Goal: Task Accomplishment & Management: Use online tool/utility

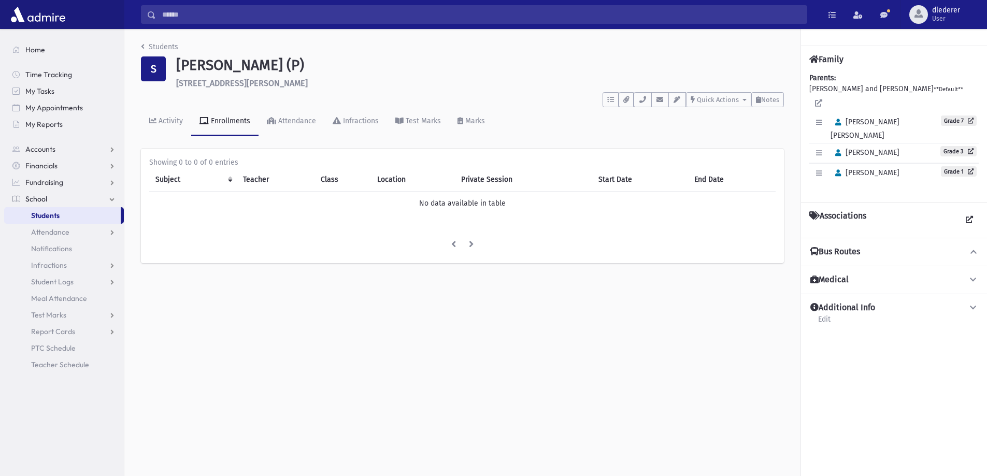
click at [62, 213] on link "Students" at bounding box center [62, 215] width 117 height 17
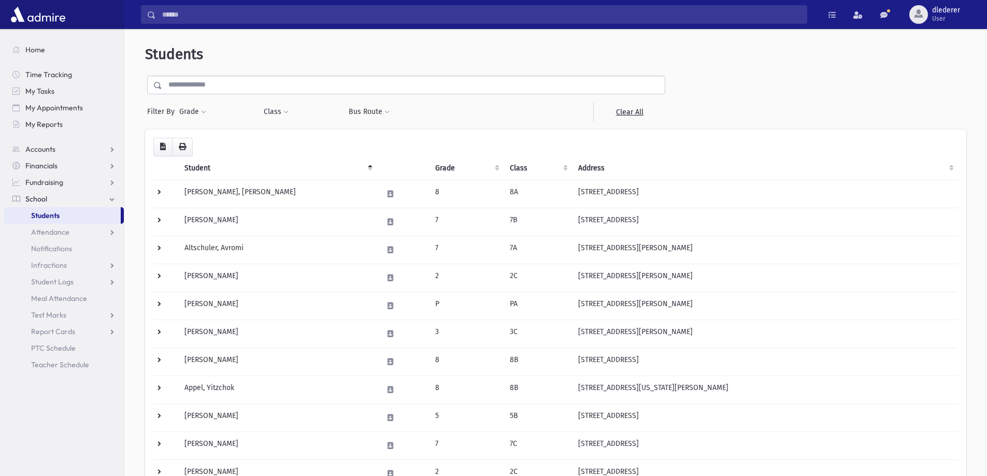
click at [234, 84] on input "text" at bounding box center [413, 85] width 503 height 19
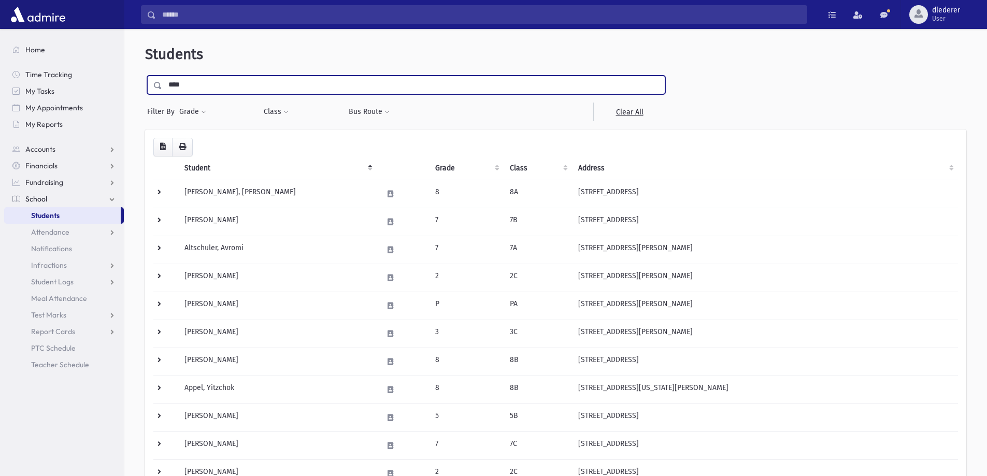
type input "****"
click at [145, 76] on input "submit" at bounding box center [159, 83] width 29 height 14
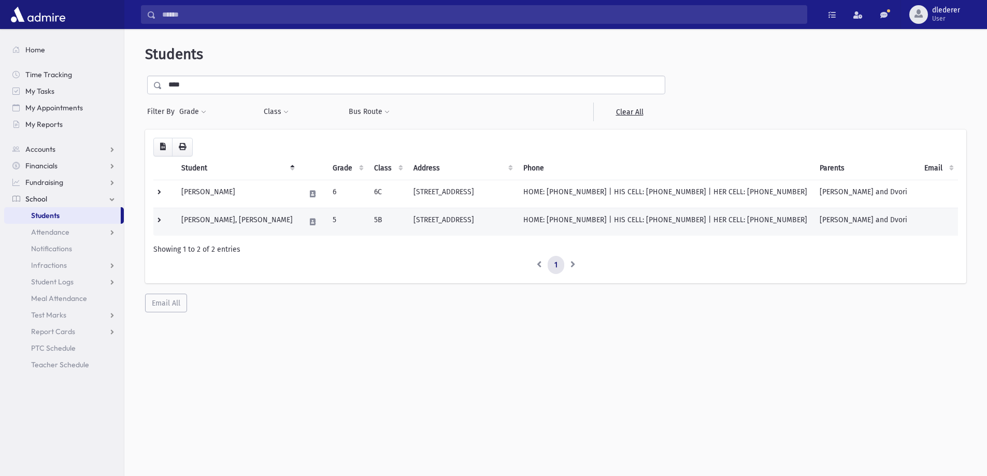
click at [407, 215] on td "28 Empire Lane Lakewood, NJ 08701" at bounding box center [462, 222] width 110 height 28
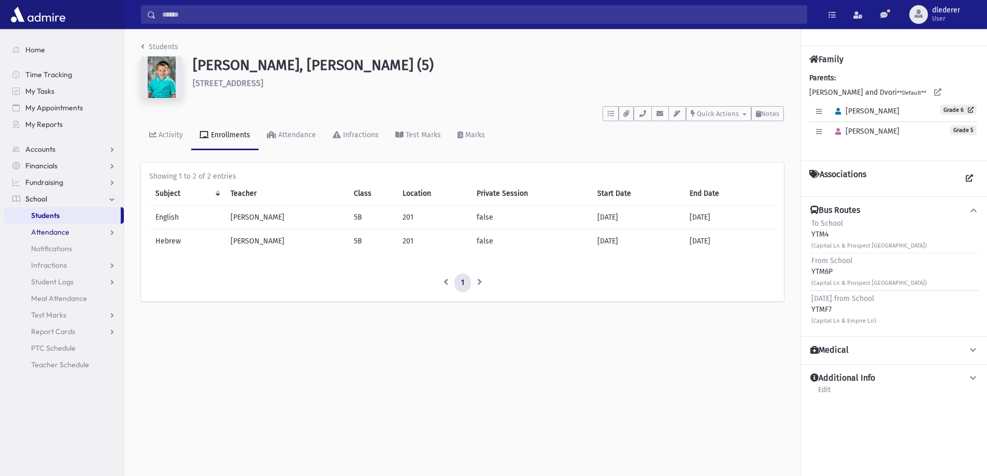
click at [58, 233] on span "Attendance" at bounding box center [50, 231] width 38 height 9
click at [50, 262] on span "List" at bounding box center [44, 265] width 11 height 9
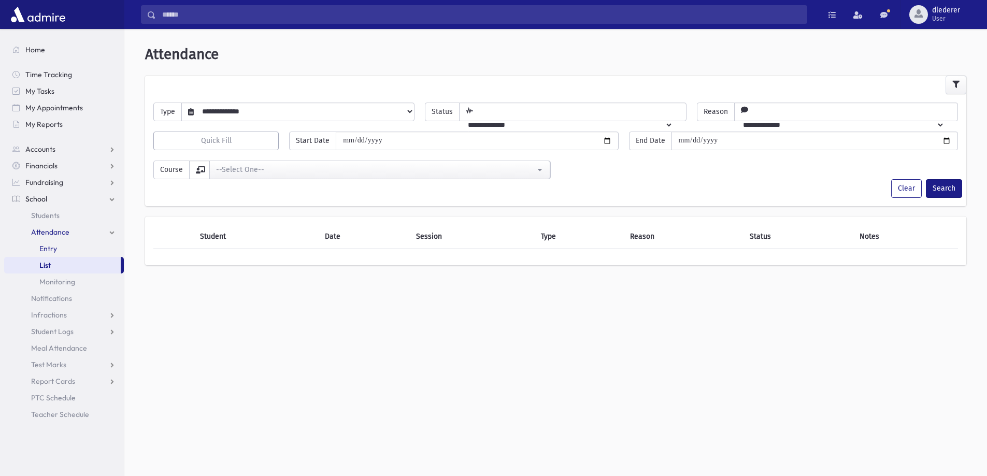
click at [70, 246] on link "Entry" at bounding box center [64, 248] width 120 height 17
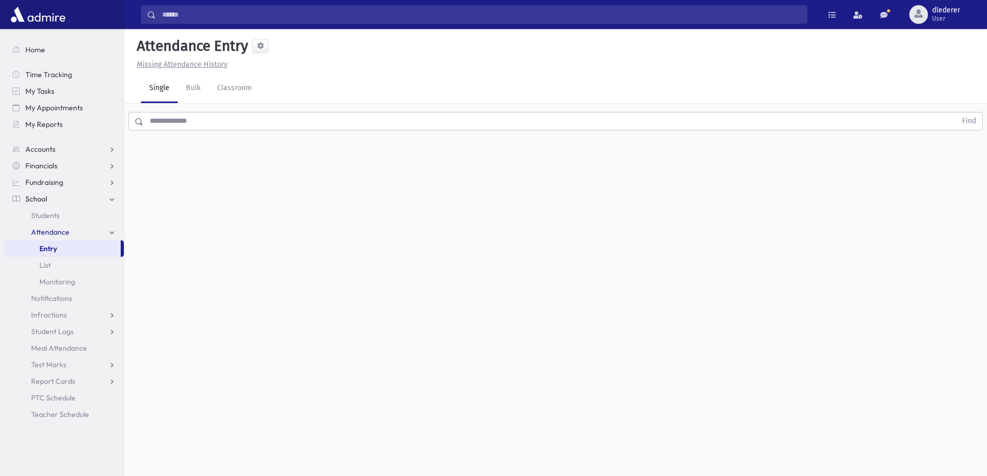
click at [221, 121] on input "text" at bounding box center [550, 121] width 813 height 19
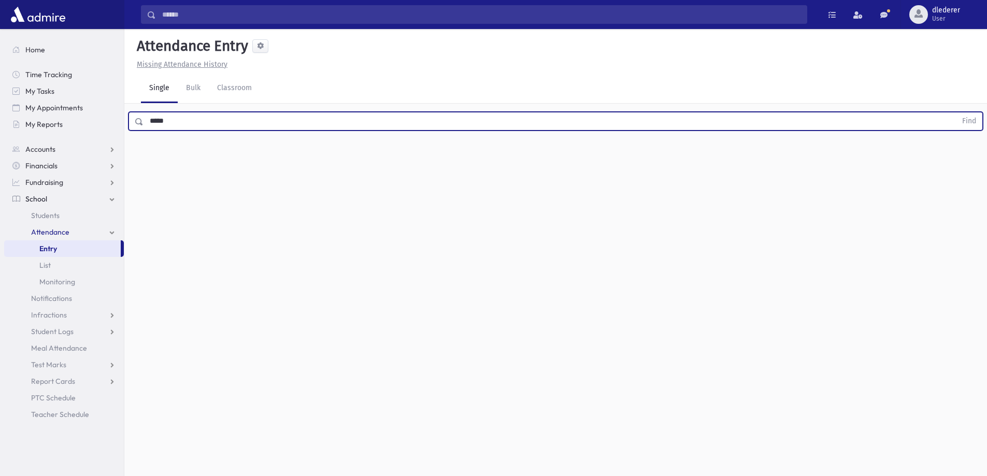
click at [956, 112] on button "Find" at bounding box center [969, 121] width 26 height 18
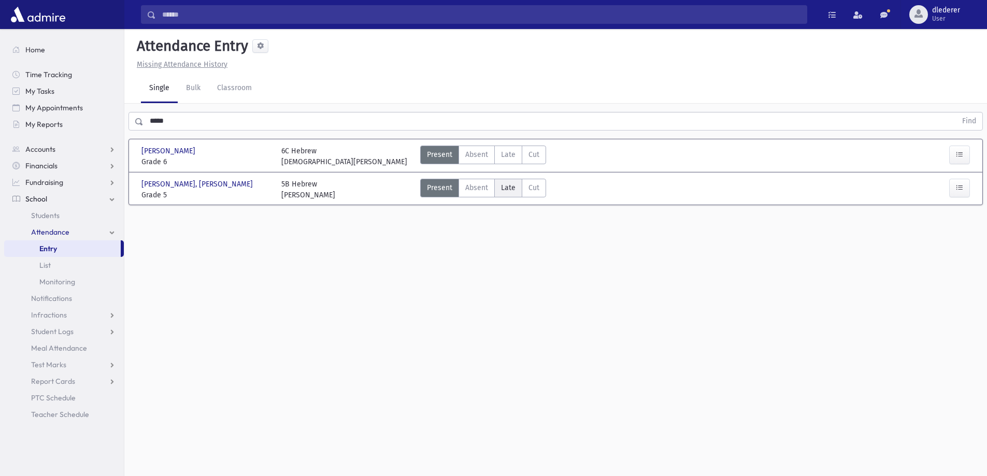
click at [517, 189] on label "Late Late" at bounding box center [508, 188] width 28 height 19
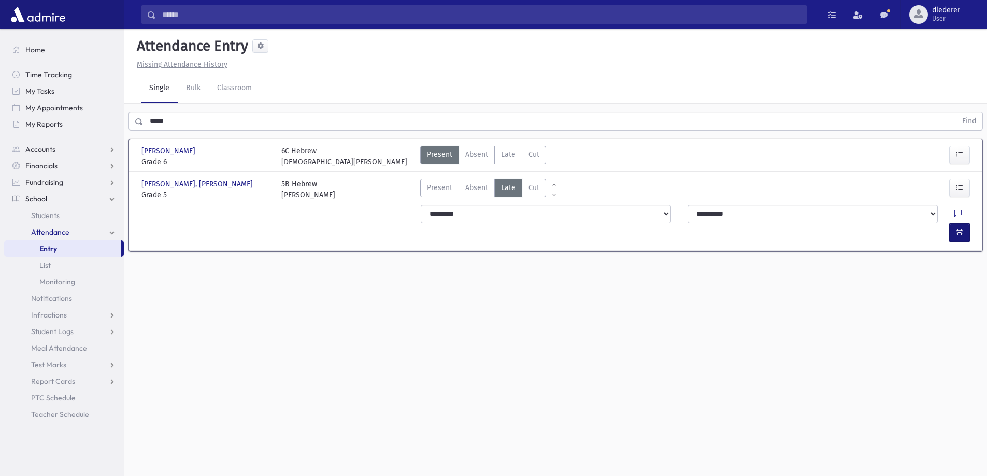
click at [961, 228] on icon "button" at bounding box center [959, 232] width 7 height 9
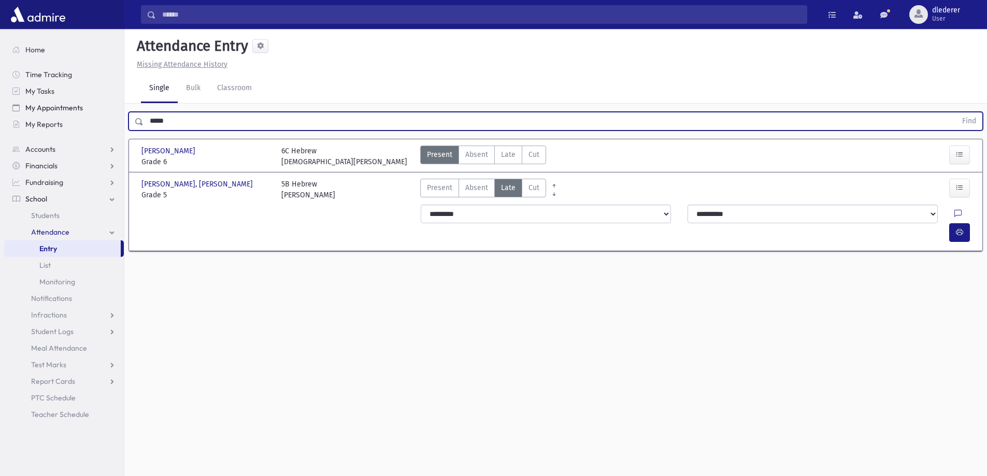
drag, startPoint x: 259, startPoint y: 120, endPoint x: 114, endPoint y: 110, distance: 145.0
click at [114, 110] on div "Search Results All Accounts" at bounding box center [493, 250] width 987 height 500
click at [956, 112] on button "Find" at bounding box center [969, 121] width 26 height 18
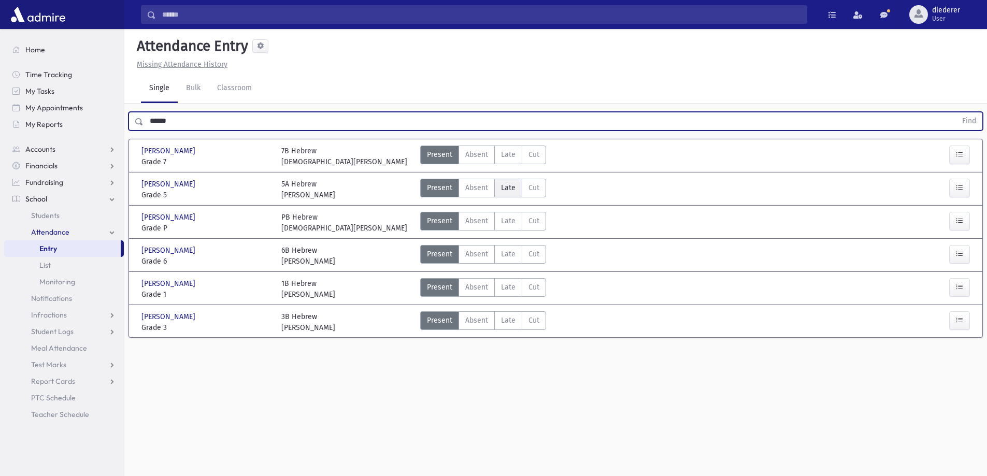
click at [510, 190] on span "Late" at bounding box center [508, 187] width 15 height 11
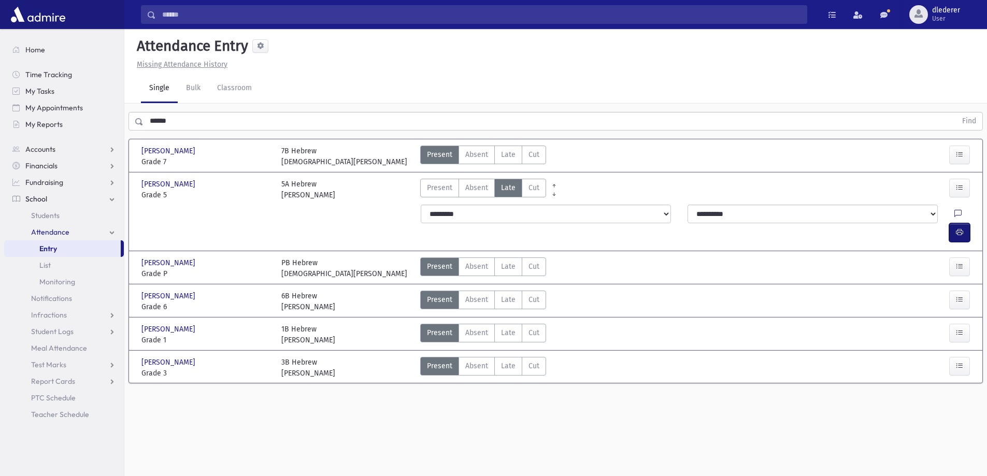
click at [962, 228] on icon "button" at bounding box center [959, 232] width 7 height 9
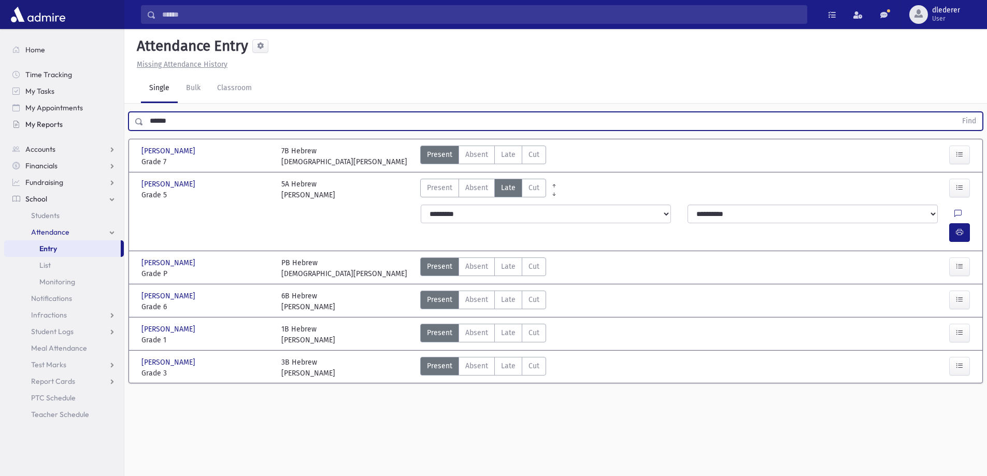
drag, startPoint x: 217, startPoint y: 119, endPoint x: 101, endPoint y: 126, distance: 116.9
click at [101, 126] on div "Search Results All Accounts" at bounding box center [493, 250] width 987 height 500
click at [956, 112] on button "Find" at bounding box center [969, 121] width 26 height 18
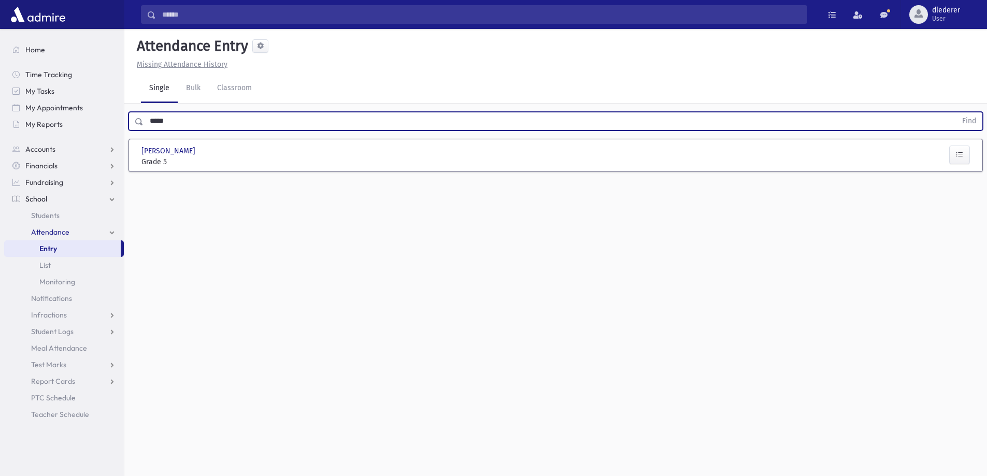
drag, startPoint x: 211, startPoint y: 123, endPoint x: 136, endPoint y: 113, distance: 75.7
click at [133, 109] on div "***** Find" at bounding box center [555, 119] width 863 height 31
click at [956, 112] on button "Find" at bounding box center [969, 121] width 26 height 18
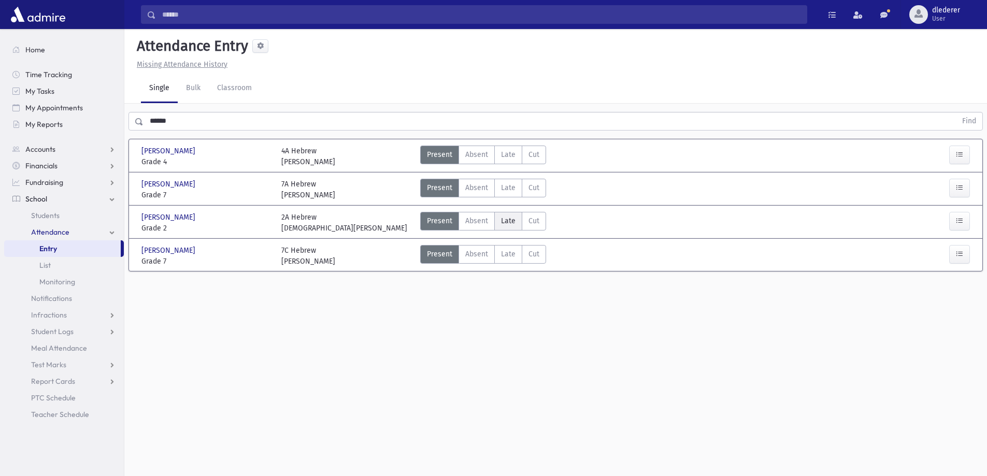
click at [516, 224] on label "Late Late" at bounding box center [508, 221] width 28 height 19
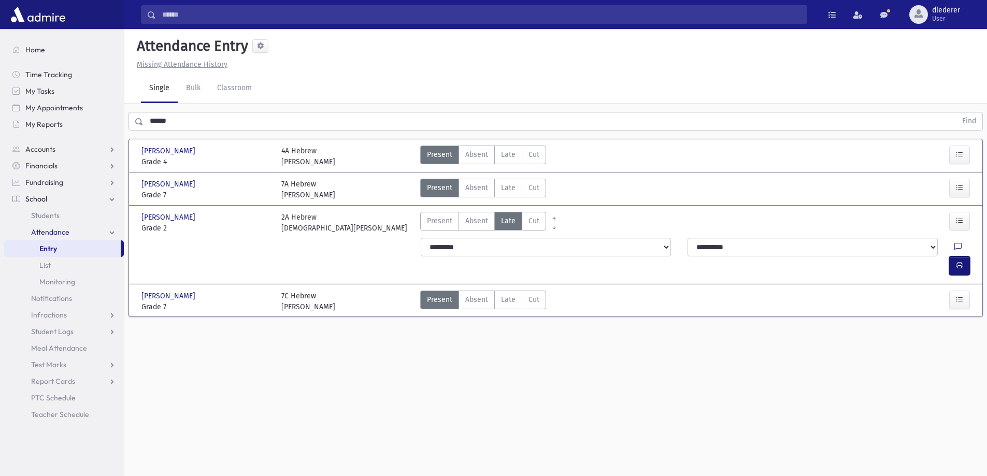
click at [963, 257] on button "button" at bounding box center [959, 266] width 21 height 19
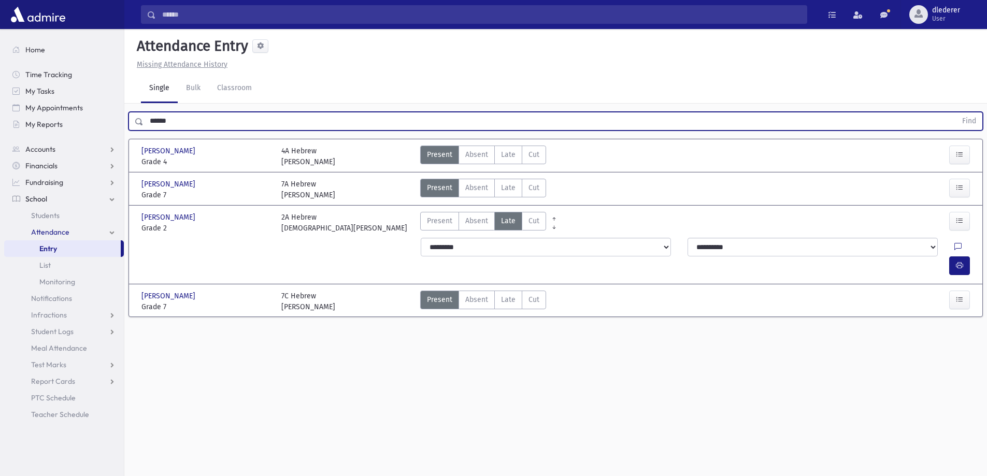
drag, startPoint x: 192, startPoint y: 115, endPoint x: 124, endPoint y: 113, distance: 67.9
click at [124, 113] on div "****** Find" at bounding box center [555, 119] width 863 height 31
click at [956, 112] on button "Find" at bounding box center [969, 121] width 26 height 18
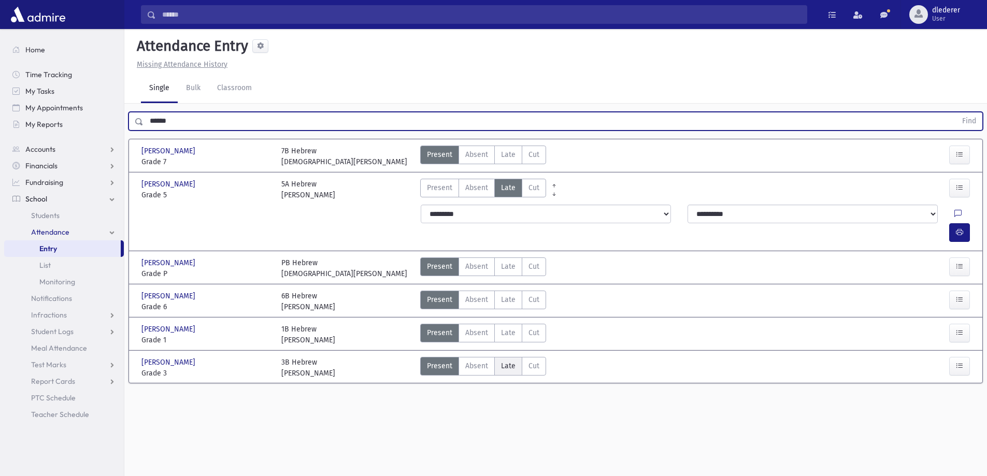
click at [509, 357] on label "Late Late" at bounding box center [508, 366] width 28 height 19
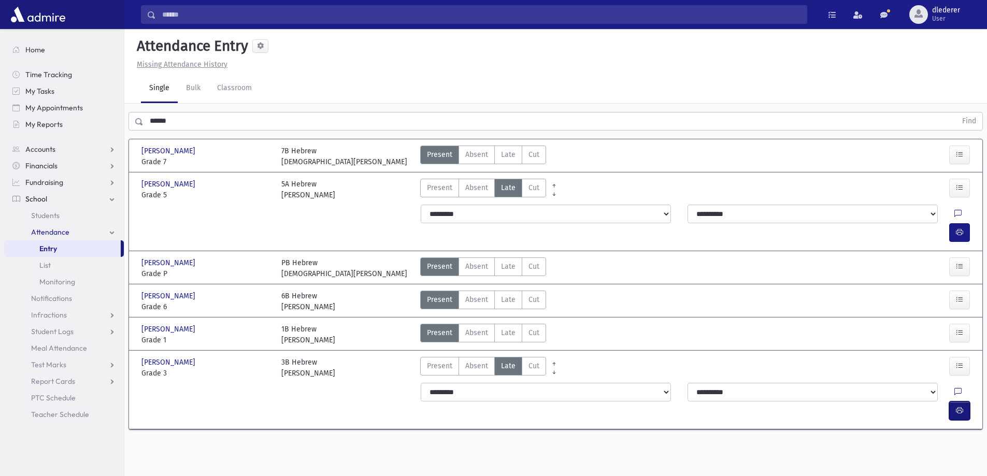
click at [956, 402] on button "button" at bounding box center [959, 411] width 21 height 19
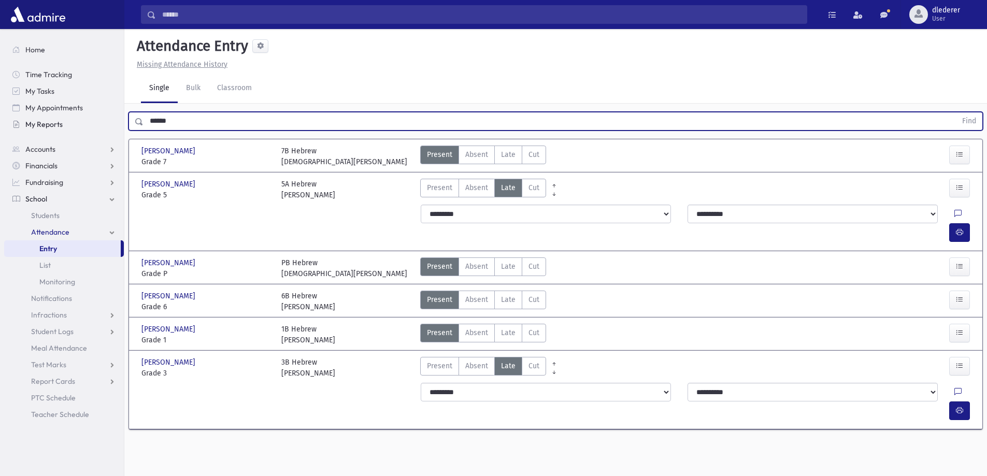
drag, startPoint x: 177, startPoint y: 121, endPoint x: 118, endPoint y: 124, distance: 59.7
click at [120, 125] on div "Search Results All Accounts" at bounding box center [493, 250] width 987 height 500
click at [956, 112] on button "Find" at bounding box center [969, 121] width 26 height 18
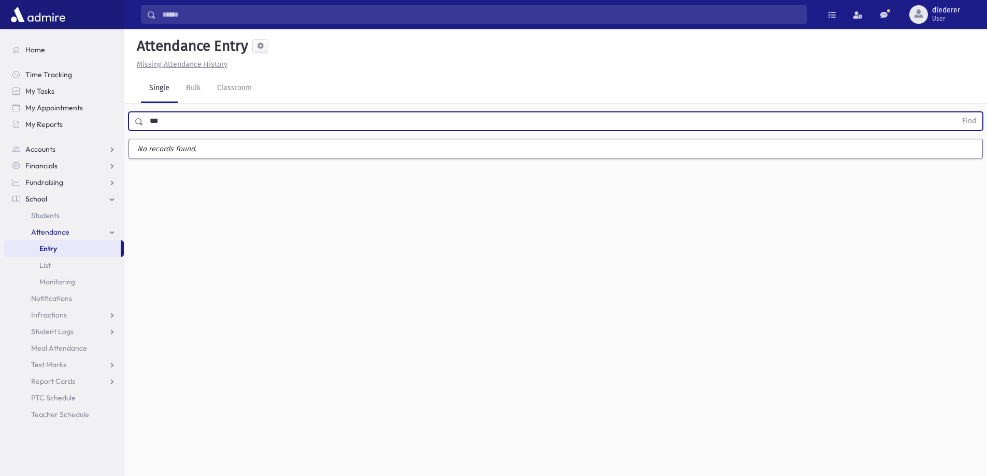
click at [956, 112] on button "Find" at bounding box center [969, 121] width 26 height 18
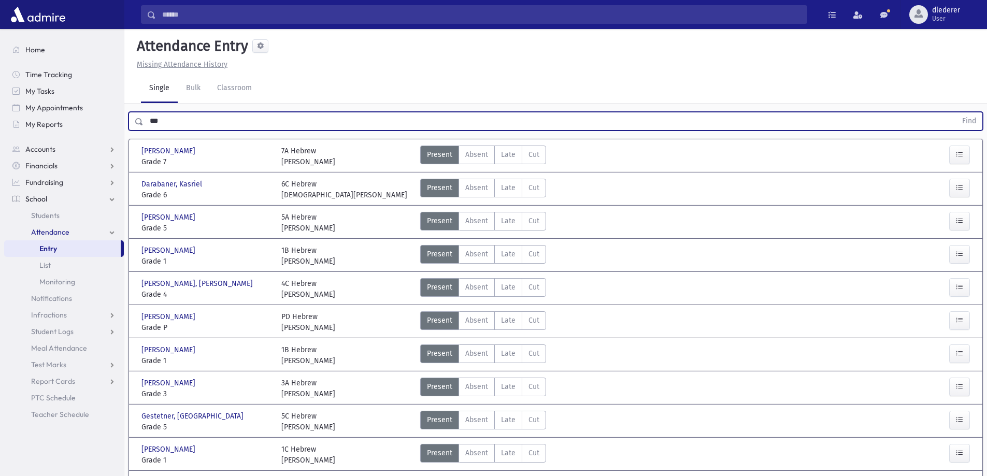
drag, startPoint x: 167, startPoint y: 113, endPoint x: 154, endPoint y: 117, distance: 13.3
click at [154, 117] on input "***" at bounding box center [550, 121] width 813 height 19
click at [956, 112] on button "Find" at bounding box center [969, 121] width 26 height 18
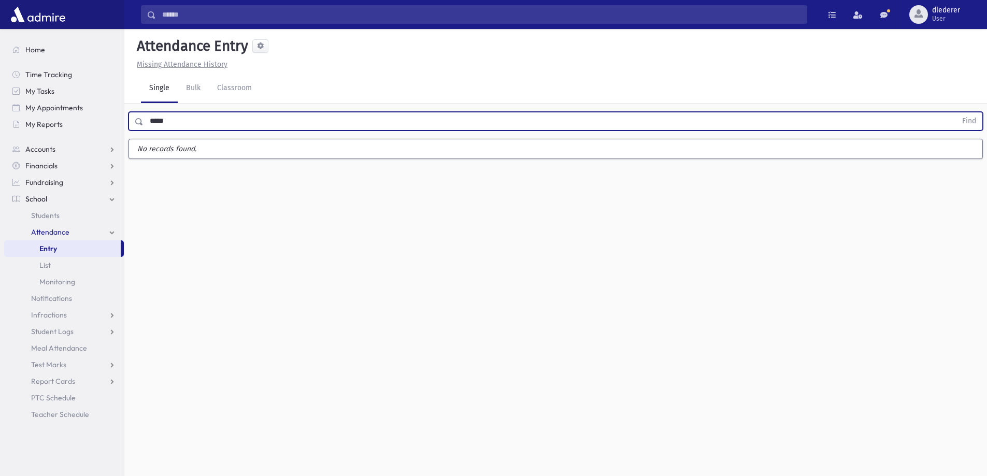
click at [158, 121] on input "*****" at bounding box center [550, 121] width 813 height 19
click at [956, 112] on button "Find" at bounding box center [969, 121] width 26 height 18
drag, startPoint x: 178, startPoint y: 120, endPoint x: 118, endPoint y: 107, distance: 61.0
click at [118, 107] on div "Search Results All Accounts" at bounding box center [493, 250] width 987 height 500
click at [956, 112] on button "Find" at bounding box center [969, 121] width 26 height 18
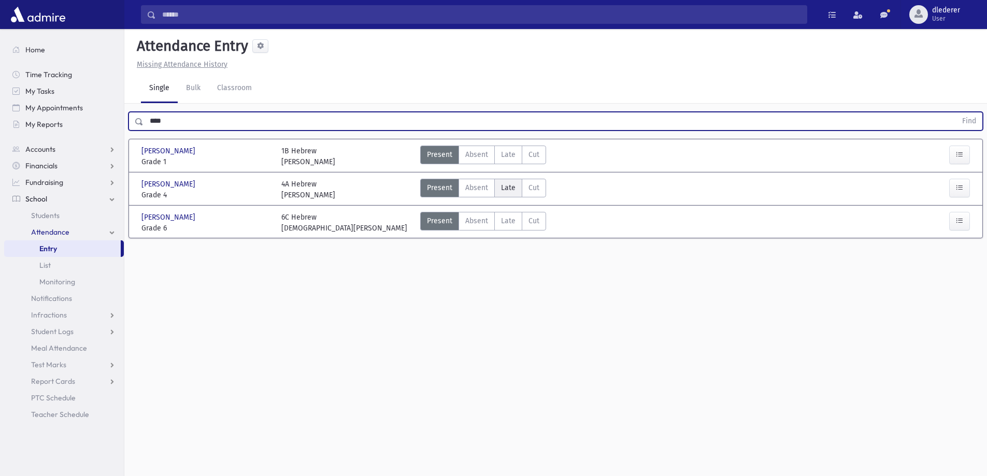
click at [511, 189] on span "Late" at bounding box center [508, 187] width 15 height 11
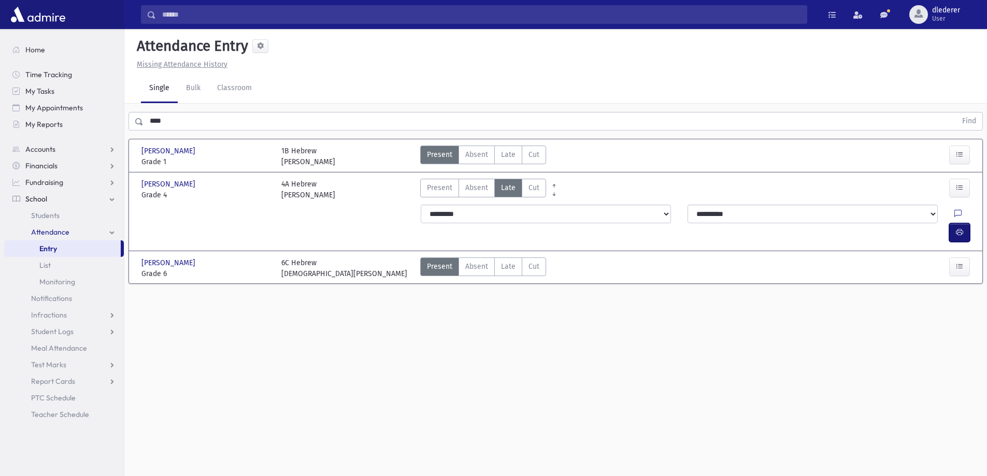
click at [962, 223] on button "button" at bounding box center [959, 232] width 21 height 19
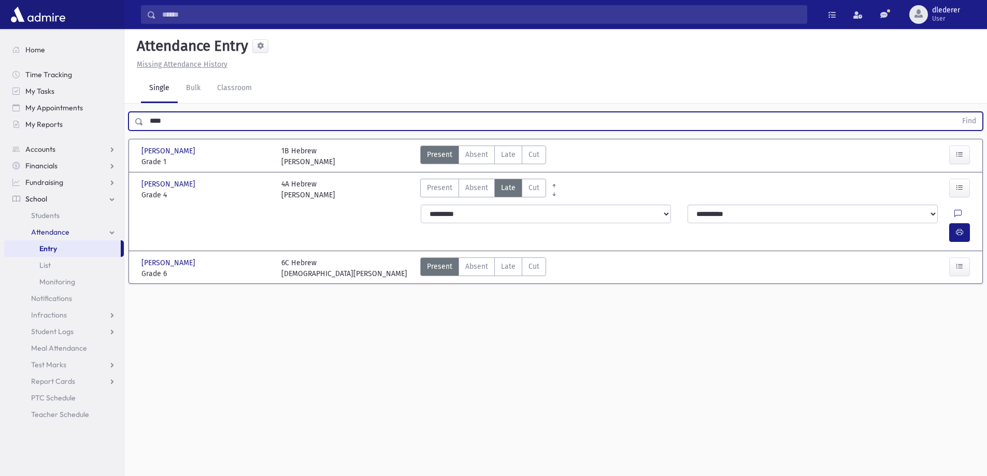
drag, startPoint x: 180, startPoint y: 129, endPoint x: 125, endPoint y: 124, distance: 55.1
click at [125, 124] on div "**** Find" at bounding box center [555, 119] width 863 height 31
click at [956, 112] on button "Find" at bounding box center [969, 121] width 26 height 18
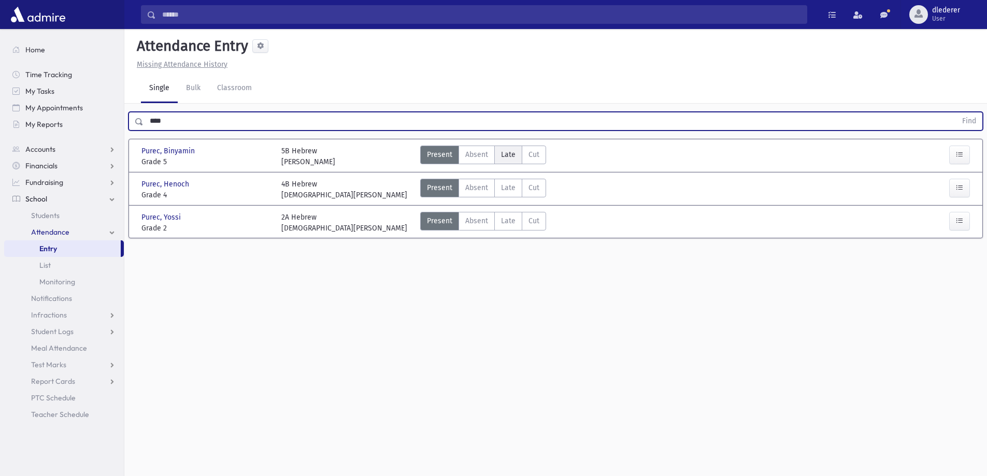
click at [504, 152] on span "Late" at bounding box center [508, 154] width 15 height 11
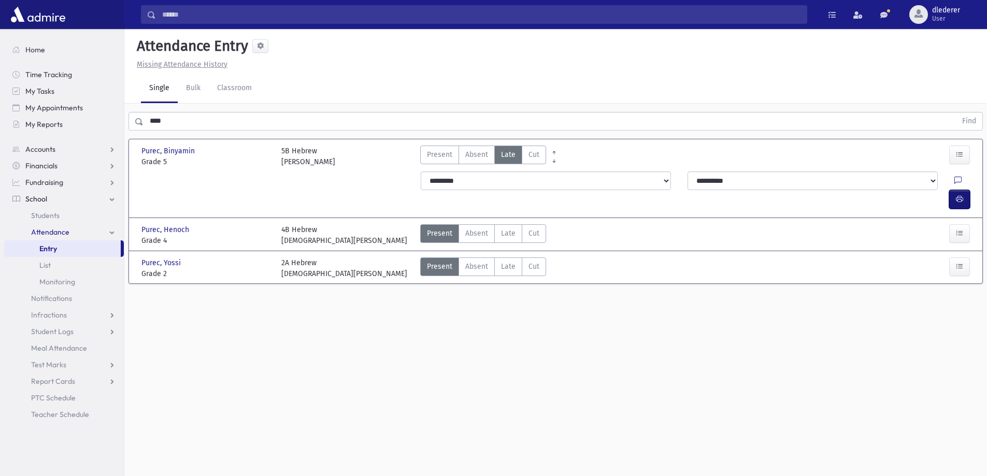
click at [957, 195] on icon "button" at bounding box center [959, 199] width 7 height 9
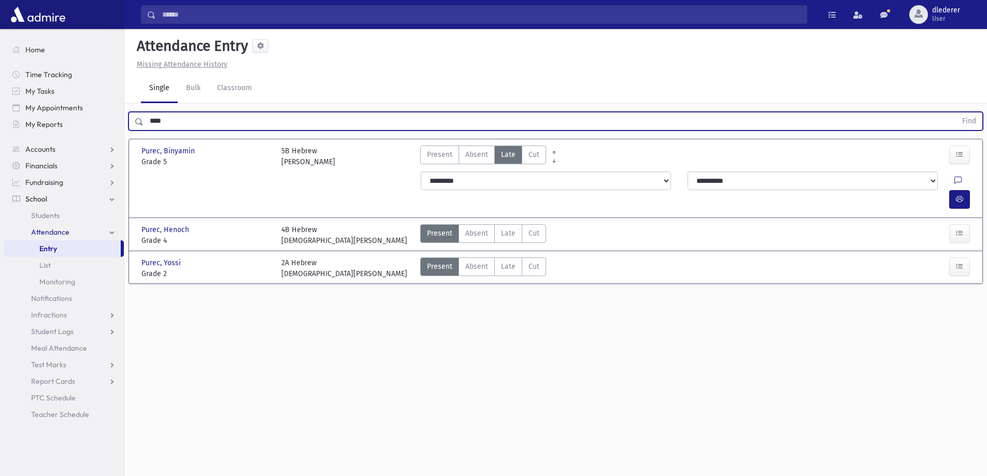
drag, startPoint x: 174, startPoint y: 119, endPoint x: 136, endPoint y: 118, distance: 37.8
click at [132, 117] on div "**** Find" at bounding box center [556, 121] width 855 height 19
click at [956, 112] on button "Find" at bounding box center [969, 121] width 26 height 18
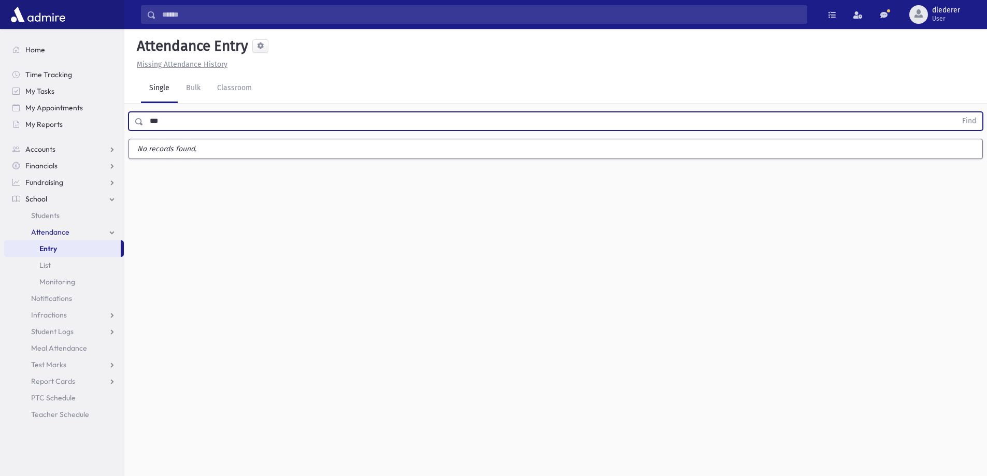
click at [956, 112] on button "Find" at bounding box center [969, 121] width 26 height 18
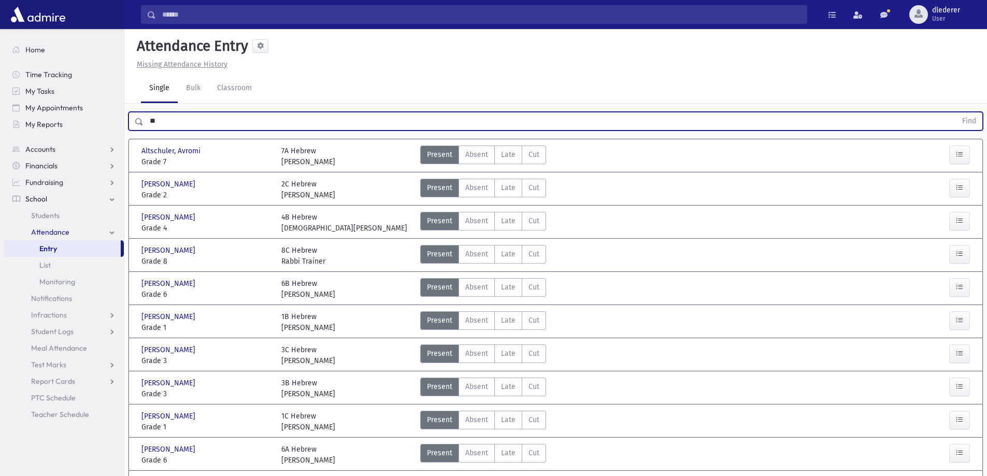
type input "*"
click at [956, 112] on button "Find" at bounding box center [969, 121] width 26 height 18
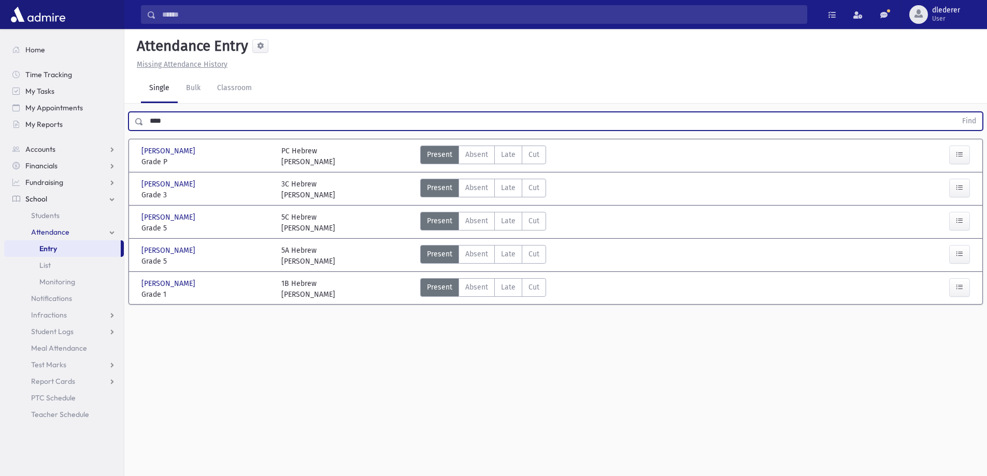
drag, startPoint x: 181, startPoint y: 120, endPoint x: 134, endPoint y: 110, distance: 48.7
click at [134, 110] on div "**** Find" at bounding box center [555, 119] width 863 height 31
click at [956, 112] on button "Find" at bounding box center [969, 121] width 26 height 18
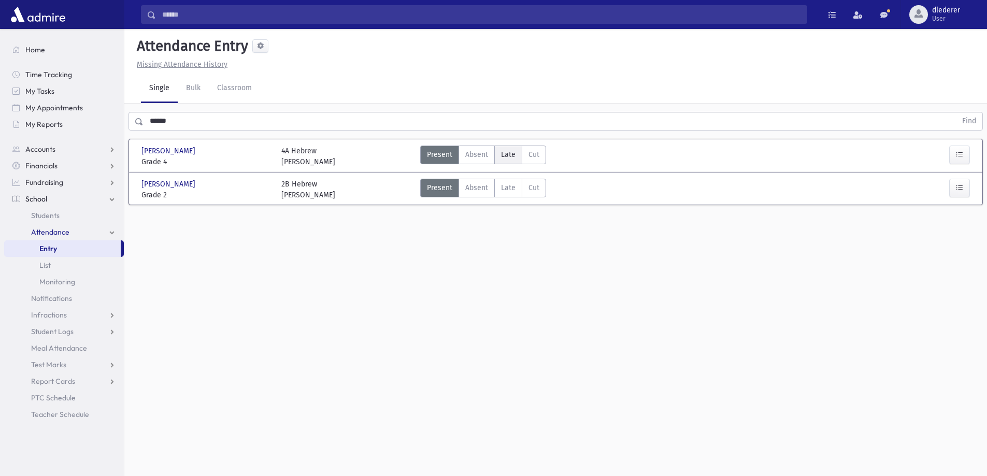
click at [507, 158] on span "Late" at bounding box center [508, 154] width 15 height 11
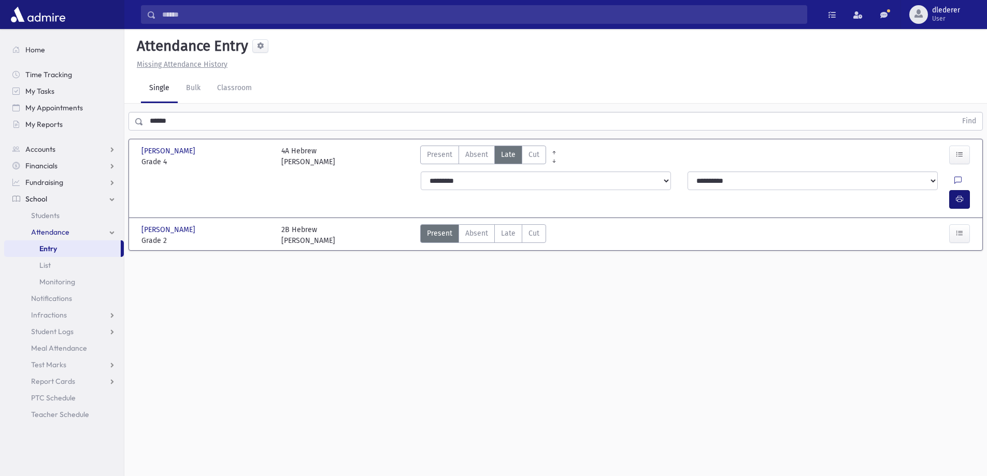
click at [957, 170] on div "**********" at bounding box center [697, 190] width 565 height 46
click at [963, 190] on button "button" at bounding box center [959, 199] width 21 height 19
drag, startPoint x: 517, startPoint y: 226, endPoint x: 492, endPoint y: 218, distance: 26.6
click at [516, 224] on div "Present P Absent Absent Late Late Cut Cut" at bounding box center [483, 235] width 126 height 22
click at [491, 224] on label "Absent Absent" at bounding box center [477, 233] width 36 height 19
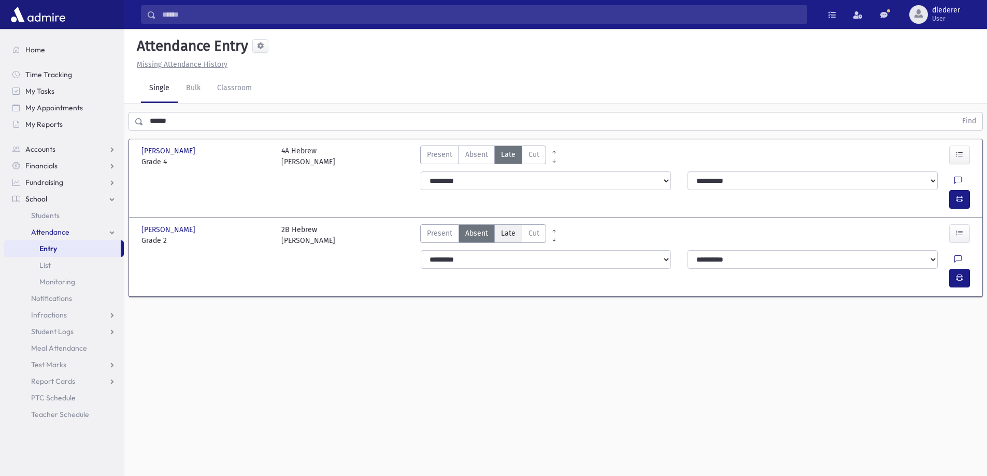
click at [504, 228] on span "Late" at bounding box center [508, 233] width 15 height 11
click at [959, 274] on span "button" at bounding box center [959, 278] width 7 height 9
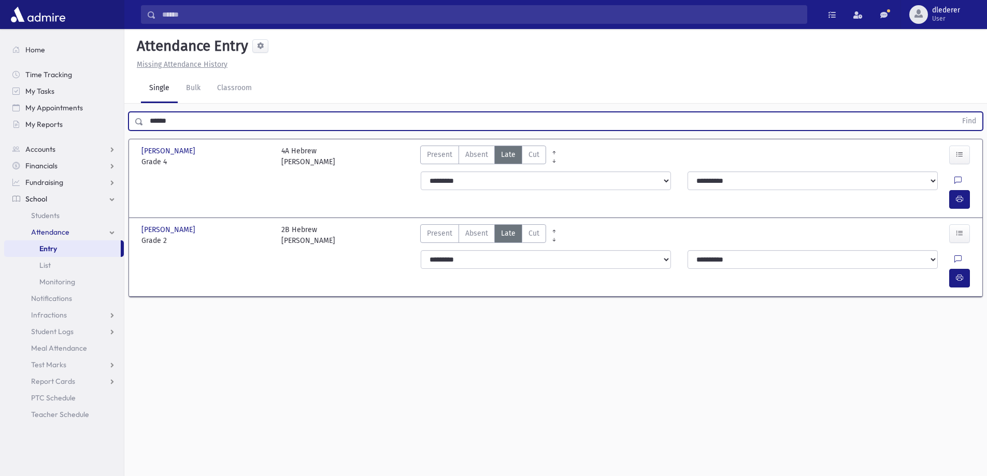
drag, startPoint x: 183, startPoint y: 124, endPoint x: 125, endPoint y: 126, distance: 58.1
click at [125, 126] on div "****** Find" at bounding box center [555, 119] width 863 height 31
click at [956, 112] on button "Find" at bounding box center [969, 121] width 26 height 18
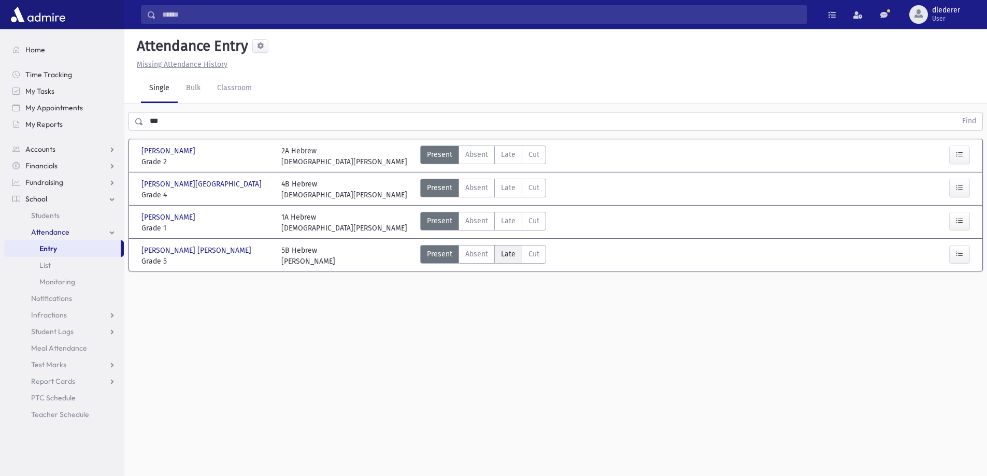
click at [506, 252] on span "Late" at bounding box center [508, 254] width 15 height 11
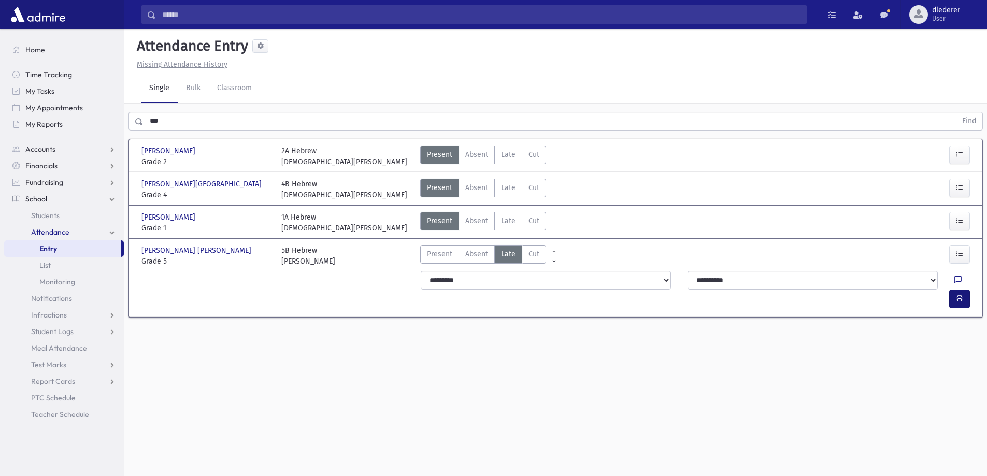
drag, startPoint x: 971, startPoint y: 278, endPoint x: 966, endPoint y: 286, distance: 9.8
click at [970, 290] on div at bounding box center [961, 299] width 25 height 19
drag, startPoint x: 966, startPoint y: 286, endPoint x: 965, endPoint y: 291, distance: 5.3
click at [965, 290] on div "**********" at bounding box center [697, 290] width 565 height 46
click at [963, 294] on icon "button" at bounding box center [959, 298] width 7 height 9
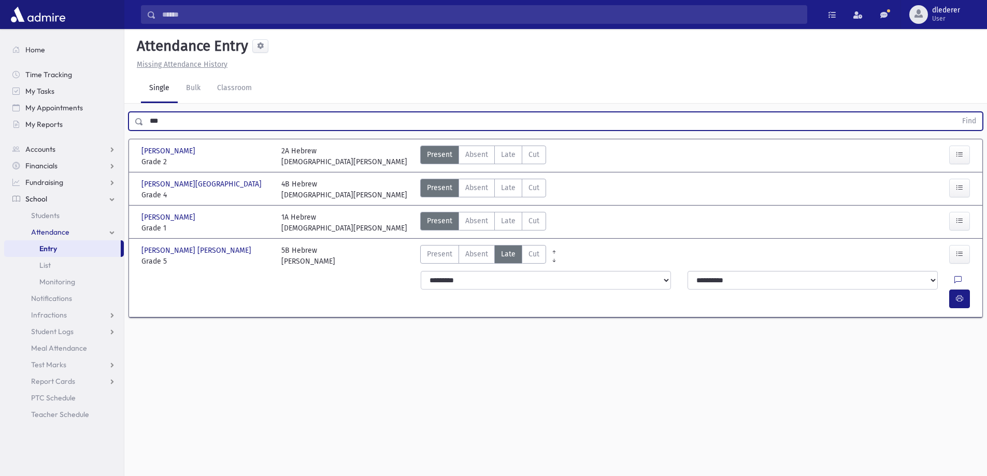
drag, startPoint x: 181, startPoint y: 129, endPoint x: 134, endPoint y: 129, distance: 47.2
click at [134, 129] on div "*** Find" at bounding box center [556, 121] width 855 height 19
click at [956, 112] on button "Find" at bounding box center [969, 121] width 26 height 18
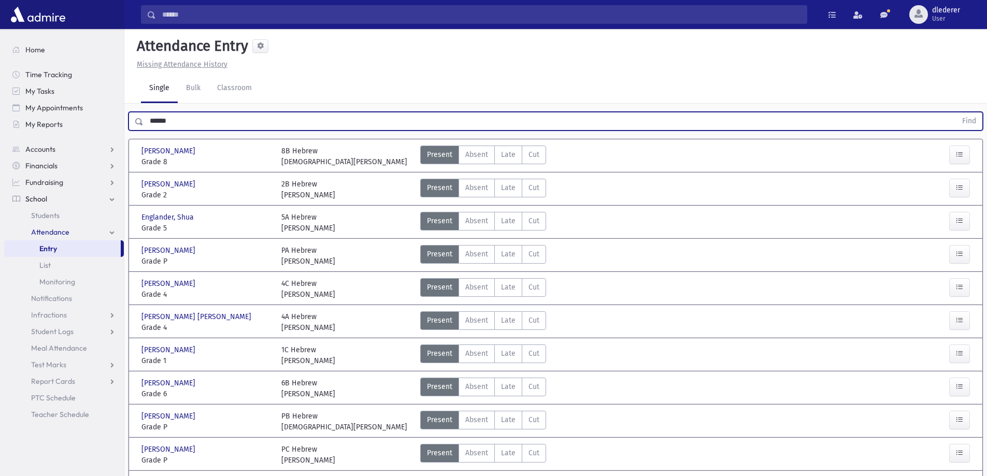
click at [956, 112] on button "Find" at bounding box center [969, 121] width 26 height 18
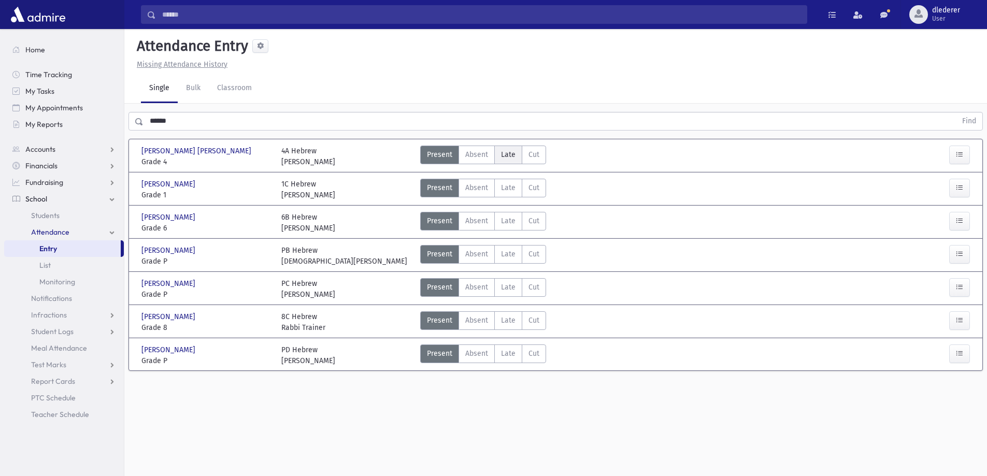
click at [513, 157] on span "Late" at bounding box center [508, 154] width 15 height 11
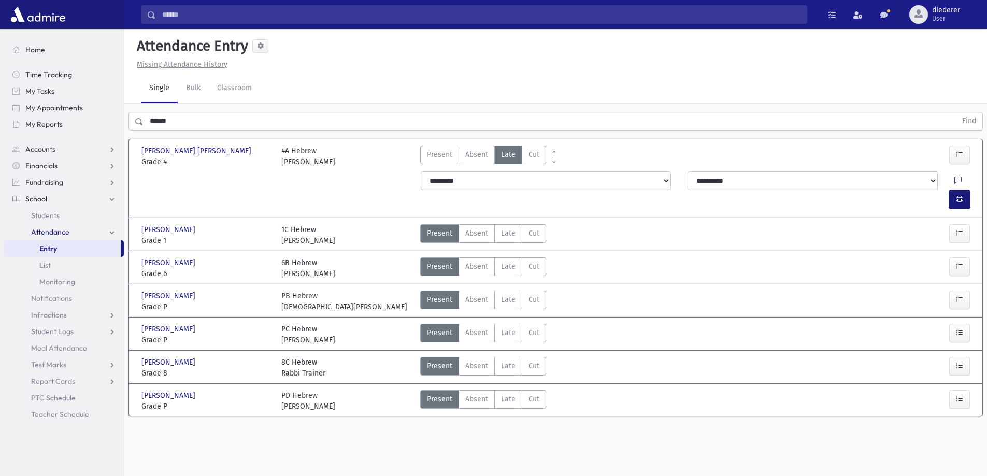
click at [965, 190] on button "button" at bounding box center [959, 199] width 21 height 19
click at [172, 122] on input "******" at bounding box center [550, 121] width 813 height 19
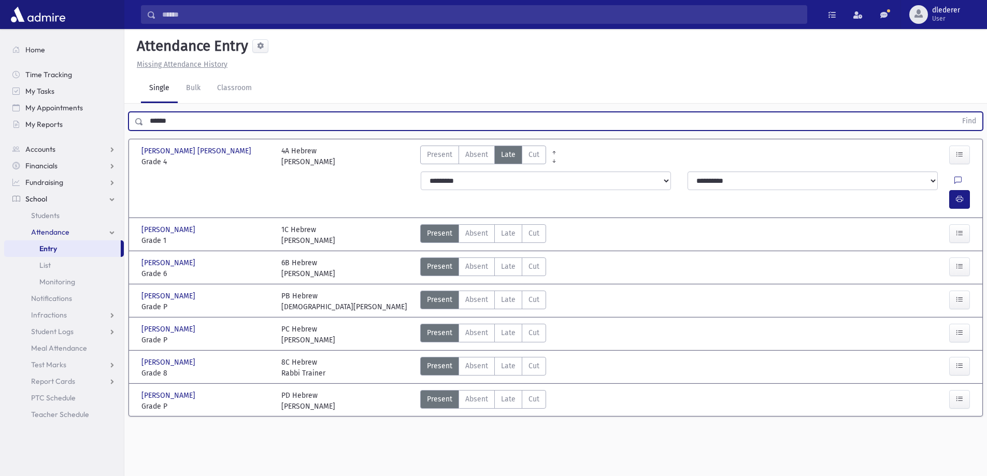
click at [172, 122] on input "******" at bounding box center [550, 121] width 813 height 19
click at [956, 112] on button "Find" at bounding box center [969, 121] width 26 height 18
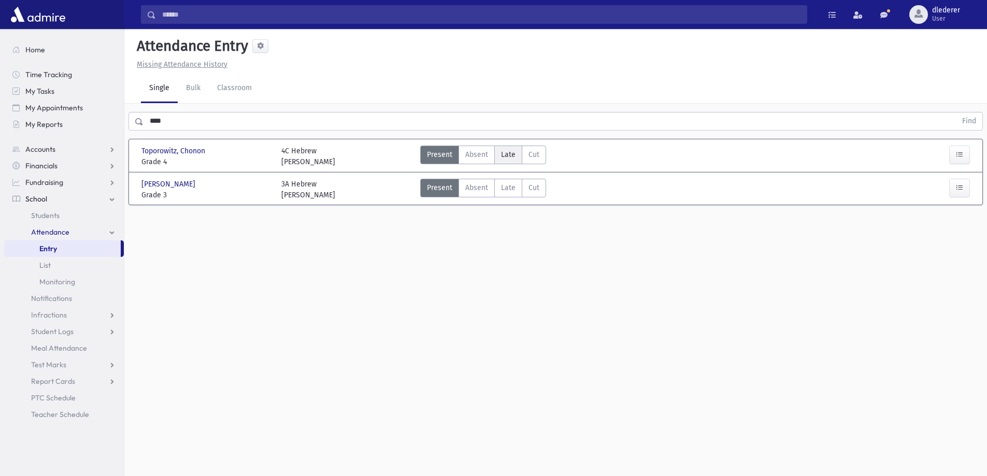
click at [510, 158] on span "Late" at bounding box center [508, 154] width 15 height 11
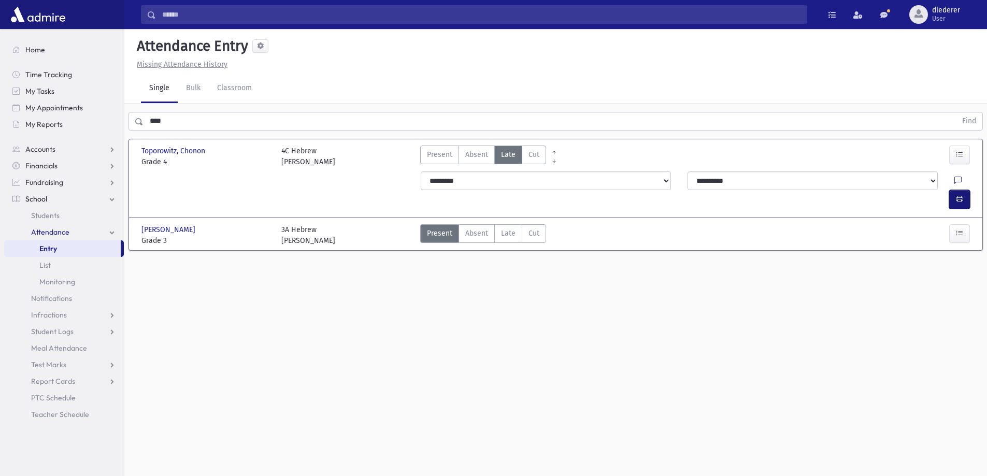
click at [967, 190] on button "button" at bounding box center [959, 199] width 21 height 19
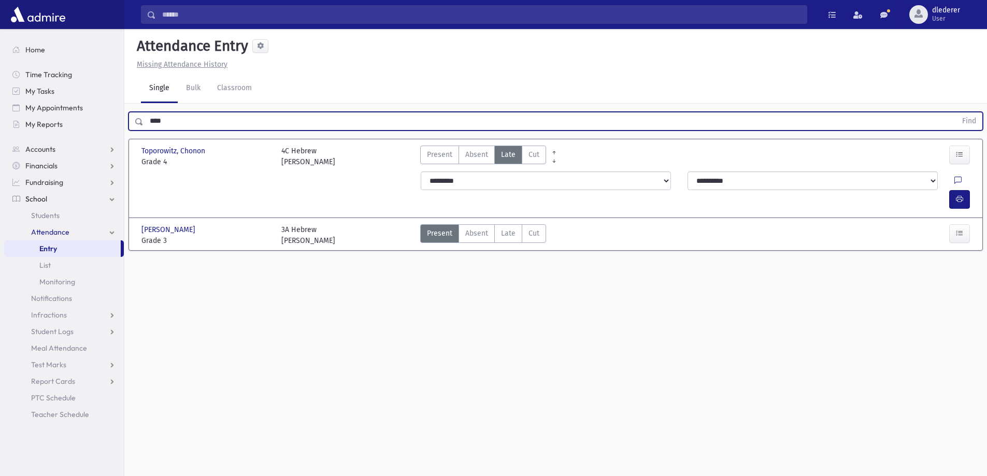
drag, startPoint x: 178, startPoint y: 130, endPoint x: 142, endPoint y: 112, distance: 39.9
click at [142, 112] on div "**** Find" at bounding box center [556, 121] width 855 height 19
click at [956, 112] on button "Find" at bounding box center [969, 121] width 26 height 18
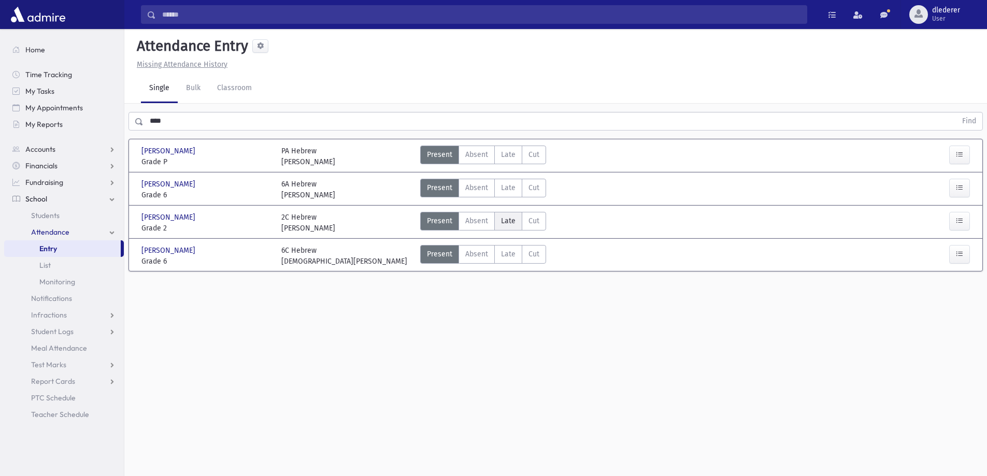
click at [515, 220] on label "Late Late" at bounding box center [508, 221] width 28 height 19
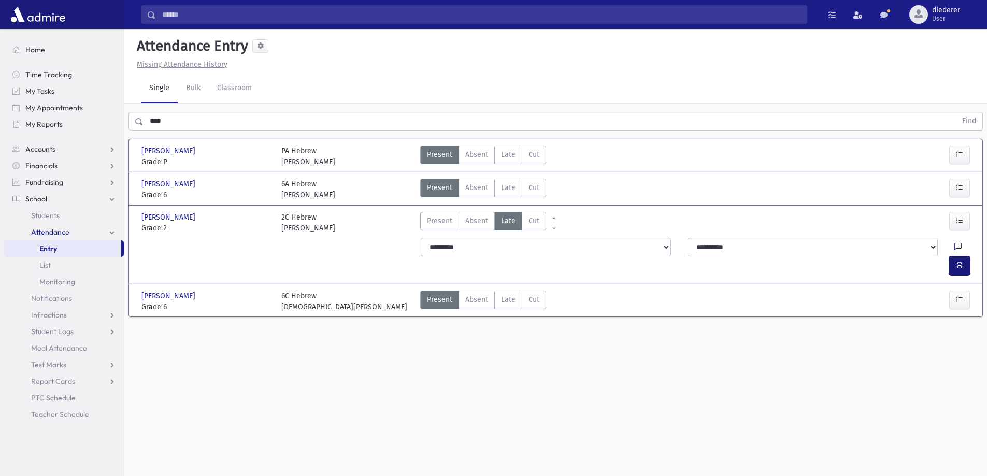
click at [961, 261] on icon "button" at bounding box center [959, 265] width 7 height 9
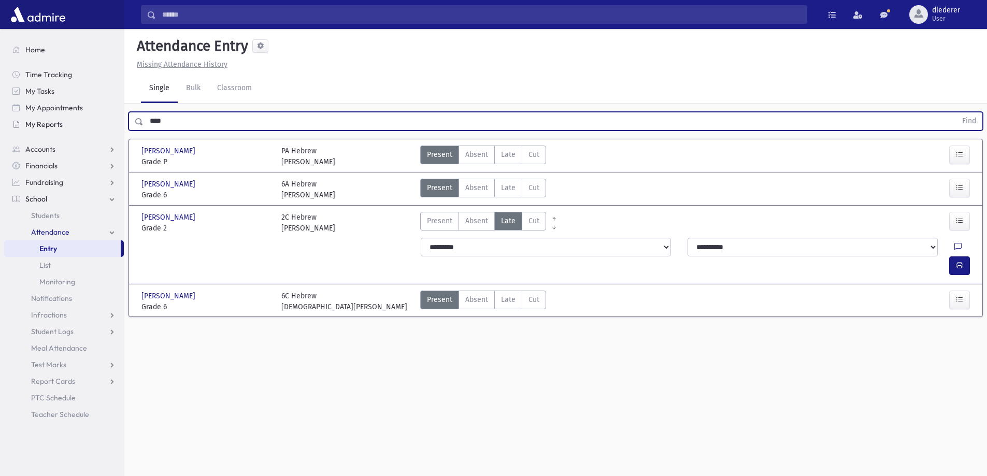
drag, startPoint x: 208, startPoint y: 130, endPoint x: 123, endPoint y: 125, distance: 85.6
click at [123, 125] on div "Search Results All Accounts" at bounding box center [493, 250] width 987 height 500
click at [956, 112] on button "Find" at bounding box center [969, 121] width 26 height 18
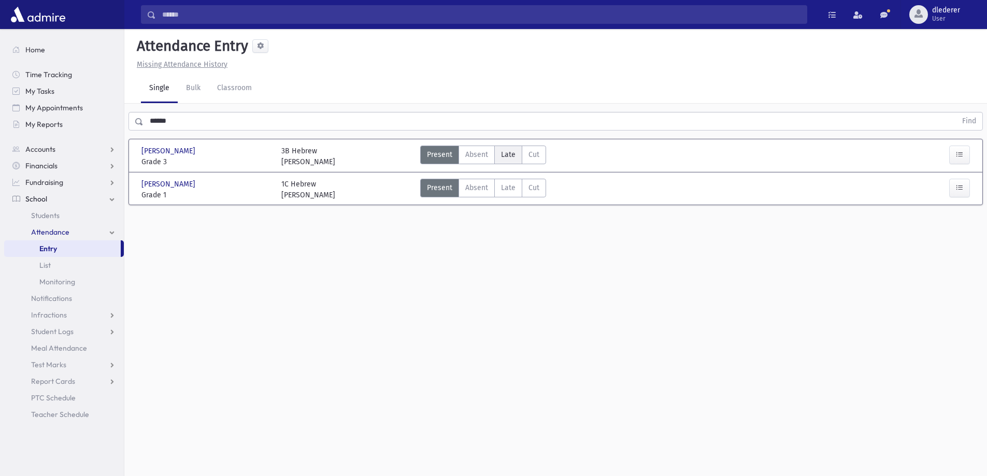
click at [504, 158] on span "Late" at bounding box center [508, 154] width 15 height 11
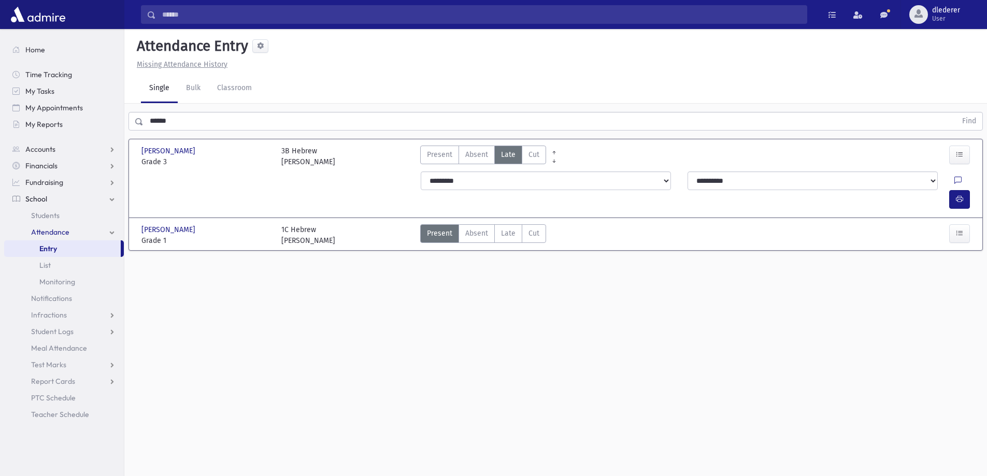
drag, startPoint x: 661, startPoint y: 151, endPoint x: 850, endPoint y: 132, distance: 189.6
click at [717, 147] on div "Present P Absent Absent Late Late Cut Cut" at bounding box center [660, 157] width 489 height 22
click at [968, 190] on button "button" at bounding box center [959, 199] width 21 height 19
click at [514, 228] on span "Late" at bounding box center [508, 233] width 15 height 11
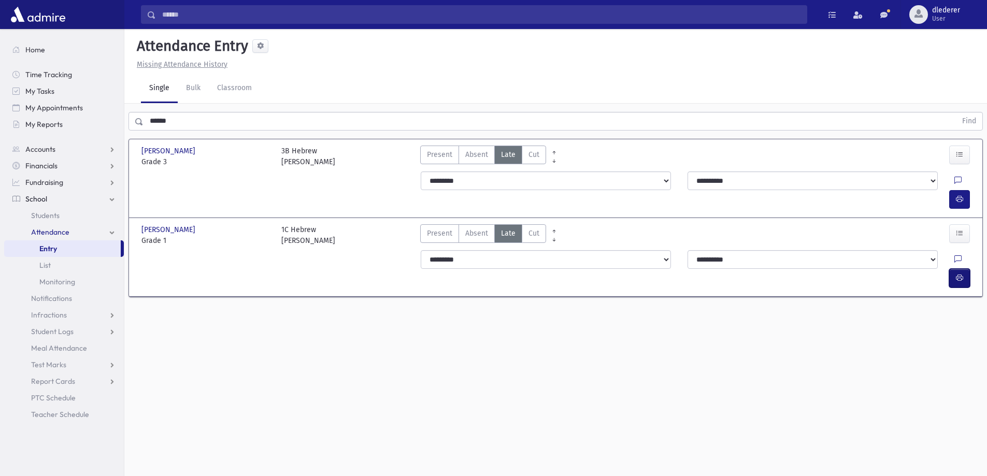
click at [959, 274] on icon "button" at bounding box center [959, 278] width 7 height 9
click at [170, 119] on input "******" at bounding box center [550, 121] width 813 height 19
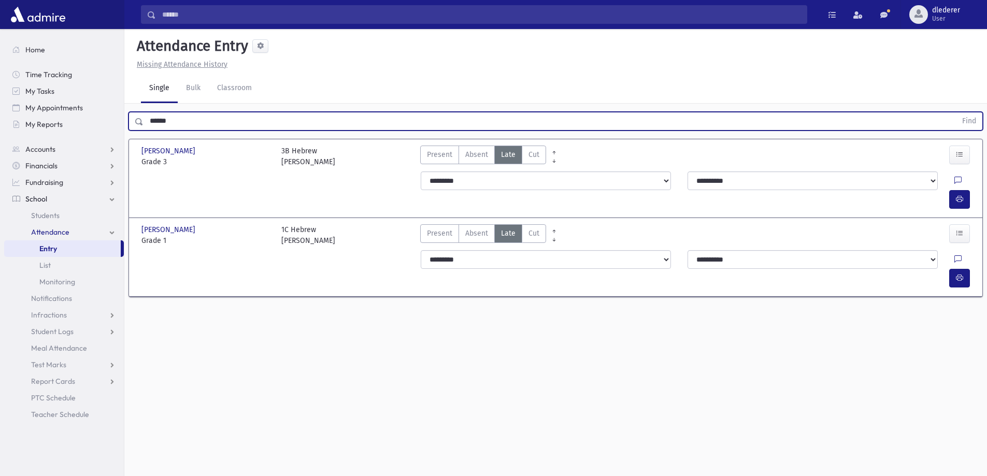
click at [170, 119] on input "******" at bounding box center [550, 121] width 813 height 19
click at [956, 112] on button "Find" at bounding box center [969, 121] width 26 height 18
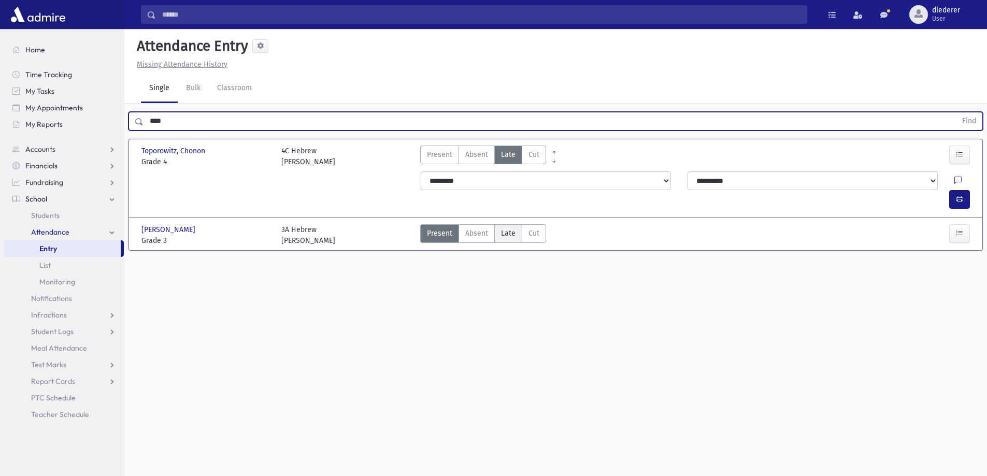
click at [497, 224] on label "Late Late" at bounding box center [508, 233] width 28 height 19
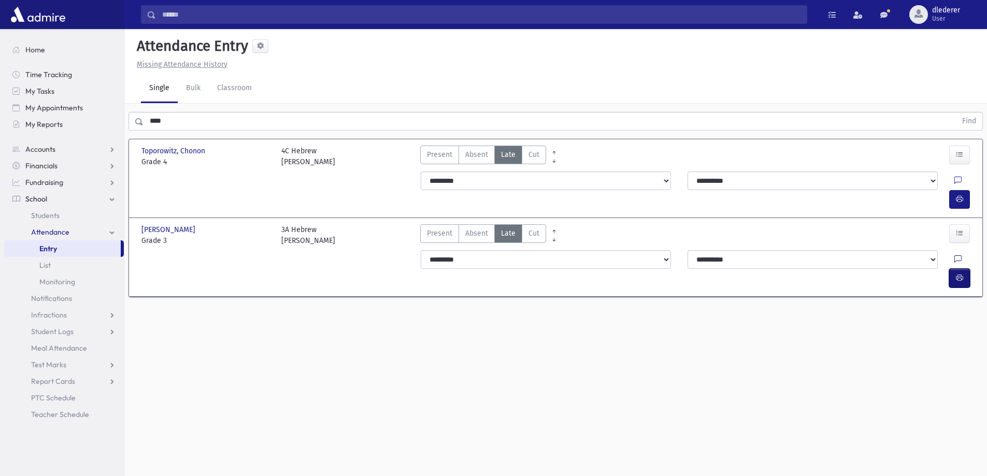
click at [964, 269] on button "button" at bounding box center [959, 278] width 21 height 19
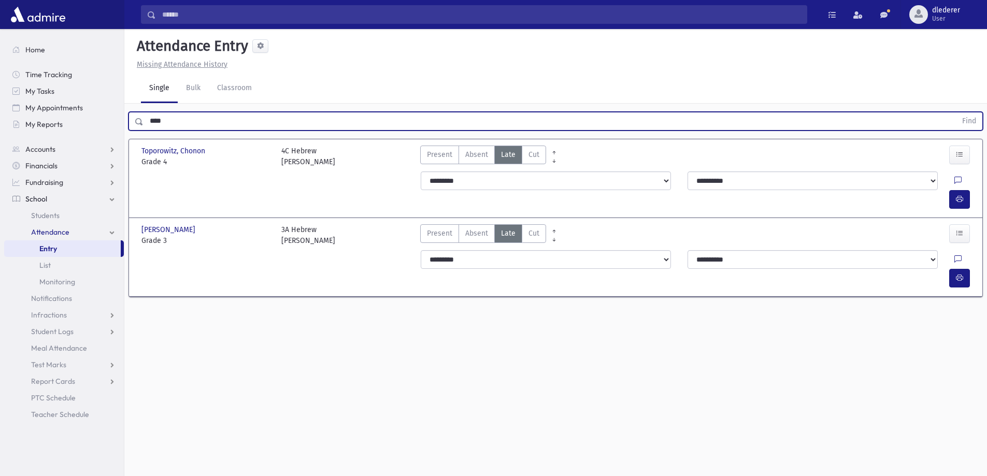
drag, startPoint x: 180, startPoint y: 128, endPoint x: 126, endPoint y: 122, distance: 53.7
click at [126, 122] on div "**** Find" at bounding box center [555, 119] width 863 height 31
click at [956, 112] on button "Find" at bounding box center [969, 121] width 26 height 18
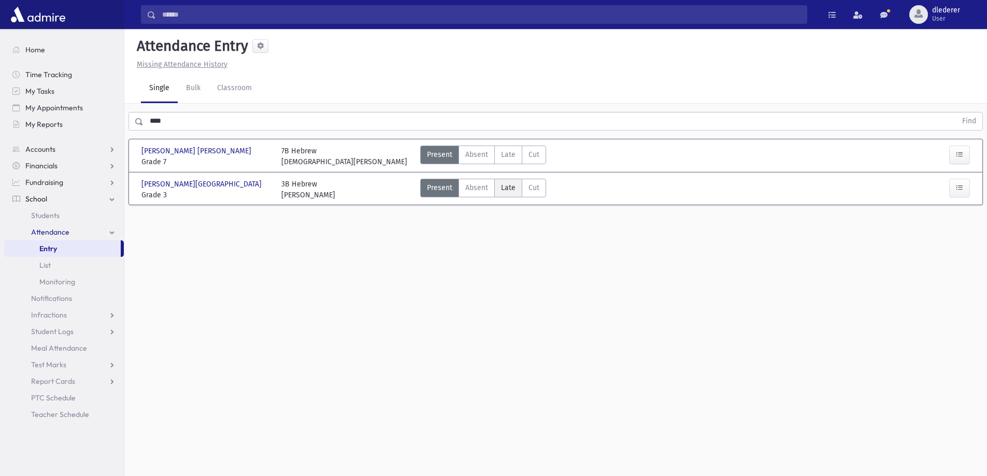
click at [505, 191] on span "Late" at bounding box center [508, 187] width 15 height 11
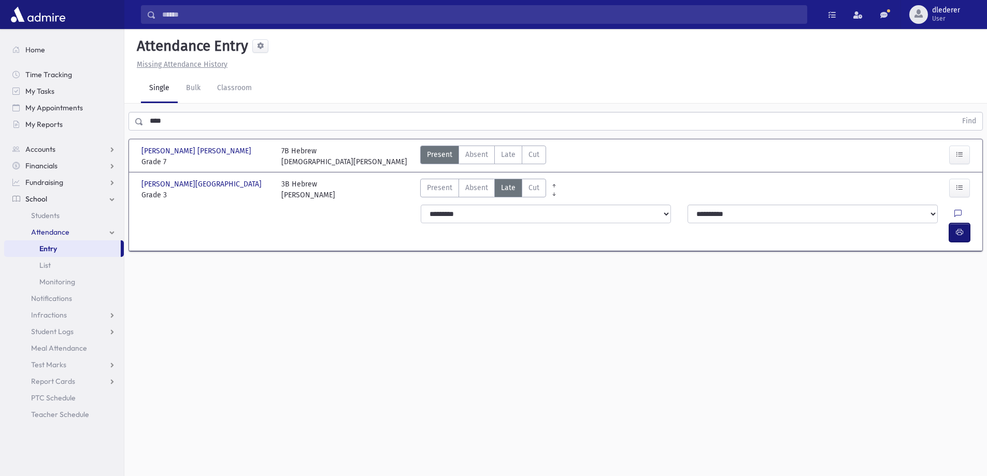
click at [954, 223] on button "button" at bounding box center [959, 232] width 21 height 19
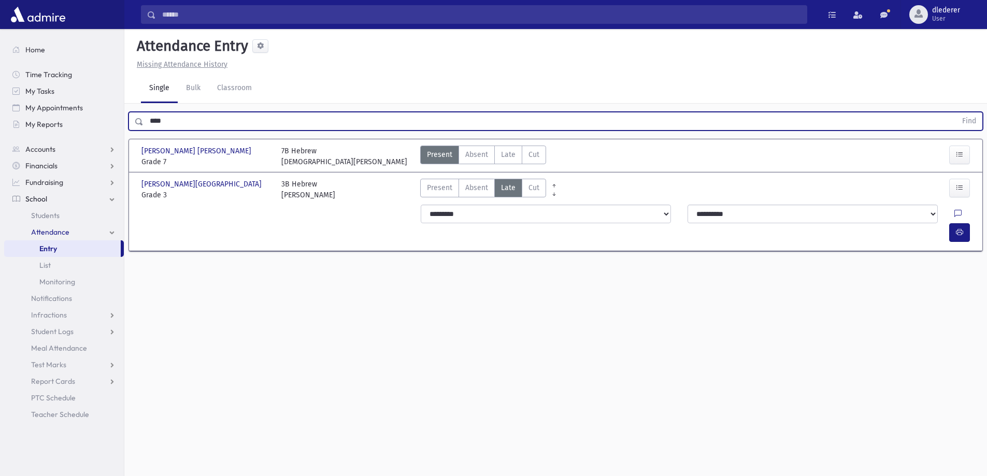
drag, startPoint x: 176, startPoint y: 117, endPoint x: 124, endPoint y: 119, distance: 52.4
click at [124, 119] on div "Search Results All Accounts" at bounding box center [493, 250] width 987 height 500
click at [956, 112] on button "Find" at bounding box center [969, 121] width 26 height 18
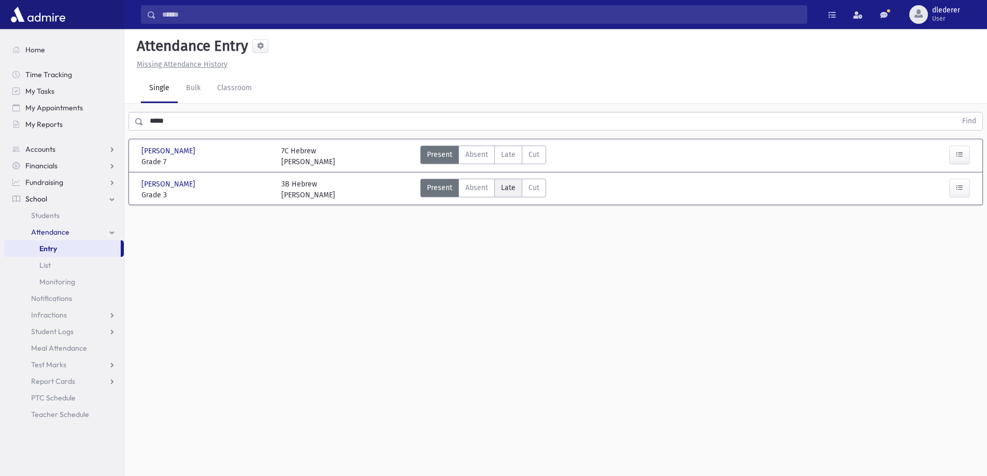
click at [500, 189] on label "Late Late" at bounding box center [508, 188] width 28 height 19
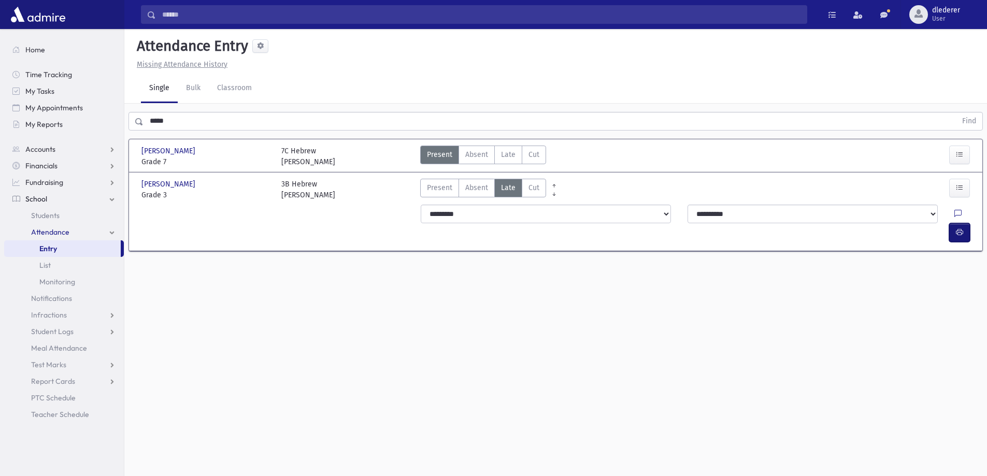
click at [959, 228] on icon "button" at bounding box center [959, 232] width 7 height 9
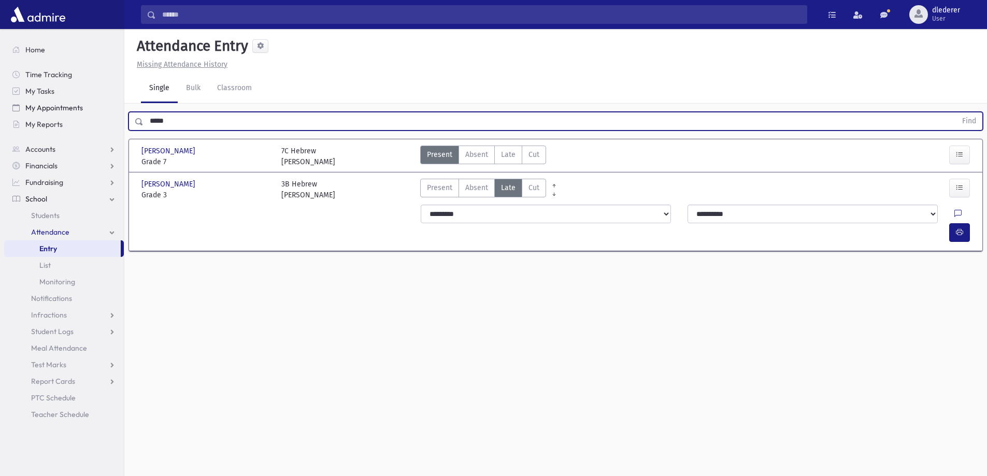
drag, startPoint x: 197, startPoint y: 122, endPoint x: 118, endPoint y: 112, distance: 80.0
click at [118, 112] on div "Search Results All Accounts" at bounding box center [493, 250] width 987 height 500
type input "******"
click at [956, 112] on button "Find" at bounding box center [969, 121] width 26 height 18
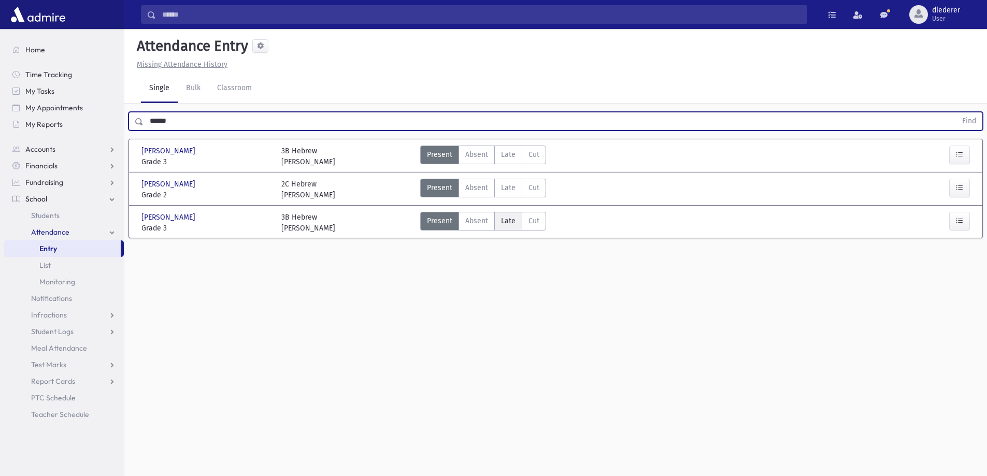
click at [514, 218] on span "Late" at bounding box center [508, 221] width 15 height 11
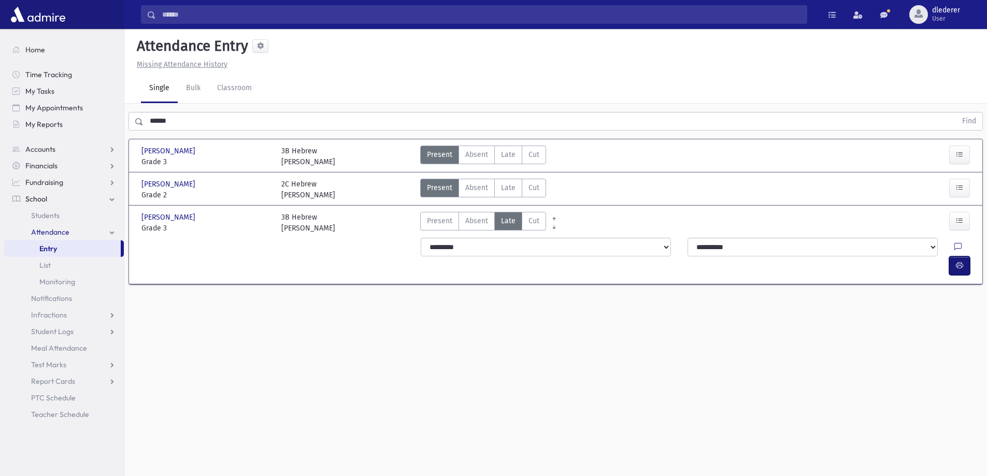
click at [959, 261] on icon "button" at bounding box center [959, 265] width 7 height 9
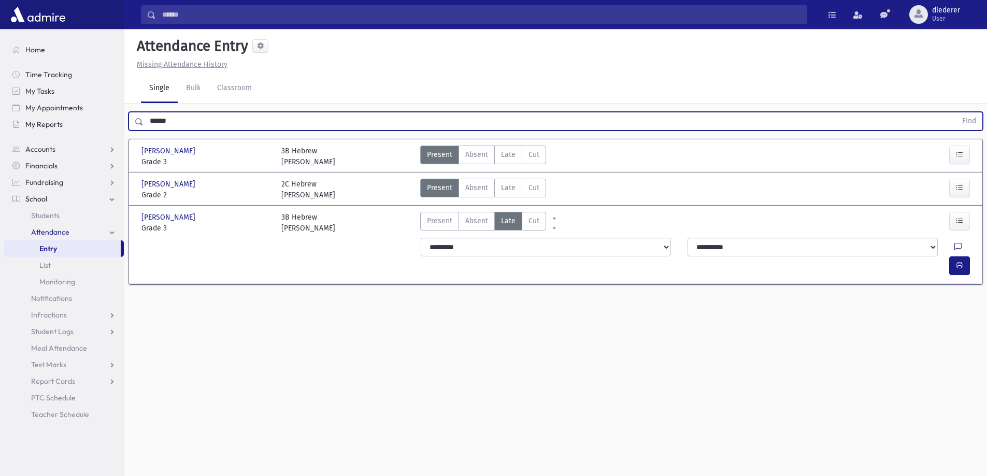
drag, startPoint x: 180, startPoint y: 123, endPoint x: 118, endPoint y: 127, distance: 62.3
click at [117, 127] on div "Search Results All Accounts" at bounding box center [493, 250] width 987 height 500
click at [956, 112] on button "Find" at bounding box center [969, 121] width 26 height 18
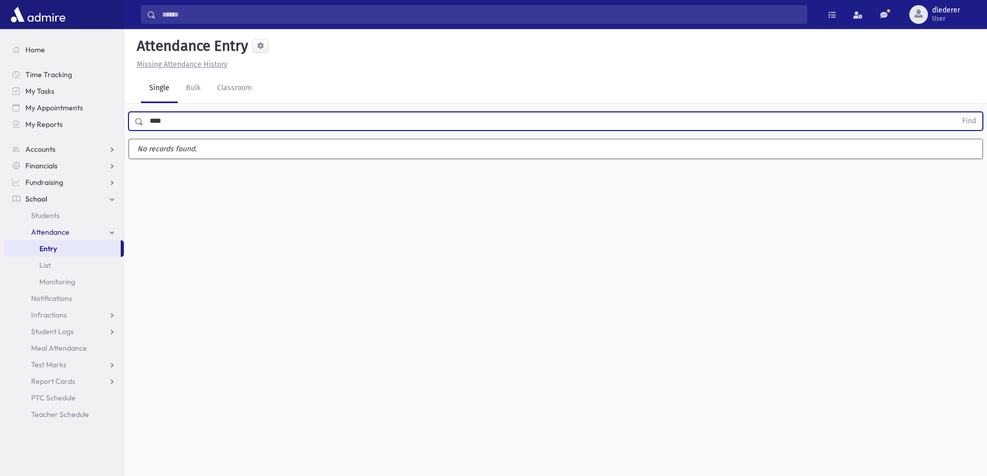
click at [956, 112] on button "Find" at bounding box center [969, 121] width 26 height 18
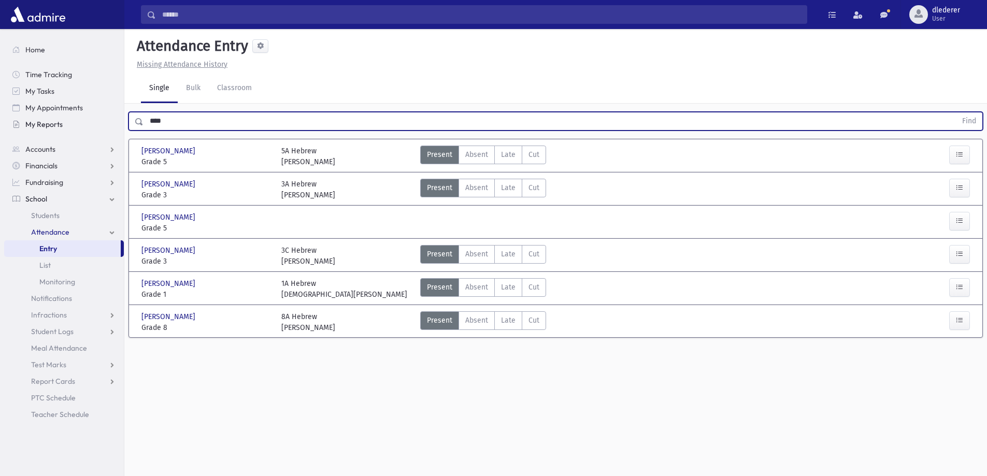
drag, startPoint x: 176, startPoint y: 119, endPoint x: 136, endPoint y: 62, distance: 69.9
click at [98, 124] on div "Search Results All Accounts" at bounding box center [493, 250] width 987 height 500
click at [956, 112] on button "Find" at bounding box center [969, 121] width 26 height 18
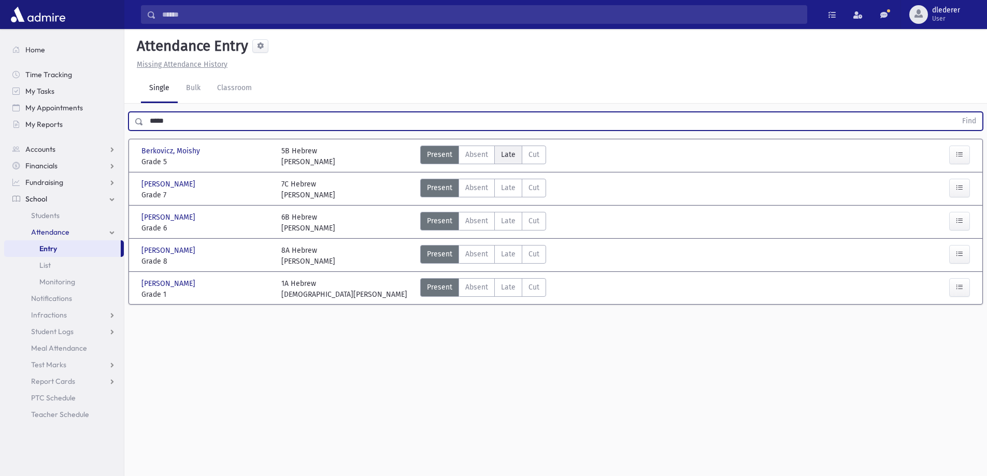
drag, startPoint x: 506, startPoint y: 158, endPoint x: 519, endPoint y: 162, distance: 14.3
click at [506, 158] on span "Late" at bounding box center [508, 154] width 15 height 11
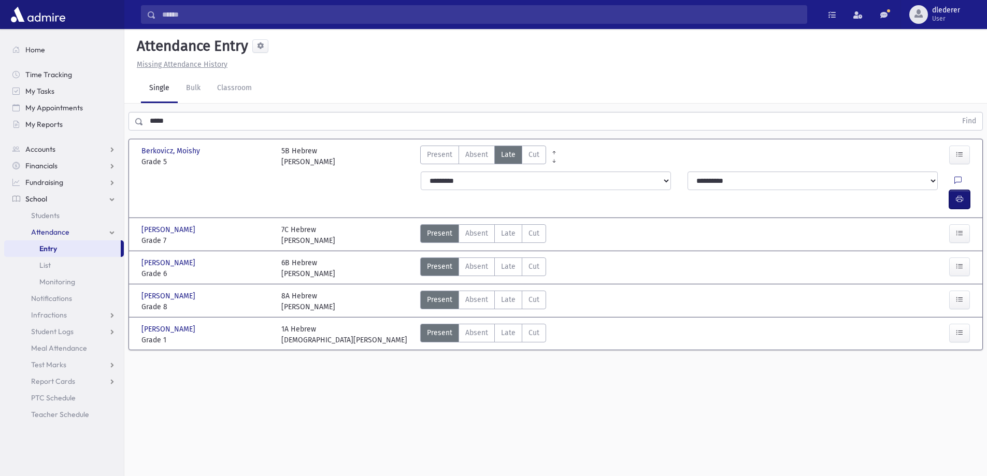
click at [957, 190] on button "button" at bounding box center [959, 199] width 21 height 19
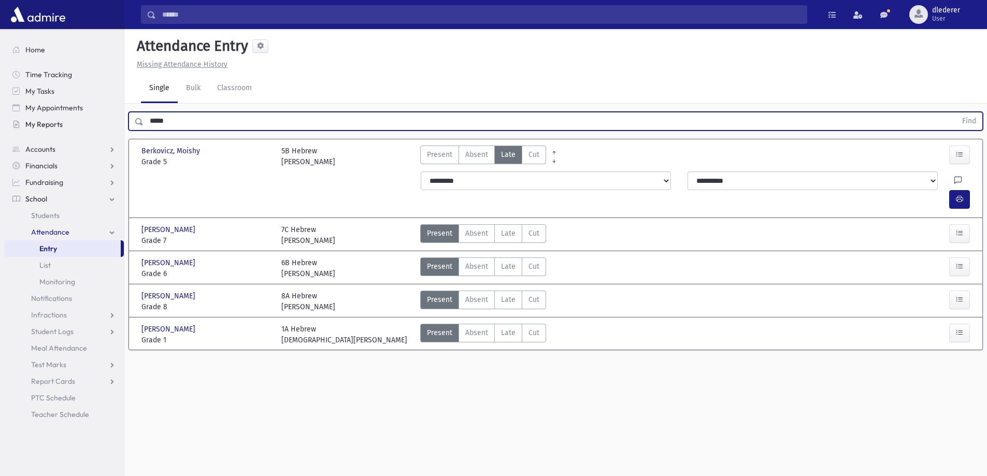
drag, startPoint x: 177, startPoint y: 116, endPoint x: 101, endPoint y: 130, distance: 76.9
click at [102, 127] on div "Search Results All Accounts" at bounding box center [493, 250] width 987 height 500
click at [956, 112] on button "Find" at bounding box center [969, 121] width 26 height 18
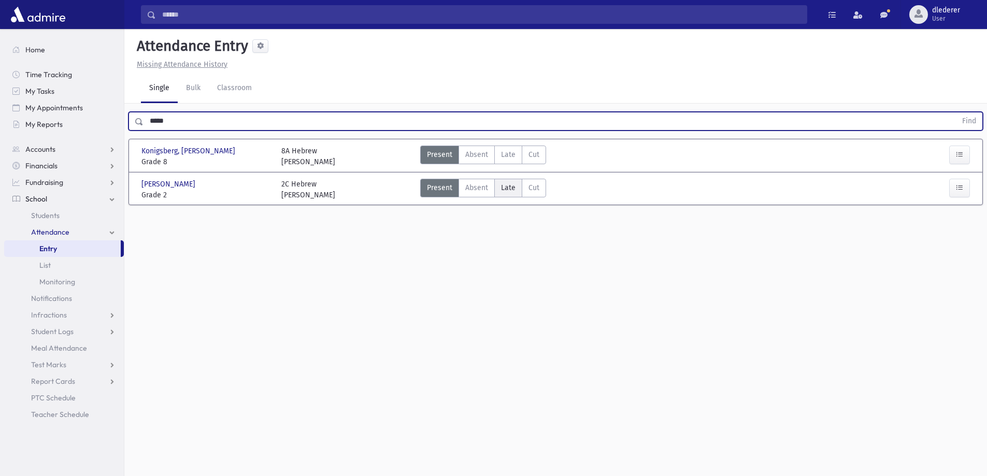
click at [506, 189] on span "Late" at bounding box center [508, 187] width 15 height 11
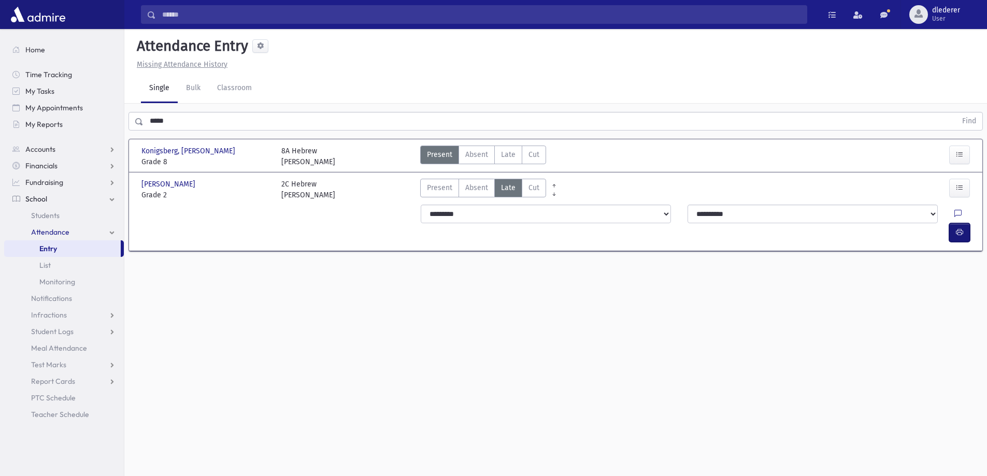
click at [967, 223] on button "button" at bounding box center [959, 232] width 21 height 19
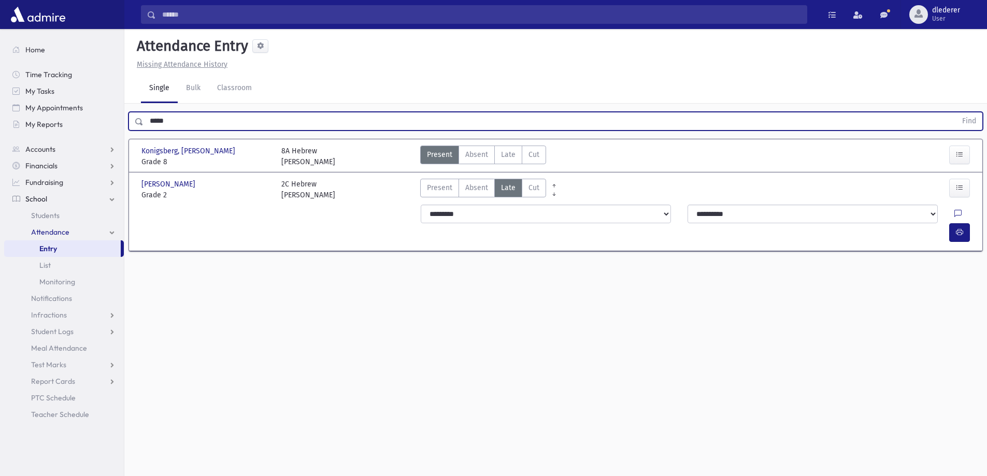
drag, startPoint x: 176, startPoint y: 118, endPoint x: 112, endPoint y: 139, distance: 67.5
click at [113, 138] on div "Search Results All Accounts" at bounding box center [493, 250] width 987 height 500
click at [956, 112] on button "Find" at bounding box center [969, 121] width 26 height 18
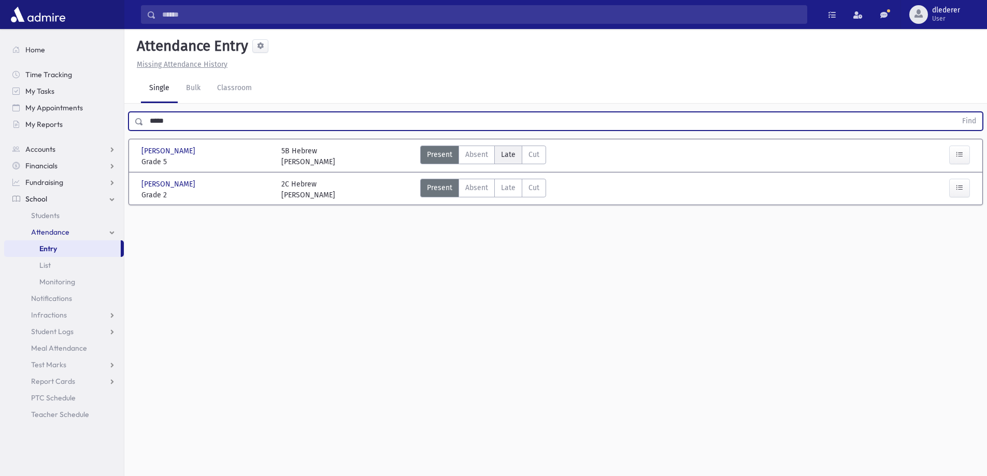
click at [513, 157] on span "Late" at bounding box center [508, 154] width 15 height 11
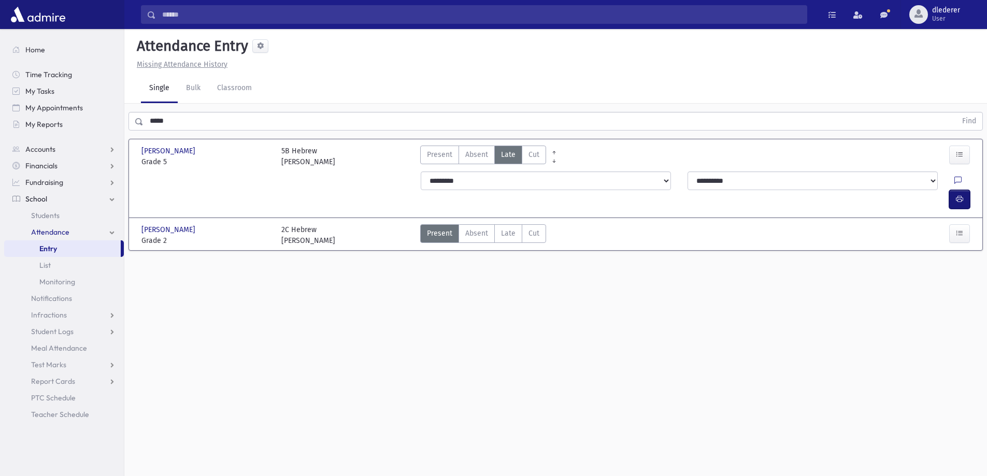
click at [957, 195] on icon "button" at bounding box center [959, 199] width 7 height 9
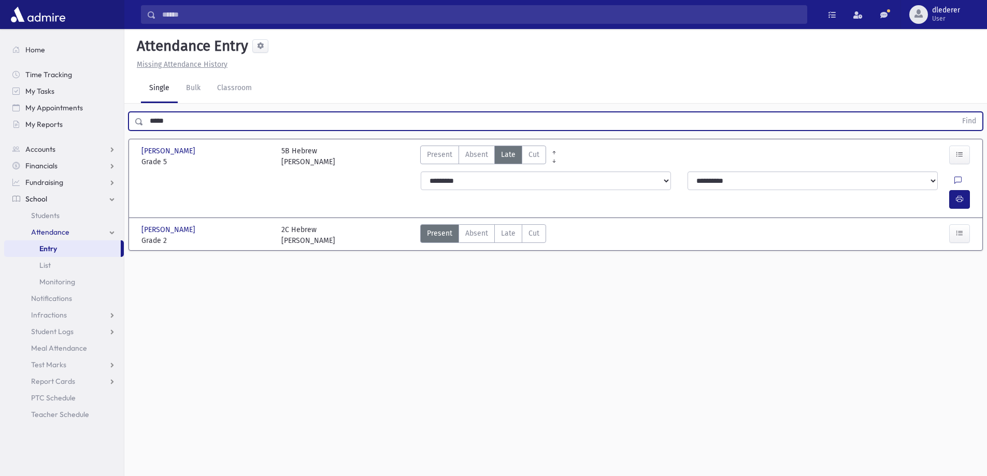
drag, startPoint x: 218, startPoint y: 116, endPoint x: 88, endPoint y: 138, distance: 132.1
click at [87, 138] on div "Search Results All Accounts" at bounding box center [493, 250] width 987 height 500
click at [956, 112] on button "Find" at bounding box center [969, 121] width 26 height 18
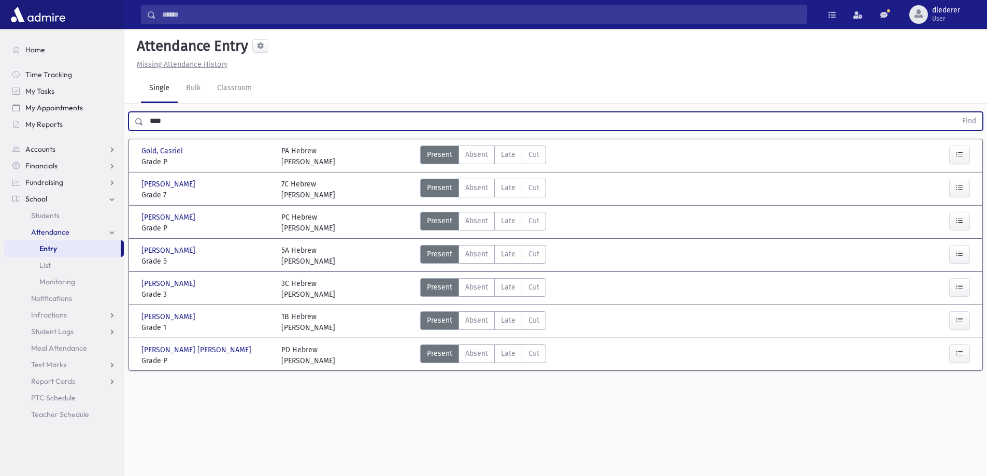
drag, startPoint x: 197, startPoint y: 116, endPoint x: 111, endPoint y: 110, distance: 86.2
click at [111, 110] on div "Search Results All Accounts" at bounding box center [493, 250] width 987 height 500
click at [956, 112] on button "Find" at bounding box center [969, 121] width 26 height 18
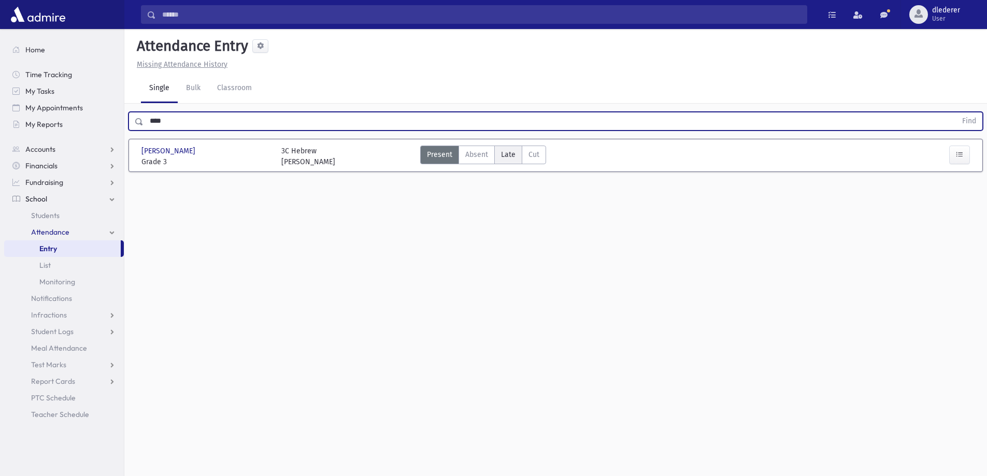
click at [506, 154] on span "Late" at bounding box center [508, 154] width 15 height 11
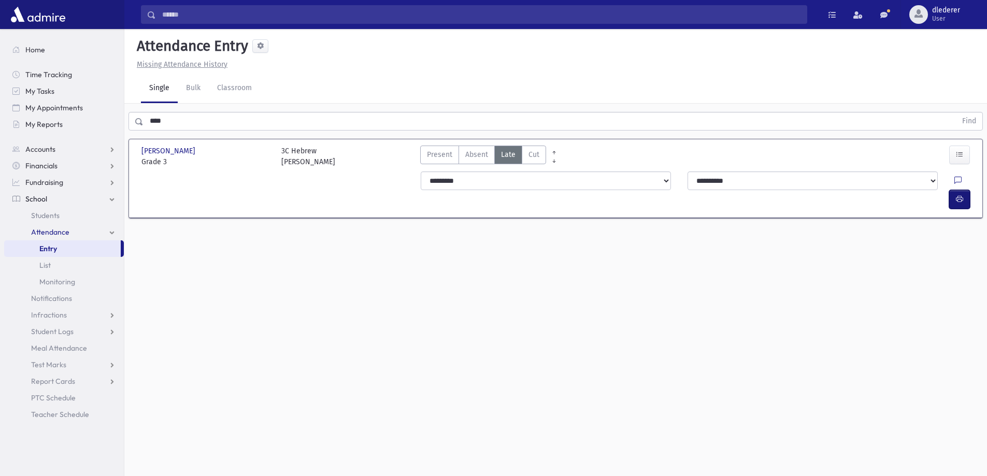
click at [965, 190] on button "button" at bounding box center [959, 199] width 21 height 19
drag, startPoint x: 235, startPoint y: 185, endPoint x: 258, endPoint y: 200, distance: 27.3
click at [257, 199] on div "Dolgin , Shmuel Dolgin , Shmuel Grade 3 Grade 3 3C Hebrew Rabbi Shain Present P…" at bounding box center [555, 178] width 837 height 79
click at [273, 210] on section "Dolgin , Shmuel Dolgin , Shmuel Grade 3 Grade 3 3C Hebrew Rabbi Shain Present P…" at bounding box center [555, 184] width 863 height 98
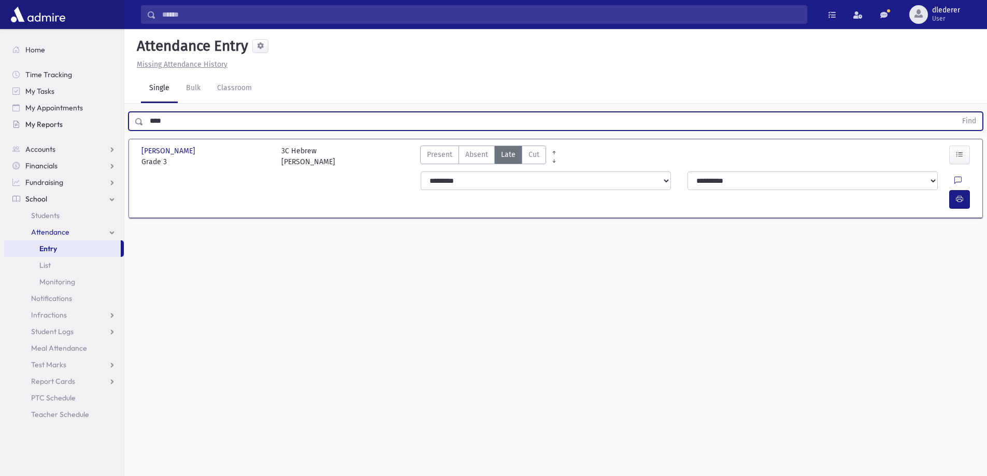
drag, startPoint x: 187, startPoint y: 115, endPoint x: 93, endPoint y: 126, distance: 95.0
click at [93, 126] on div "Search Results All Accounts" at bounding box center [493, 250] width 987 height 500
click at [956, 112] on button "Find" at bounding box center [969, 121] width 26 height 18
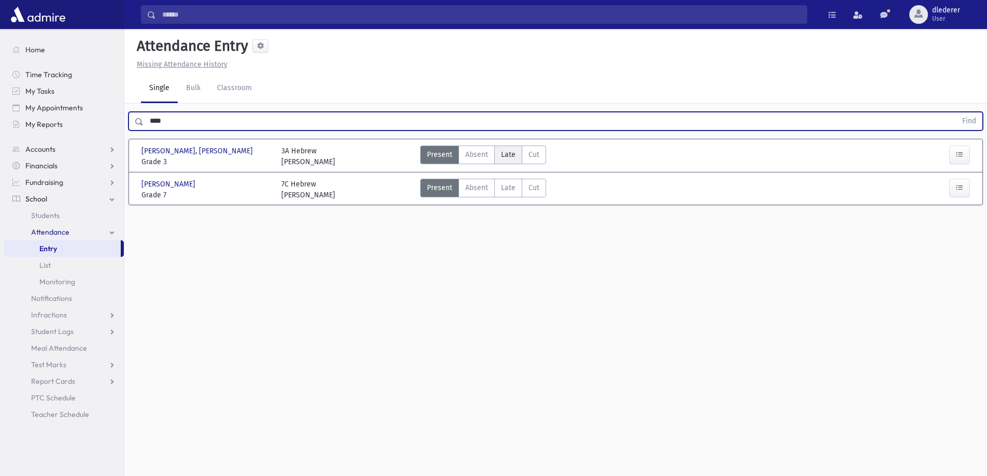
click at [517, 150] on label "Late Late" at bounding box center [508, 155] width 28 height 19
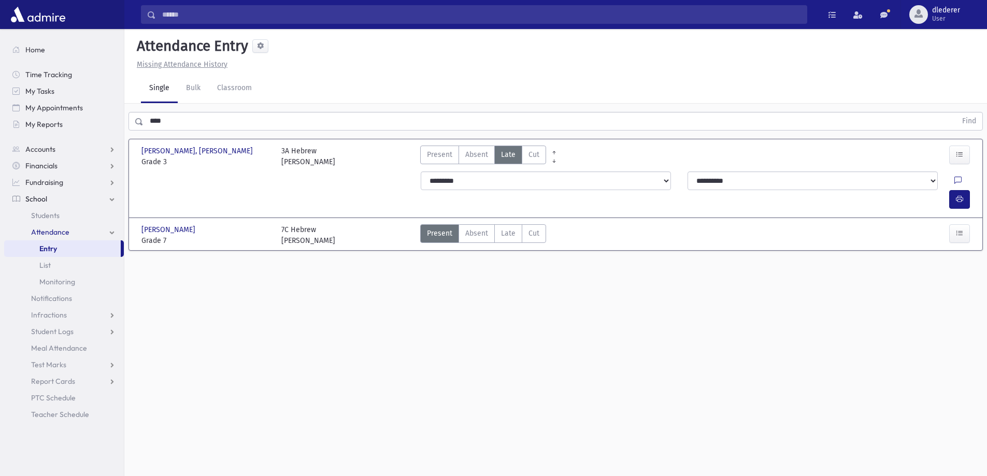
click at [948, 170] on div "**********" at bounding box center [697, 190] width 565 height 46
click at [960, 195] on icon "button" at bounding box center [959, 199] width 7 height 9
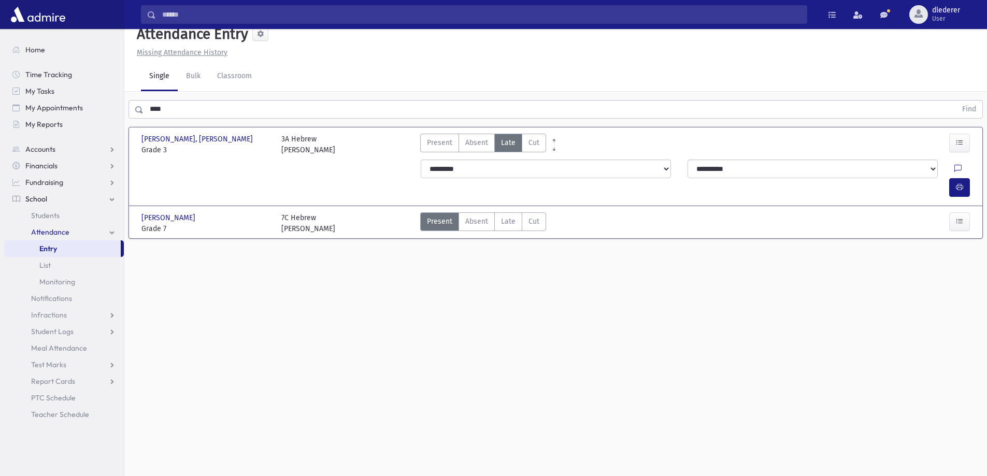
scroll to position [23, 0]
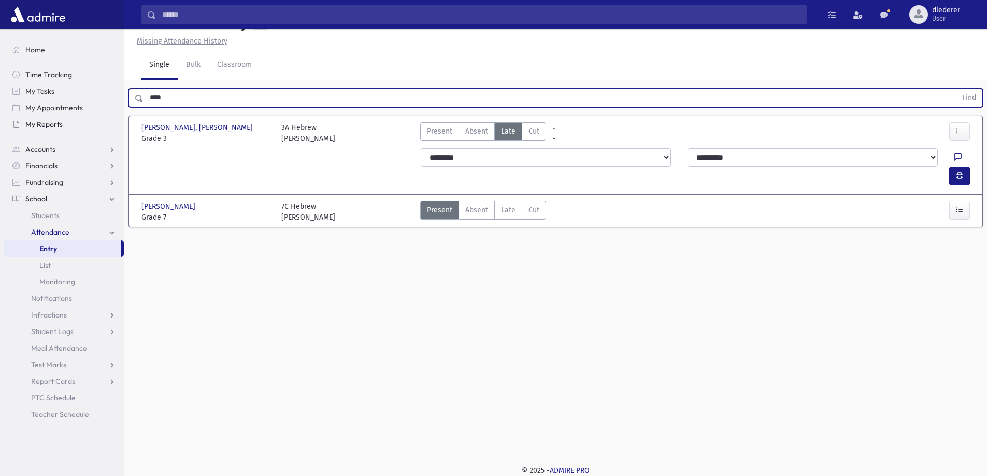
drag, startPoint x: 180, startPoint y: 103, endPoint x: 79, endPoint y: 121, distance: 103.3
click at [95, 108] on div "Search Results All Accounts" at bounding box center [493, 227] width 987 height 500
click at [956, 89] on button "Find" at bounding box center [969, 98] width 26 height 18
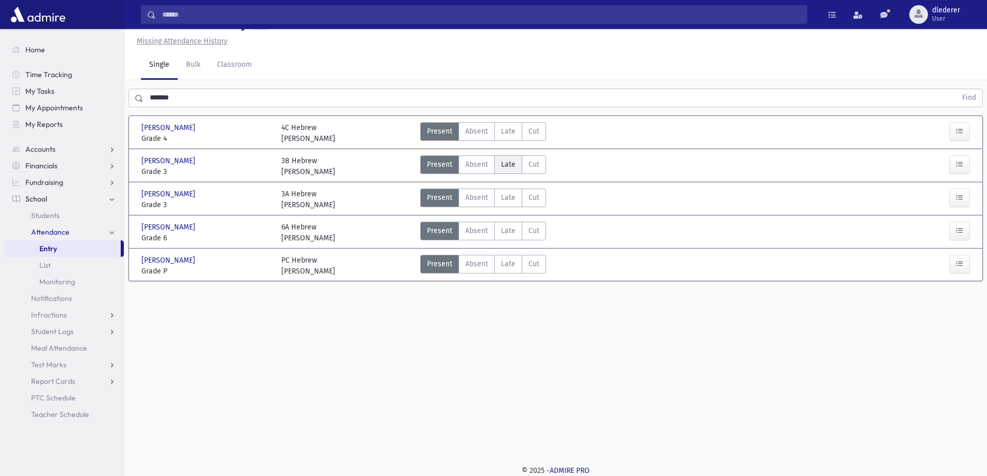
click at [495, 160] on label "Late Late" at bounding box center [508, 164] width 28 height 19
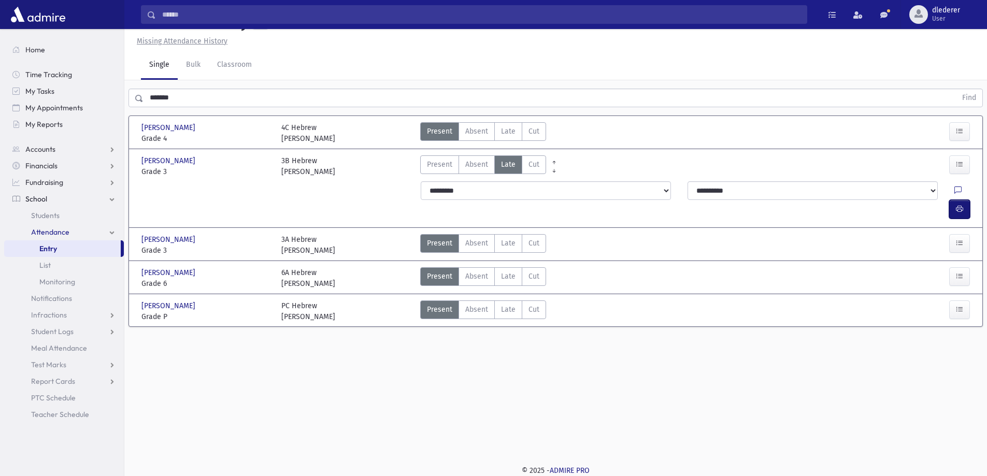
click at [955, 200] on button "button" at bounding box center [959, 209] width 21 height 19
click at [514, 132] on span "Late" at bounding box center [508, 131] width 15 height 11
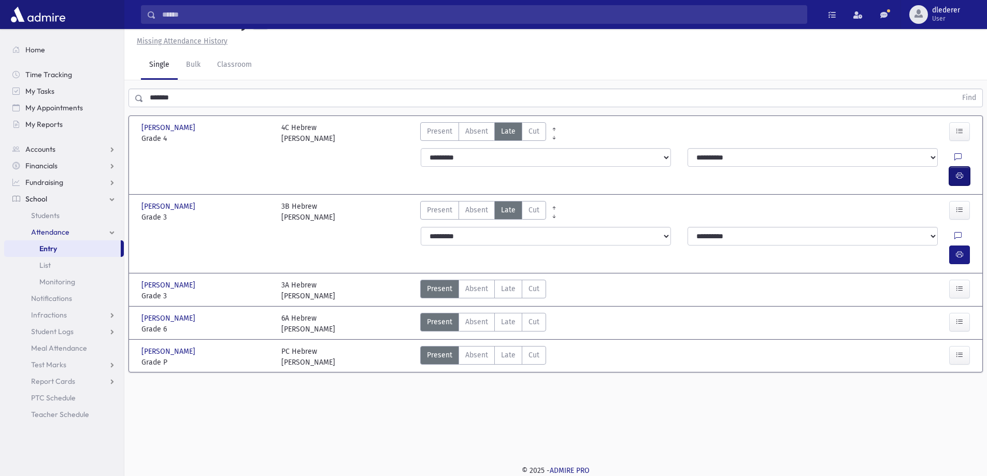
drag, startPoint x: 949, startPoint y: 163, endPoint x: 957, endPoint y: 166, distance: 8.4
click at [949, 167] on button "button" at bounding box center [959, 176] width 21 height 19
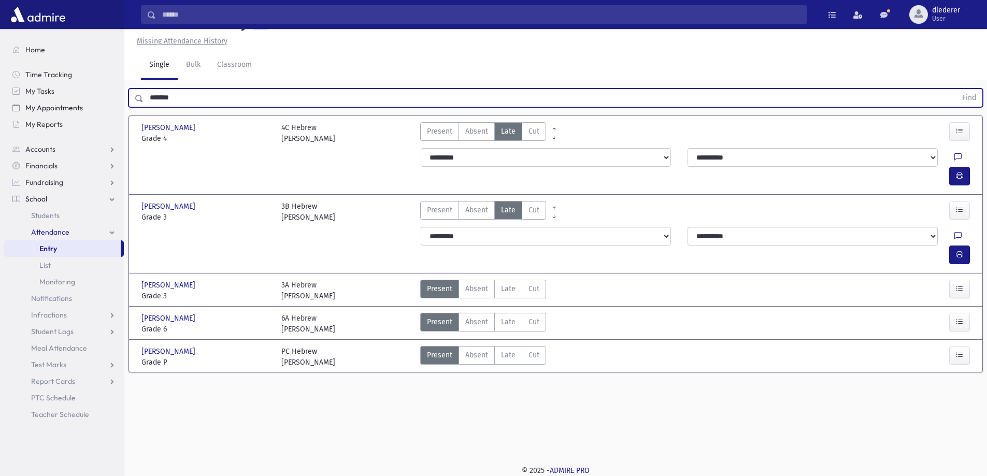
drag, startPoint x: 253, startPoint y: 97, endPoint x: 180, endPoint y: 92, distance: 73.3
click at [86, 104] on div "Search Results All Accounts" at bounding box center [493, 227] width 987 height 500
click at [956, 89] on button "Find" at bounding box center [969, 98] width 26 height 18
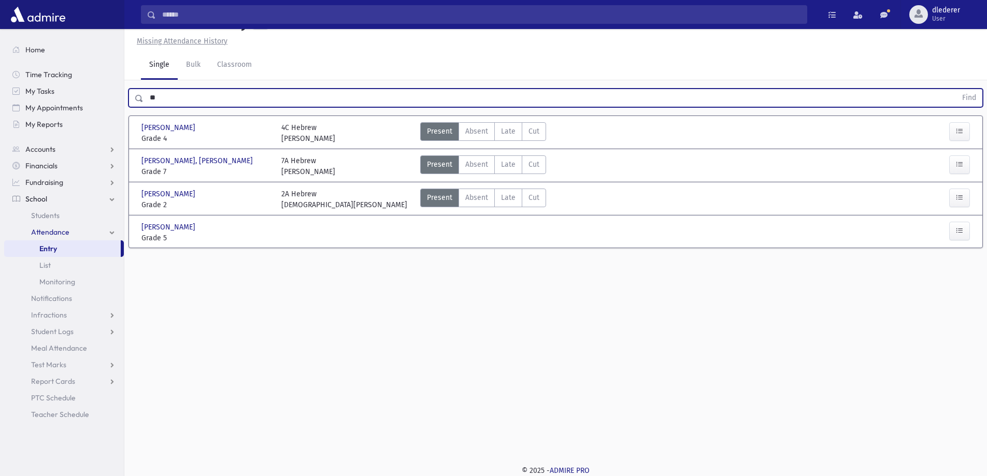
type input "*"
click at [956, 89] on button "Find" at bounding box center [969, 98] width 26 height 18
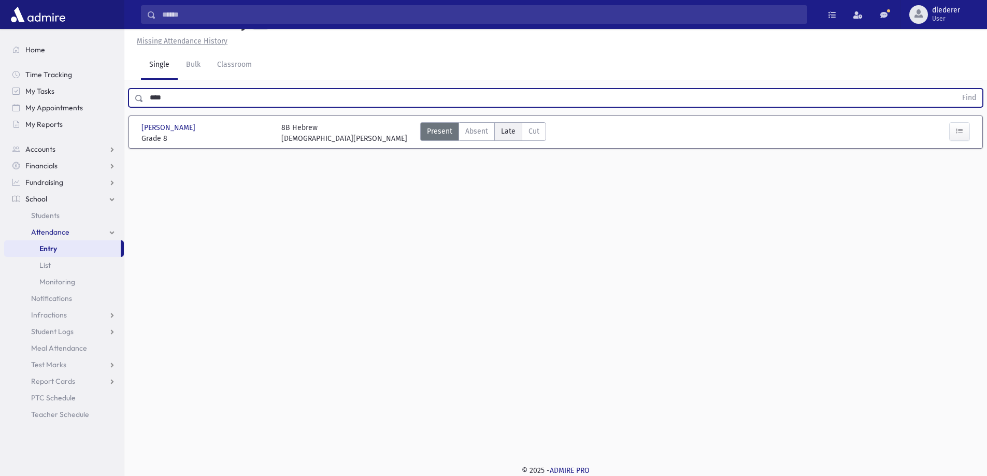
click at [513, 128] on span "Late" at bounding box center [508, 131] width 15 height 11
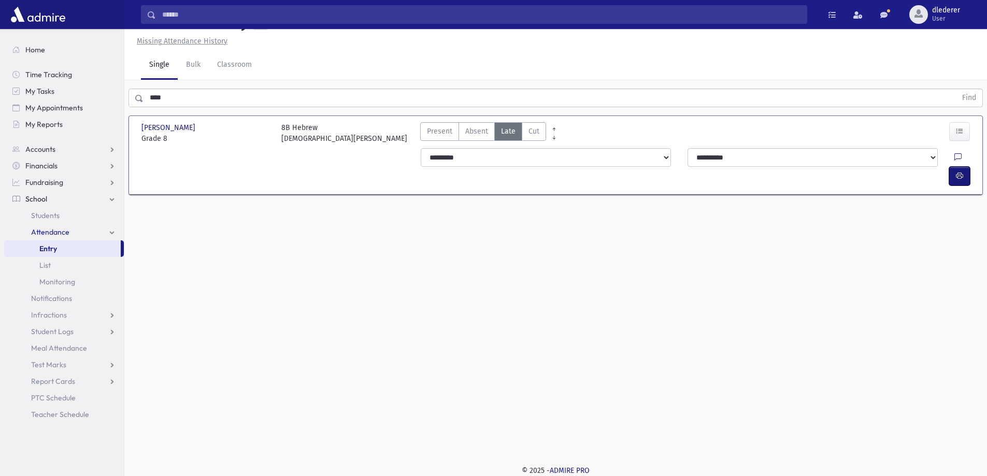
click at [963, 167] on button "button" at bounding box center [959, 176] width 21 height 19
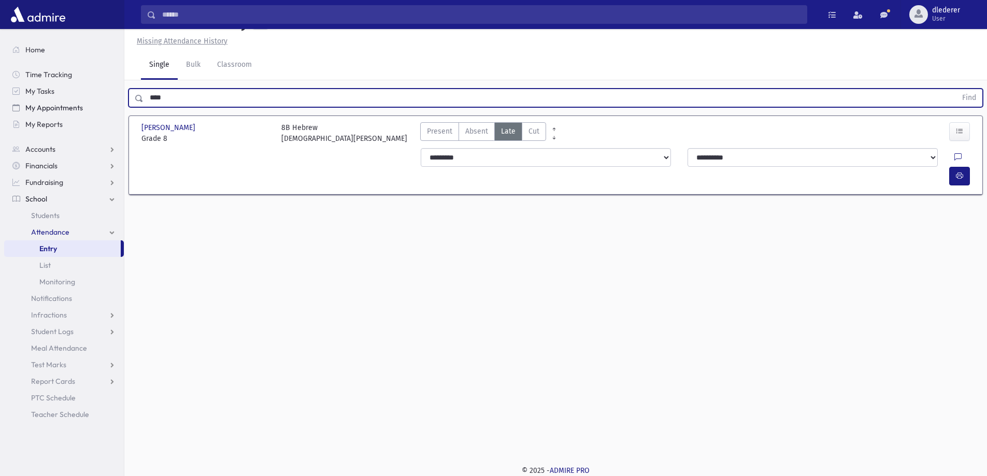
drag, startPoint x: 177, startPoint y: 96, endPoint x: 123, endPoint y: 102, distance: 53.7
click at [123, 102] on div "Search Results All Accounts" at bounding box center [493, 227] width 987 height 500
click at [956, 89] on button "Find" at bounding box center [969, 98] width 26 height 18
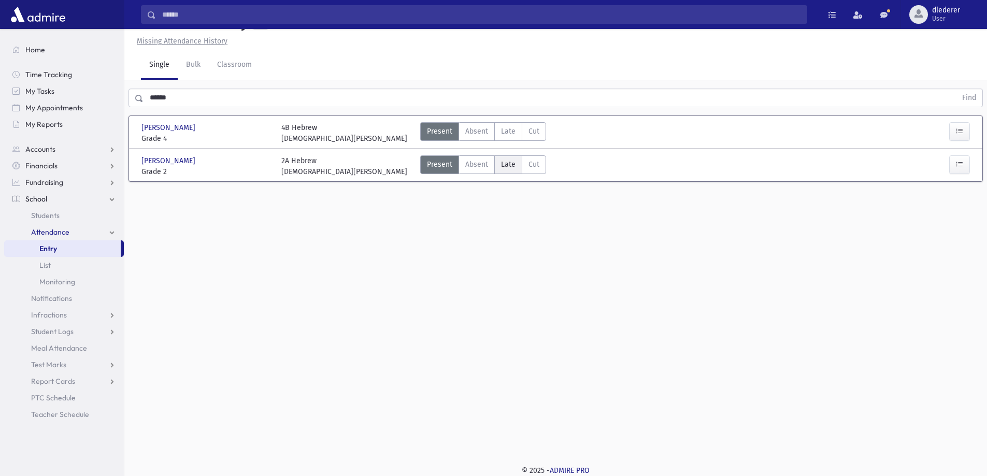
click at [508, 164] on span "Late" at bounding box center [508, 164] width 15 height 11
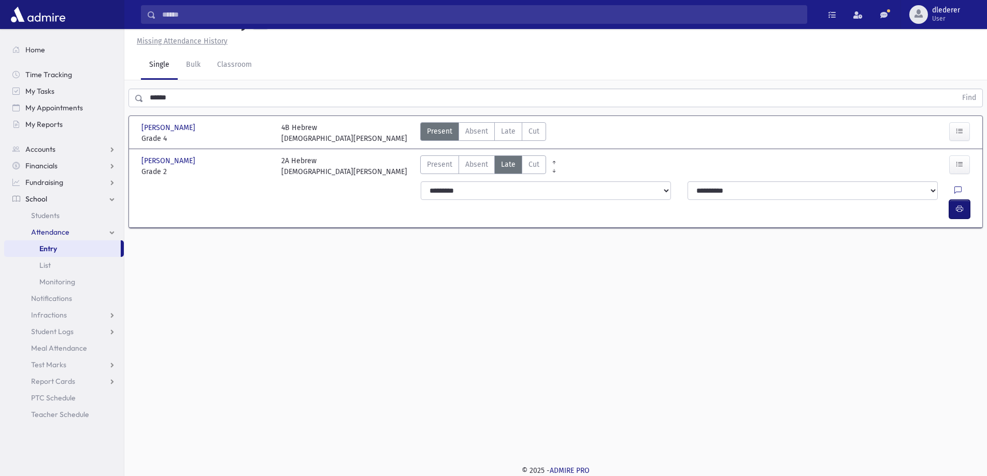
click at [954, 200] on button "button" at bounding box center [959, 209] width 21 height 19
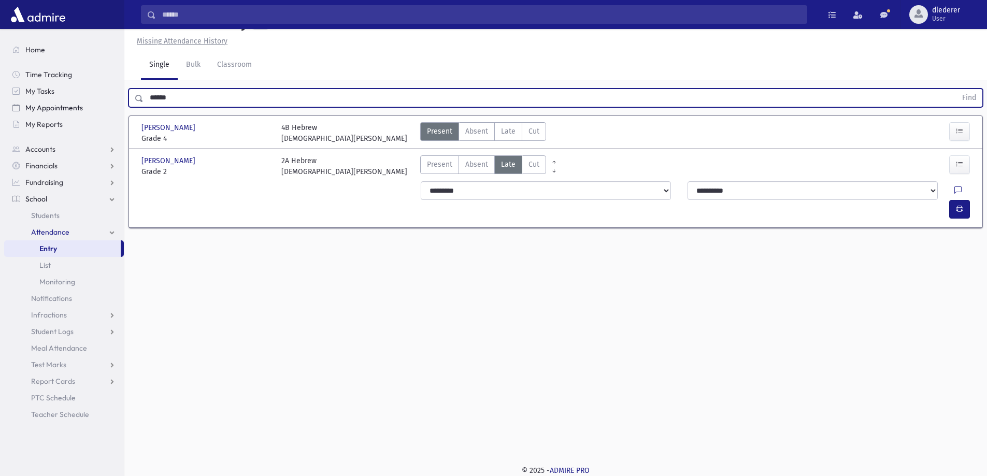
drag, startPoint x: 182, startPoint y: 98, endPoint x: 87, endPoint y: 101, distance: 95.4
click at [87, 101] on div "Search Results All Accounts" at bounding box center [493, 227] width 987 height 500
click at [956, 89] on button "Find" at bounding box center [969, 98] width 26 height 18
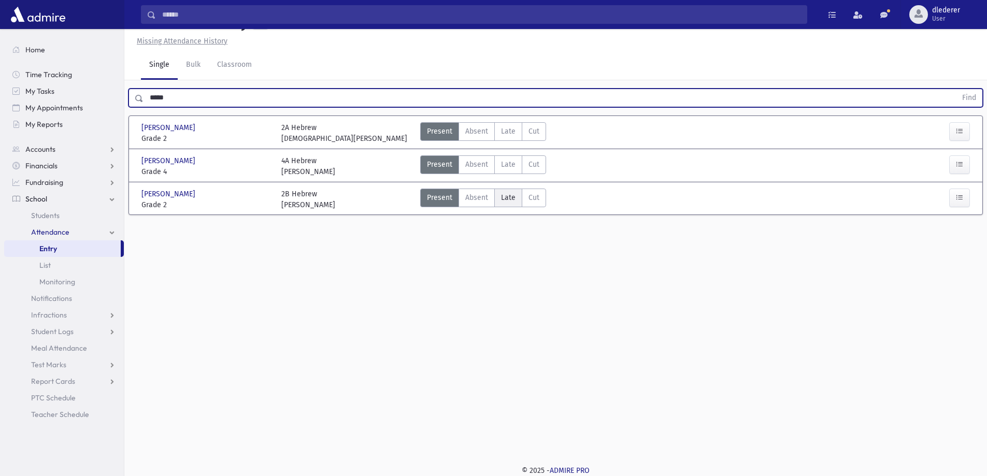
drag, startPoint x: 507, startPoint y: 196, endPoint x: 514, endPoint y: 201, distance: 7.5
click at [507, 196] on span "Late" at bounding box center [508, 197] width 15 height 11
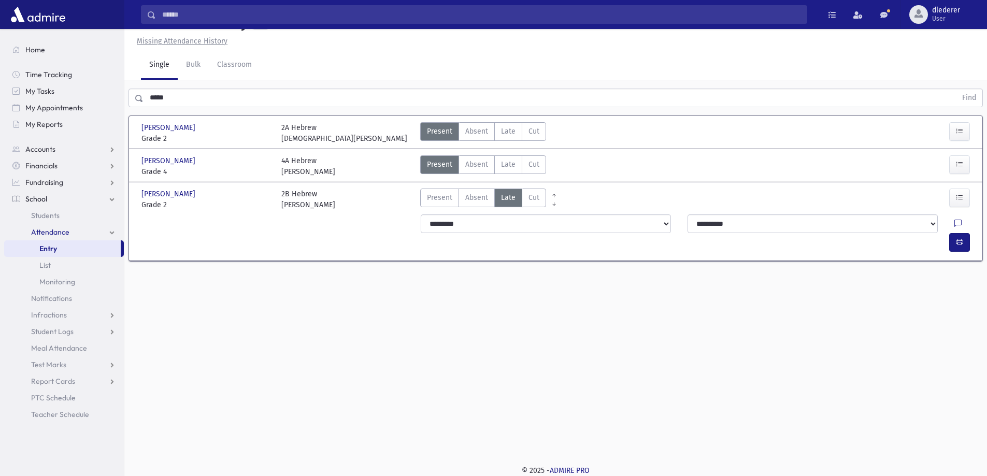
click at [955, 223] on div at bounding box center [965, 224] width 20 height 19
click at [958, 233] on button "button" at bounding box center [959, 242] width 21 height 19
click at [511, 171] on label "Late Late" at bounding box center [508, 164] width 28 height 19
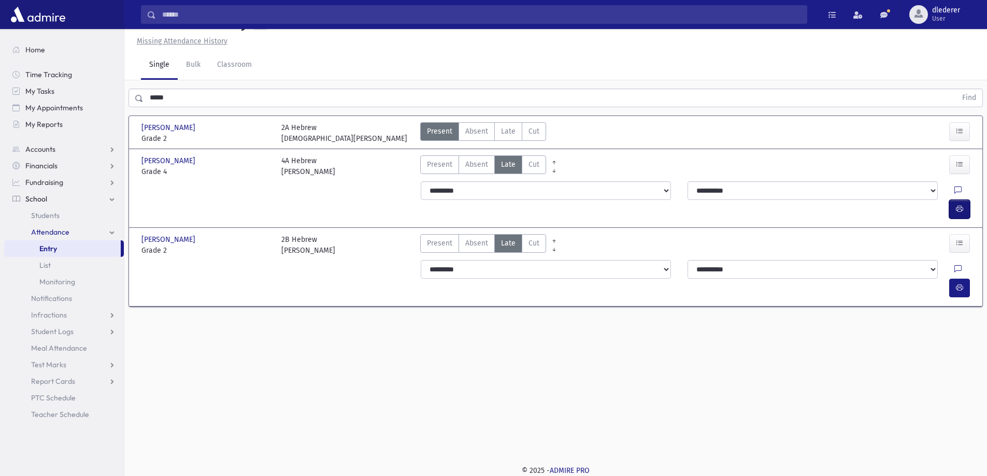
click at [961, 205] on icon "button" at bounding box center [959, 209] width 7 height 9
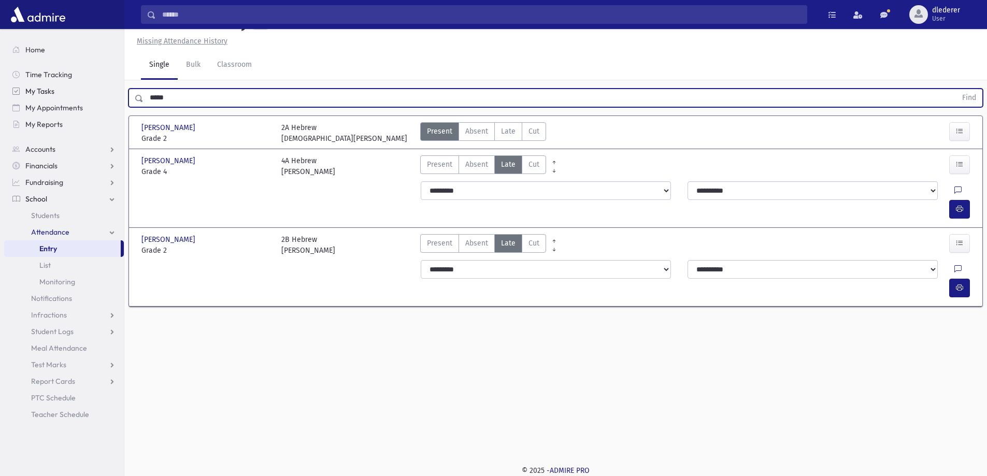
drag, startPoint x: 186, startPoint y: 102, endPoint x: 76, endPoint y: 90, distance: 110.5
click at [76, 90] on div "Search Results All Accounts" at bounding box center [493, 227] width 987 height 500
click at [956, 89] on button "Find" at bounding box center [969, 98] width 26 height 18
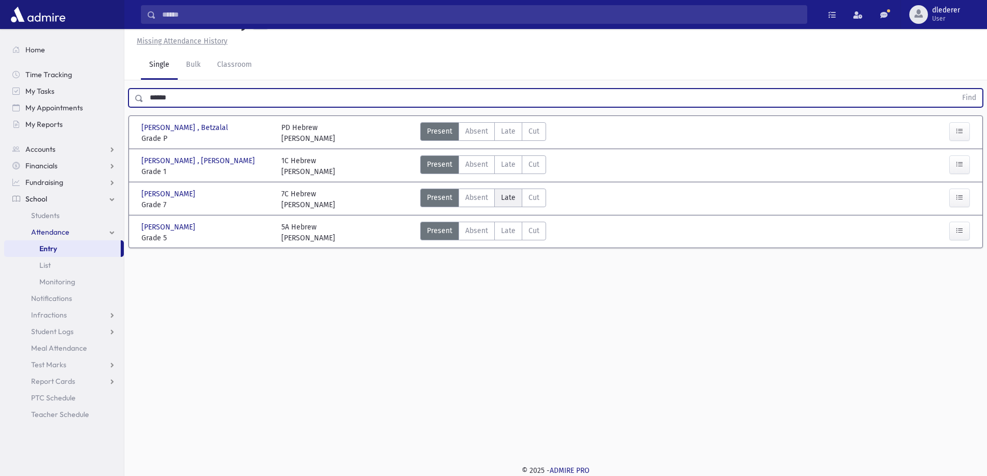
click at [501, 197] on span "Late" at bounding box center [508, 197] width 15 height 11
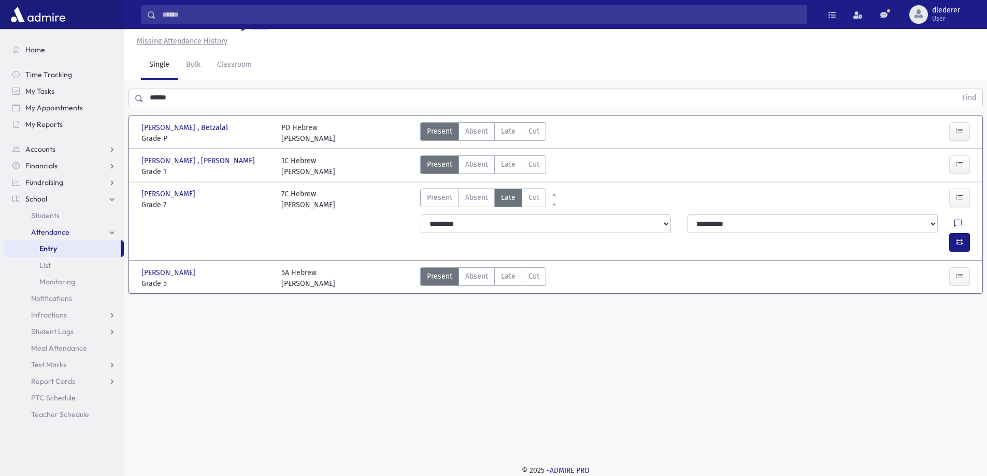
click at [971, 233] on div at bounding box center [961, 242] width 25 height 19
click at [965, 233] on button "button" at bounding box center [959, 242] width 21 height 19
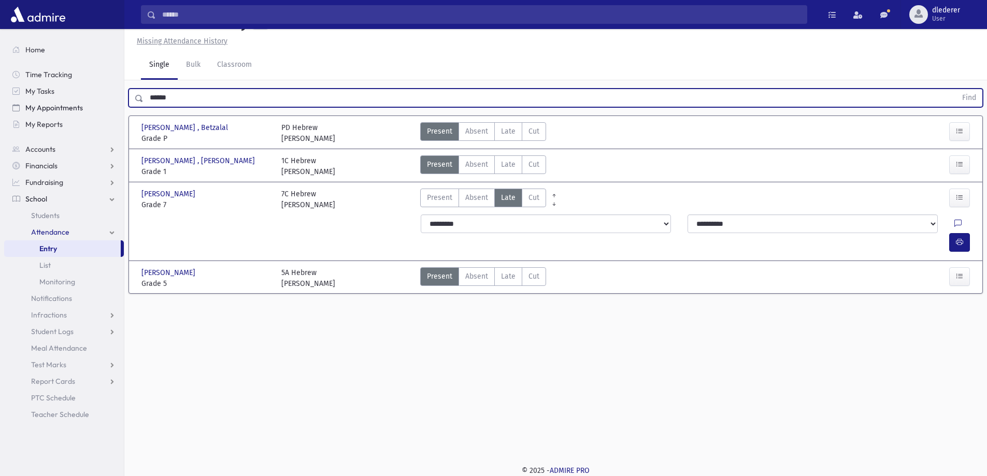
drag, startPoint x: 170, startPoint y: 97, endPoint x: 58, endPoint y: 100, distance: 112.0
click at [59, 99] on div "Search Results All Accounts" at bounding box center [493, 227] width 987 height 500
click at [956, 89] on button "Find" at bounding box center [969, 98] width 26 height 18
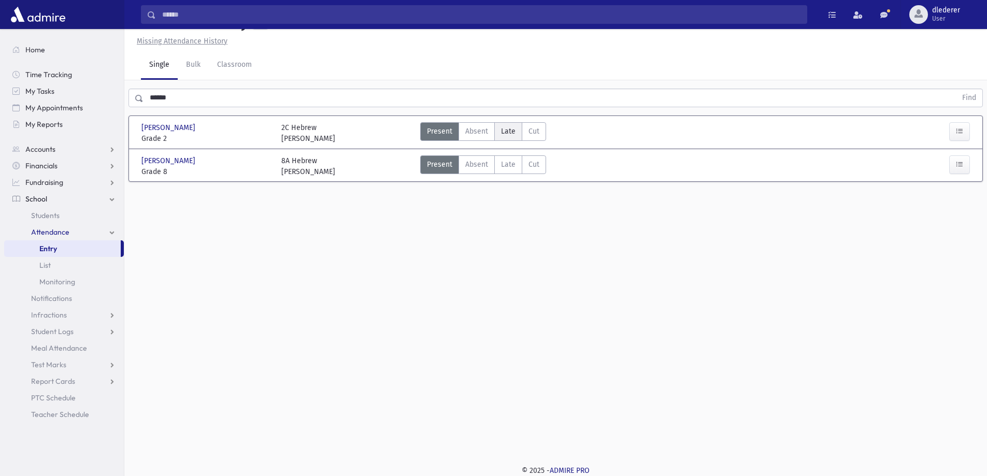
click at [509, 125] on label "Late Late" at bounding box center [508, 131] width 28 height 19
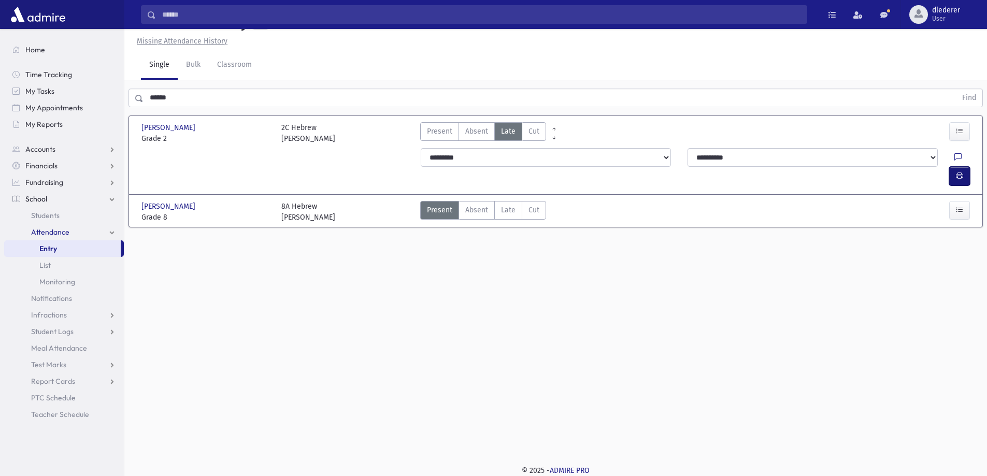
click at [961, 172] on icon "button" at bounding box center [959, 176] width 7 height 9
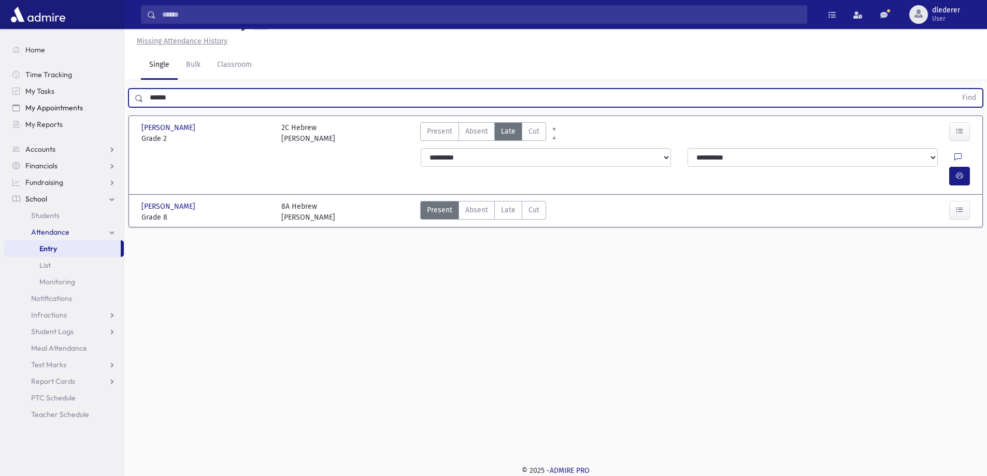
drag, startPoint x: 192, startPoint y: 104, endPoint x: 63, endPoint y: 113, distance: 128.8
click at [84, 108] on div "Search Results All Accounts" at bounding box center [493, 227] width 987 height 500
click at [956, 89] on button "Find" at bounding box center [969, 98] width 26 height 18
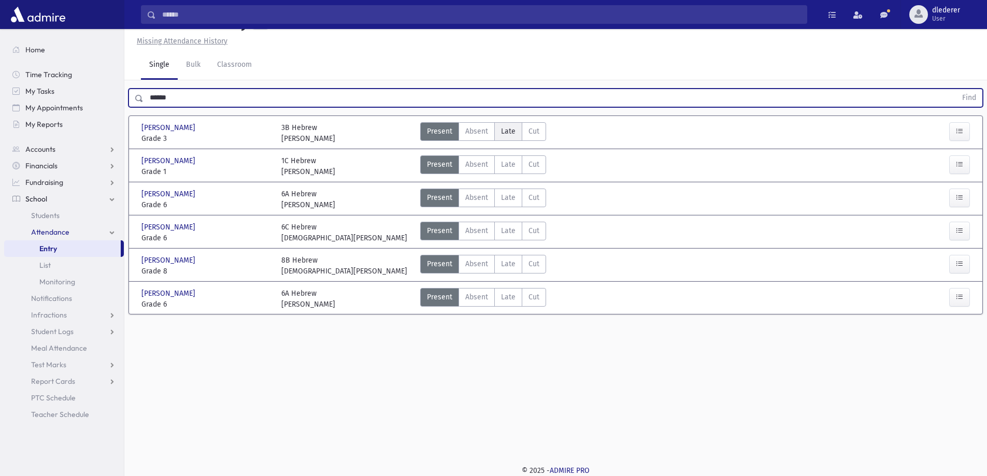
click at [507, 131] on span "Late" at bounding box center [508, 131] width 15 height 11
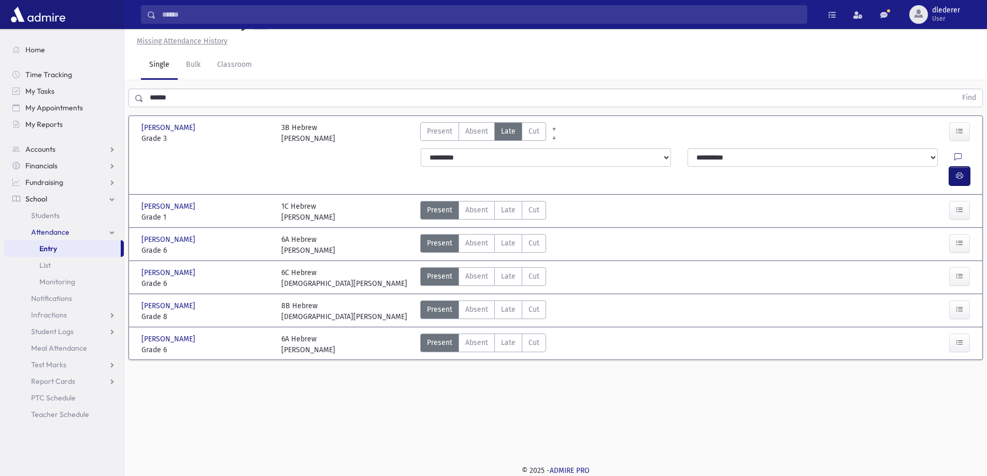
click at [956, 172] on icon "button" at bounding box center [959, 176] width 7 height 9
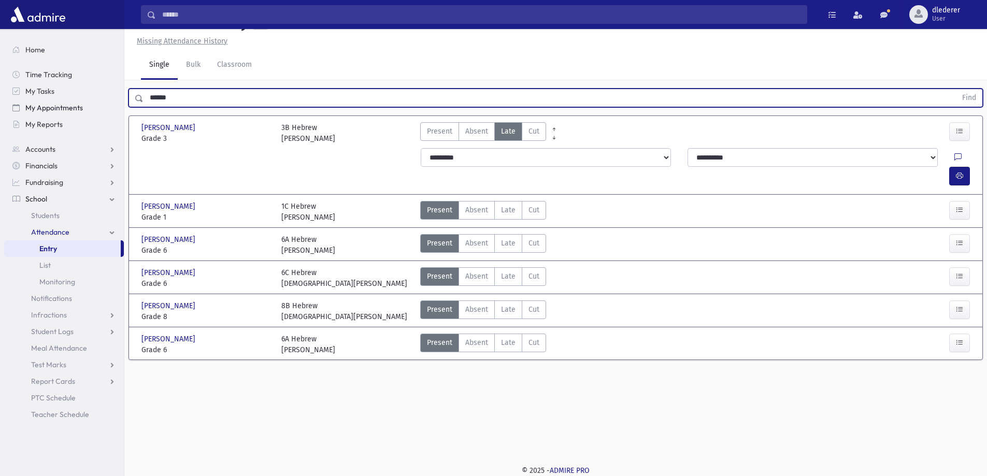
drag, startPoint x: 203, startPoint y: 103, endPoint x: 64, endPoint y: 104, distance: 138.9
click at [65, 103] on div "Search Results All Accounts" at bounding box center [493, 227] width 987 height 500
click at [956, 89] on button "Find" at bounding box center [969, 98] width 26 height 18
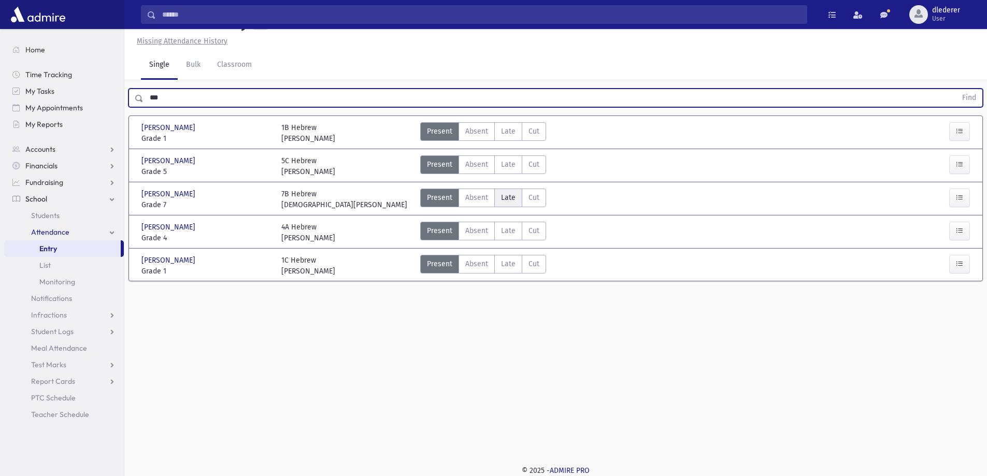
click at [505, 196] on span "Late" at bounding box center [508, 197] width 15 height 11
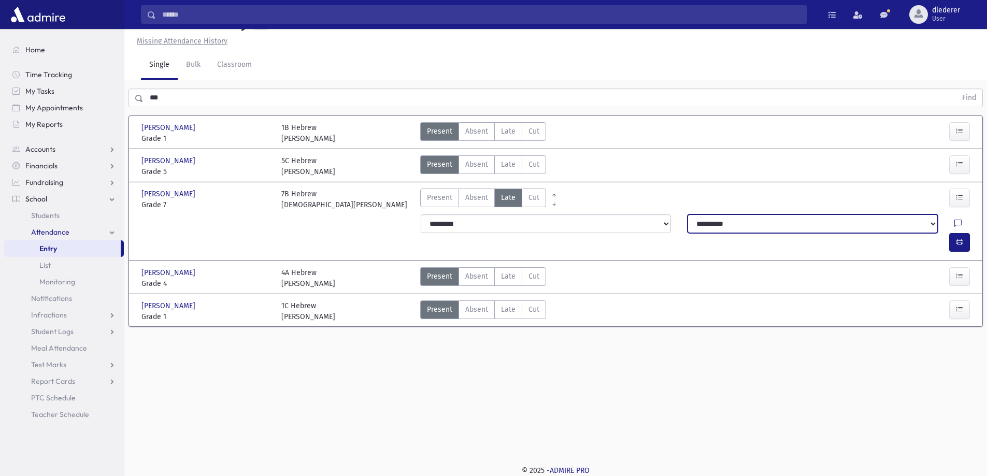
click at [919, 221] on select "**********" at bounding box center [813, 224] width 250 height 19
click at [667, 195] on div "Present P Absent Absent Late Late Cut Cut" at bounding box center [660, 200] width 489 height 22
click at [953, 233] on button "button" at bounding box center [959, 242] width 21 height 19
drag, startPoint x: 182, startPoint y: 94, endPoint x: 73, endPoint y: 104, distance: 109.3
click at [73, 104] on div "Search Results All Accounts" at bounding box center [493, 227] width 987 height 500
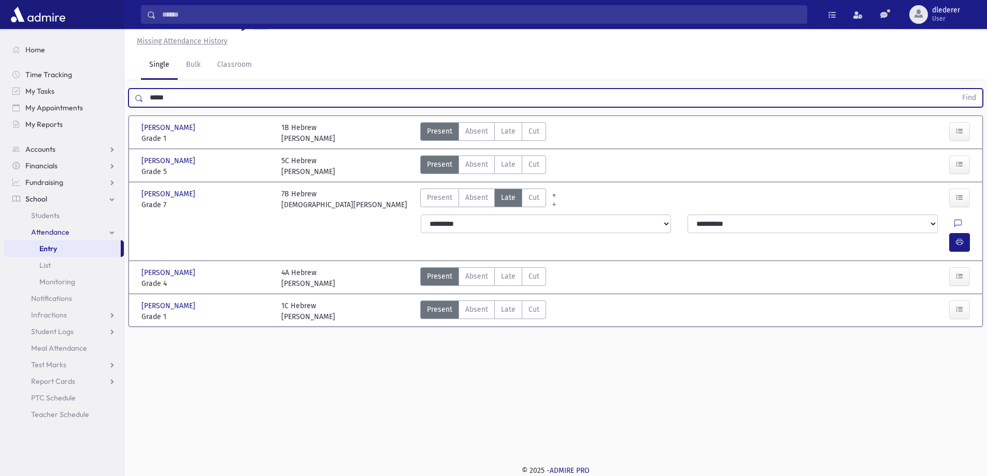
click at [956, 89] on button "Find" at bounding box center [969, 98] width 26 height 18
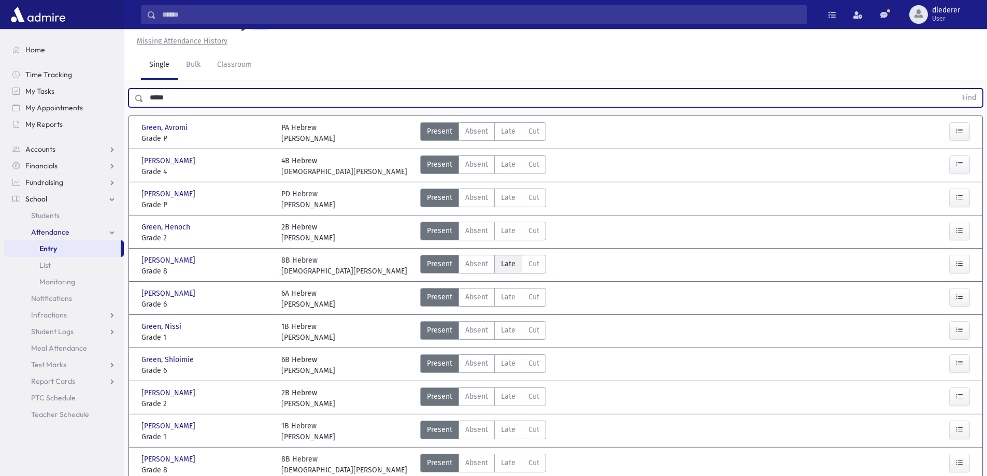
click at [508, 260] on span "Late" at bounding box center [508, 264] width 15 height 11
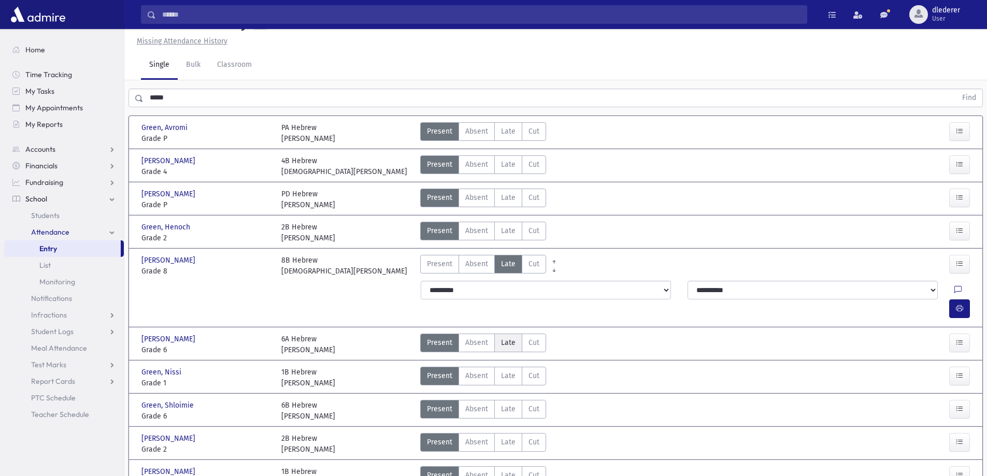
click at [506, 337] on span "Late" at bounding box center [508, 342] width 15 height 11
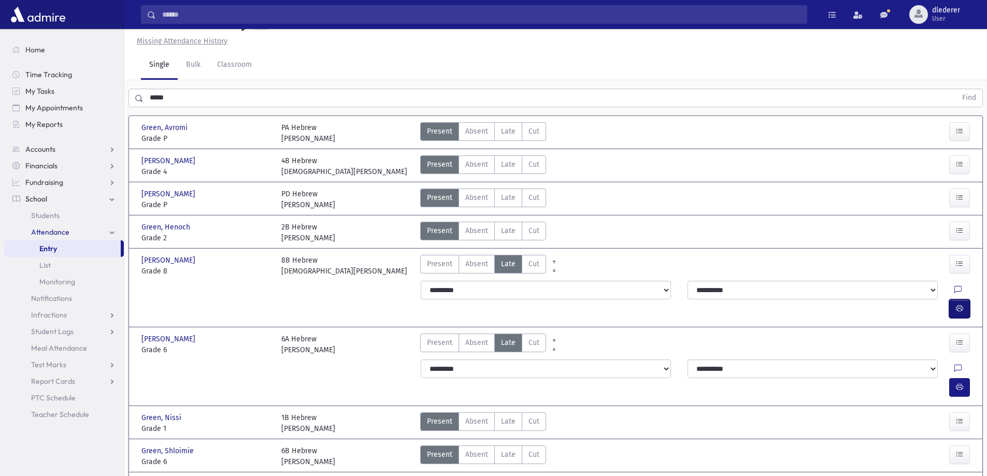
click at [961, 304] on icon "button" at bounding box center [959, 308] width 7 height 9
click at [960, 383] on icon "button" at bounding box center [959, 387] width 7 height 9
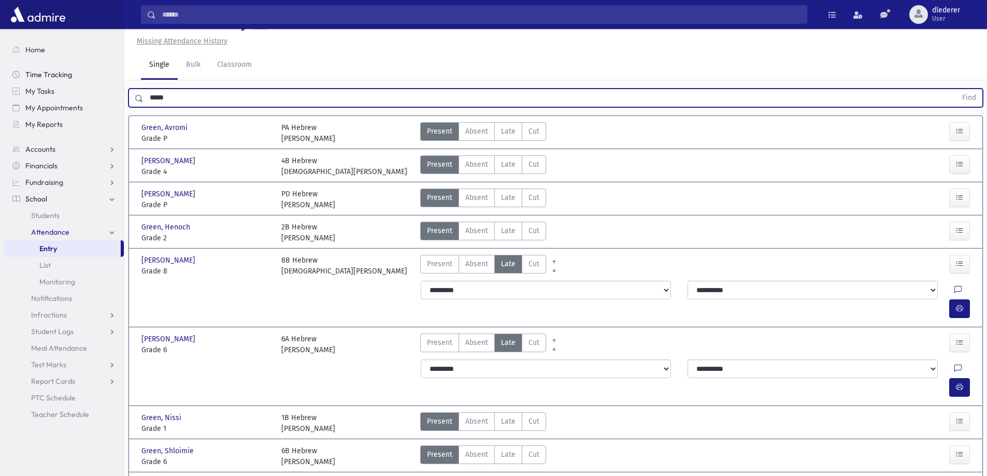
drag, startPoint x: 194, startPoint y: 97, endPoint x: 12, endPoint y: 77, distance: 183.5
click at [28, 90] on div "Search Results All Accounts" at bounding box center [493, 450] width 987 height 946
type input "*"
type input "****"
click at [956, 89] on button "Find" at bounding box center [969, 98] width 26 height 18
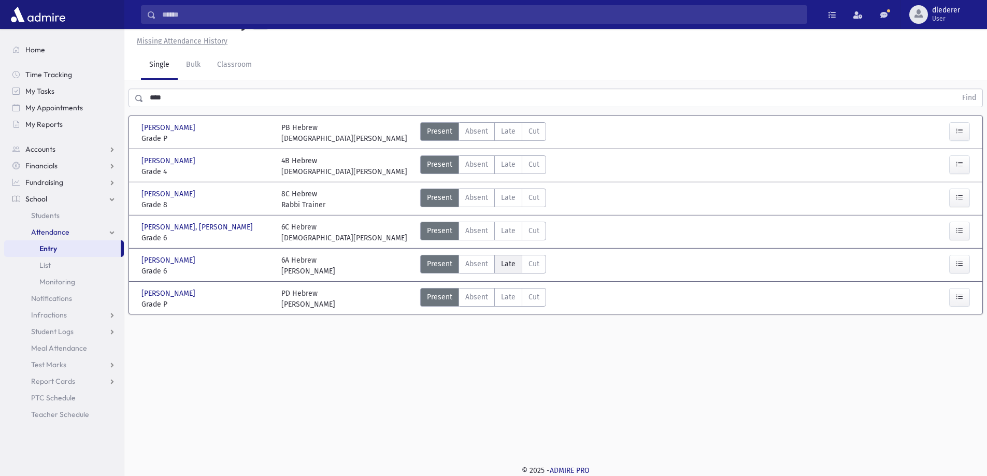
click at [502, 267] on span "Late" at bounding box center [508, 264] width 15 height 11
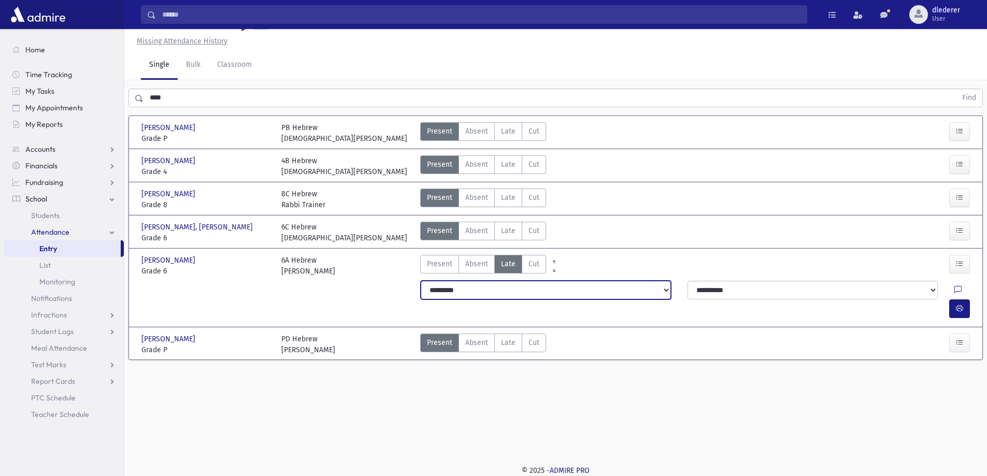
click at [657, 290] on select "**********" at bounding box center [546, 290] width 250 height 19
click at [421, 281] on select "**********" at bounding box center [546, 290] width 250 height 19
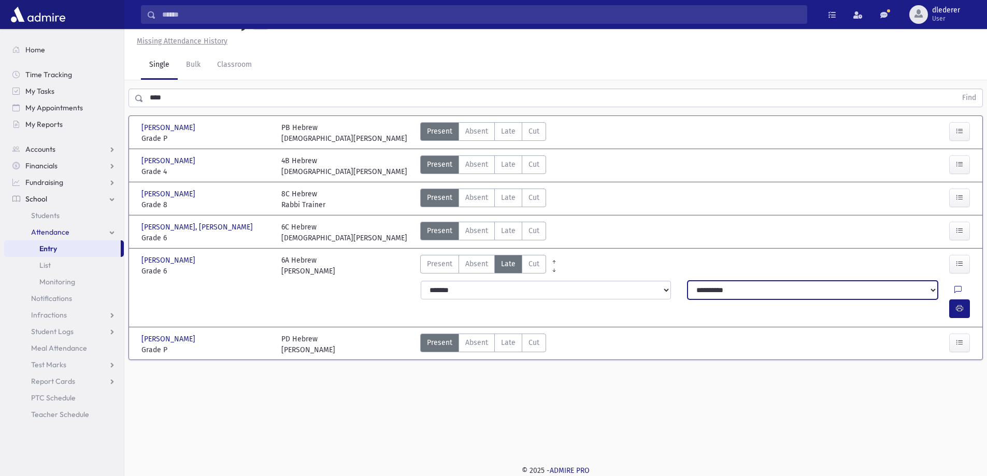
click at [739, 291] on select "**********" at bounding box center [813, 290] width 250 height 19
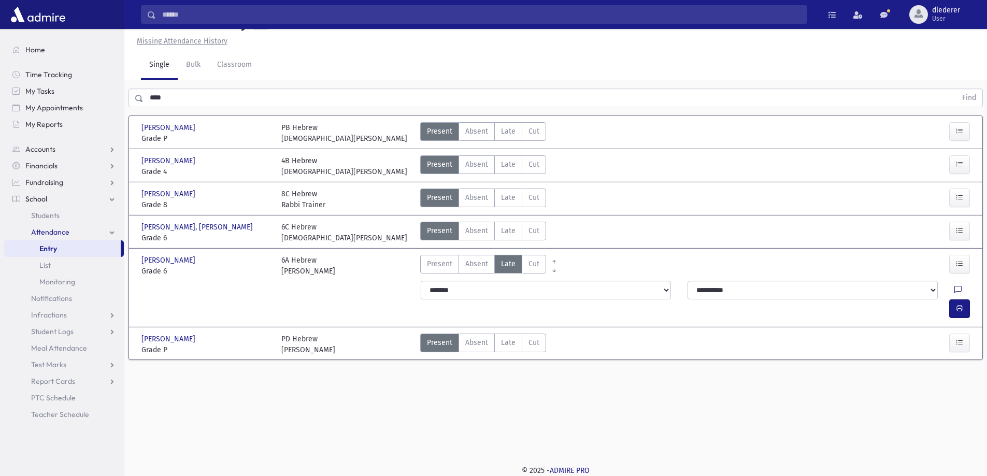
click at [955, 292] on icon at bounding box center [958, 290] width 7 height 9
click at [900, 331] on textarea "Note" at bounding box center [912, 343] width 121 height 40
type textarea "**********"
click at [952, 381] on button "Save" at bounding box center [959, 381] width 30 height 19
click at [965, 300] on button "button" at bounding box center [959, 309] width 21 height 19
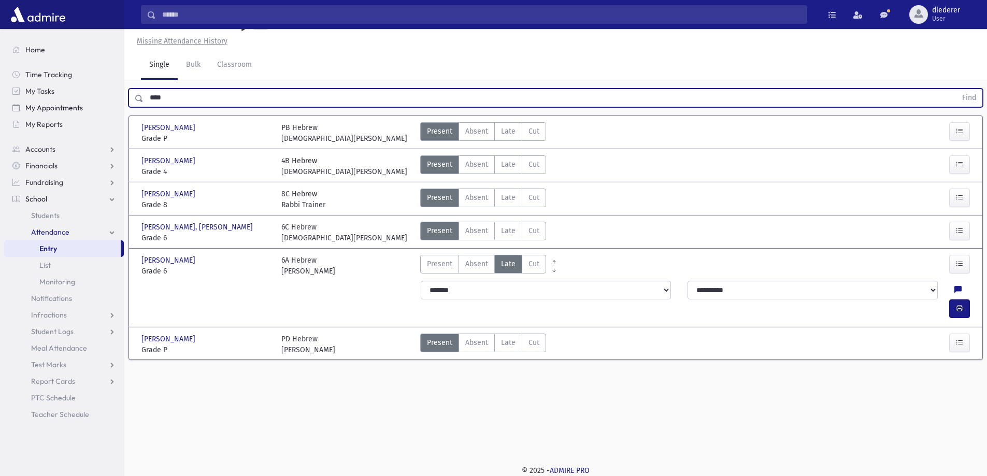
drag, startPoint x: 179, startPoint y: 103, endPoint x: 108, endPoint y: 103, distance: 71.5
click at [109, 105] on div "Search Results All Accounts" at bounding box center [493, 227] width 987 height 500
click at [956, 89] on button "Find" at bounding box center [969, 98] width 26 height 18
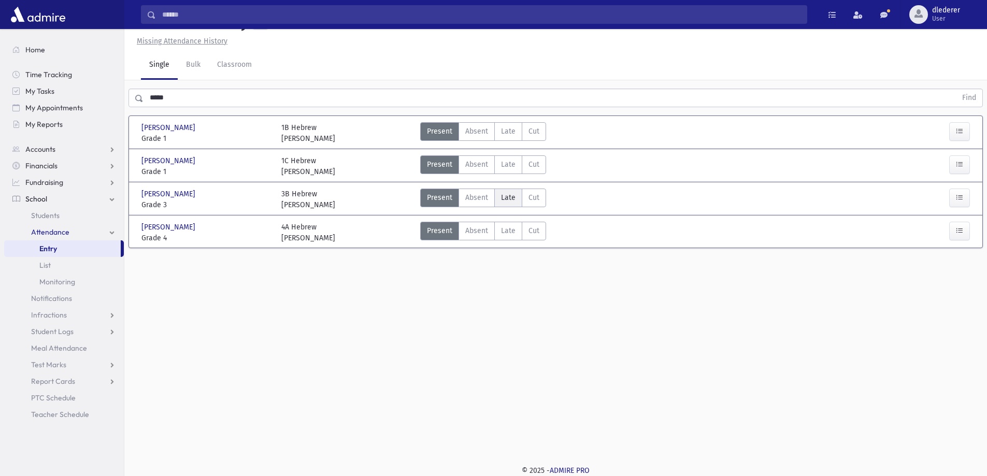
click at [499, 198] on label "Late Late" at bounding box center [508, 198] width 28 height 19
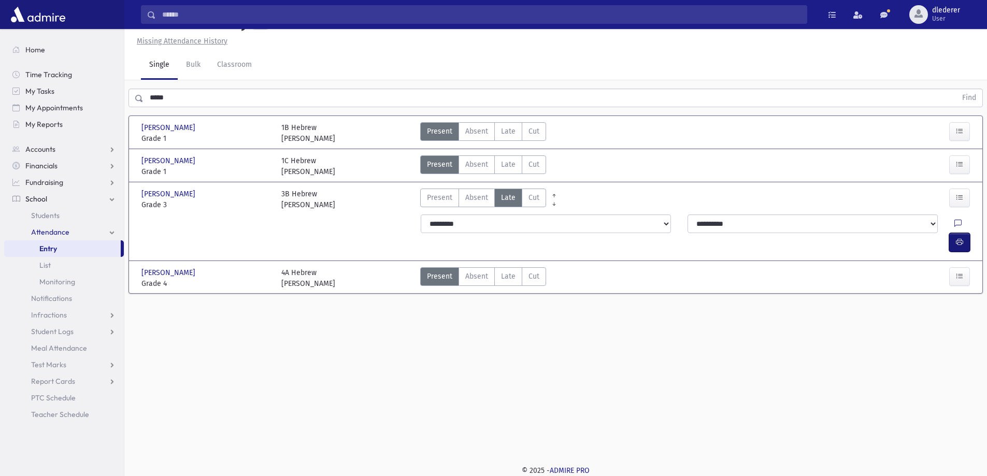
click at [961, 233] on button "button" at bounding box center [959, 242] width 21 height 19
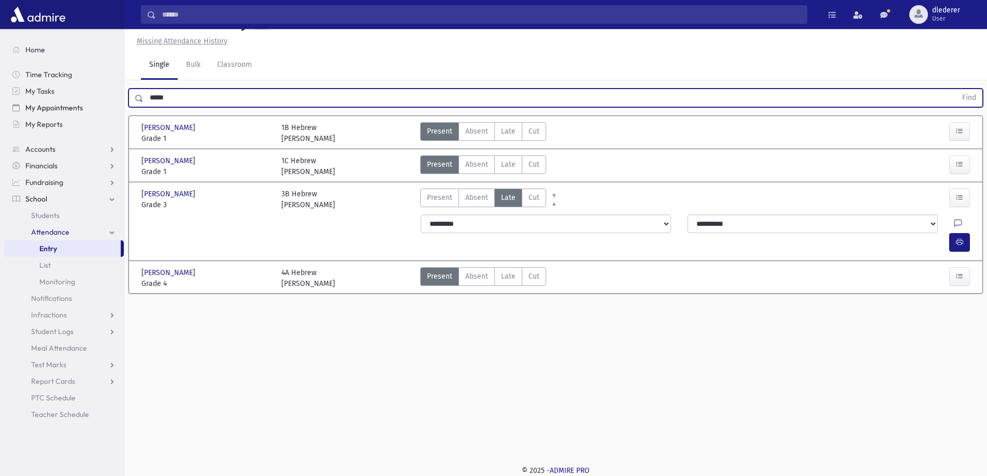
drag, startPoint x: 187, startPoint y: 98, endPoint x: 99, endPoint y: 109, distance: 87.8
click at [106, 105] on div "Search Results All Accounts" at bounding box center [493, 227] width 987 height 500
click at [956, 89] on button "Find" at bounding box center [969, 98] width 26 height 18
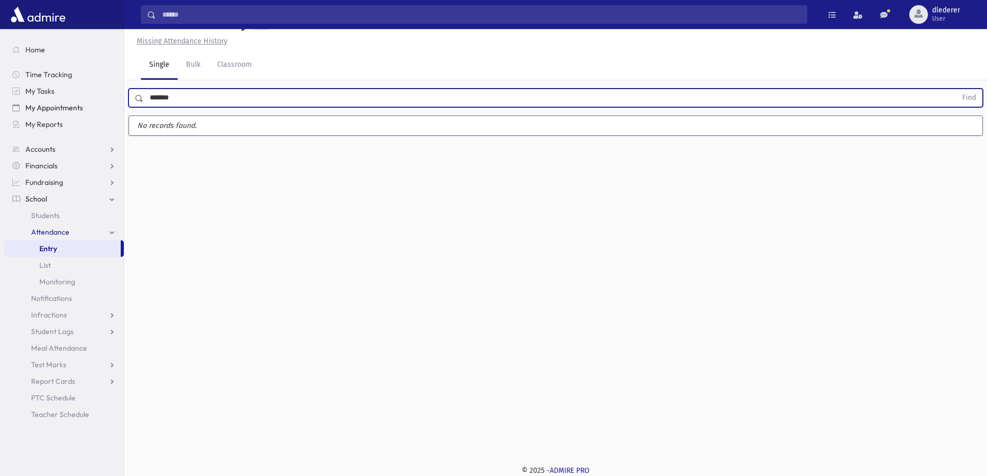
type input "*******"
click at [956, 89] on button "Find" at bounding box center [969, 98] width 26 height 18
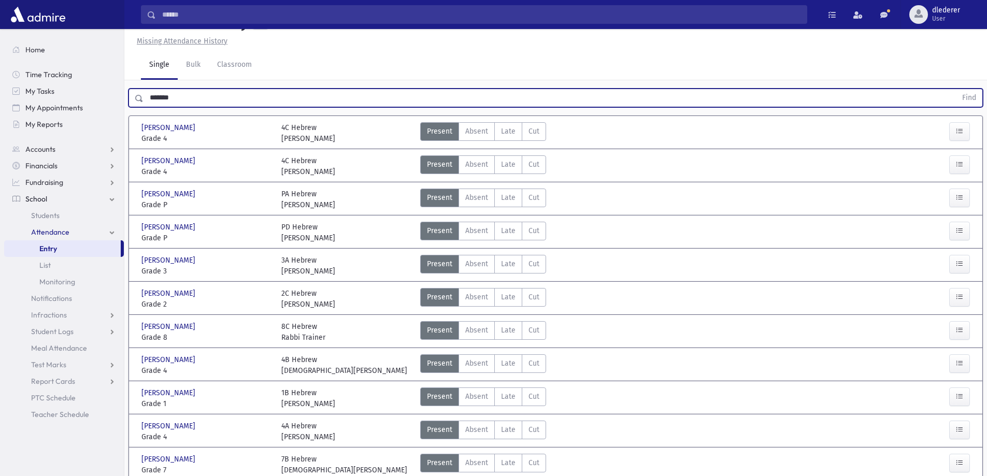
drag, startPoint x: 503, startPoint y: 426, endPoint x: 611, endPoint y: 415, distance: 109.0
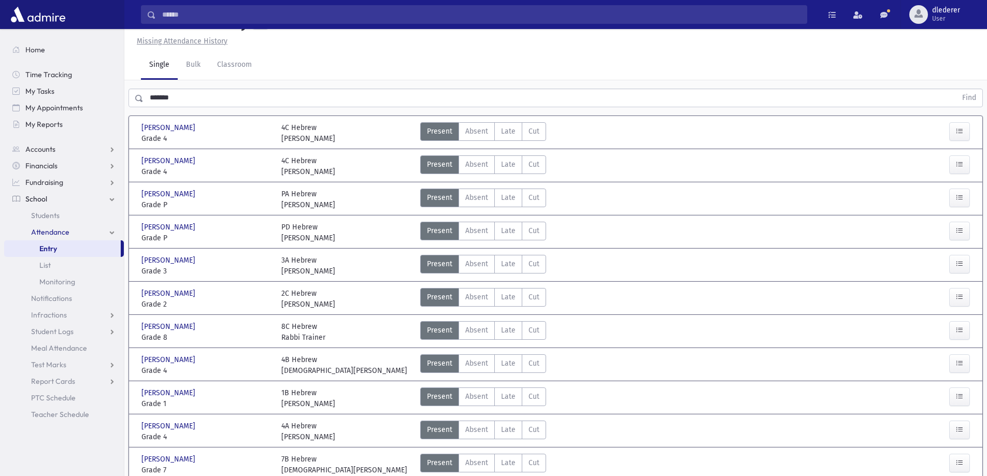
drag, startPoint x: 204, startPoint y: 109, endPoint x: 182, endPoint y: 118, distance: 23.5
click at [182, 111] on div "******* Find" at bounding box center [555, 95] width 863 height 31
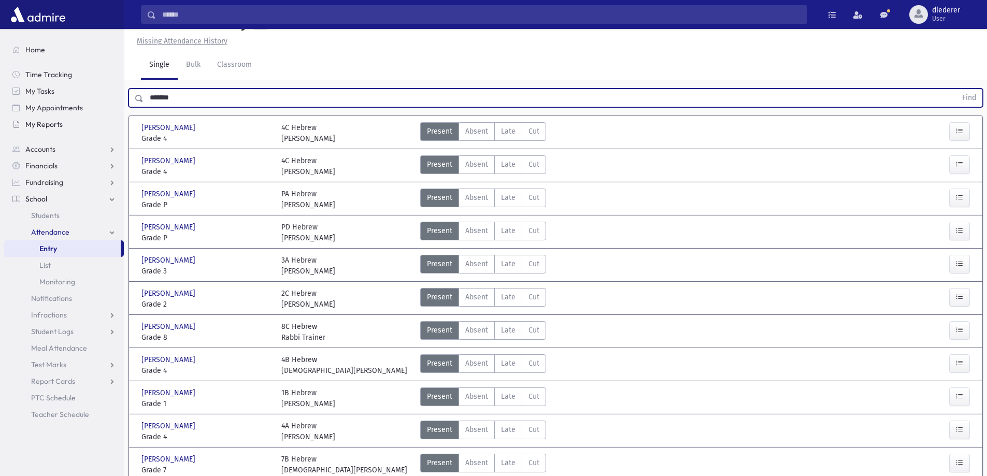
drag, startPoint x: 183, startPoint y: 119, endPoint x: 67, endPoint y: 126, distance: 115.8
click at [67, 126] on div "Search Results All Accounts" at bounding box center [493, 287] width 987 height 621
click at [956, 89] on button "Find" at bounding box center [969, 98] width 26 height 18
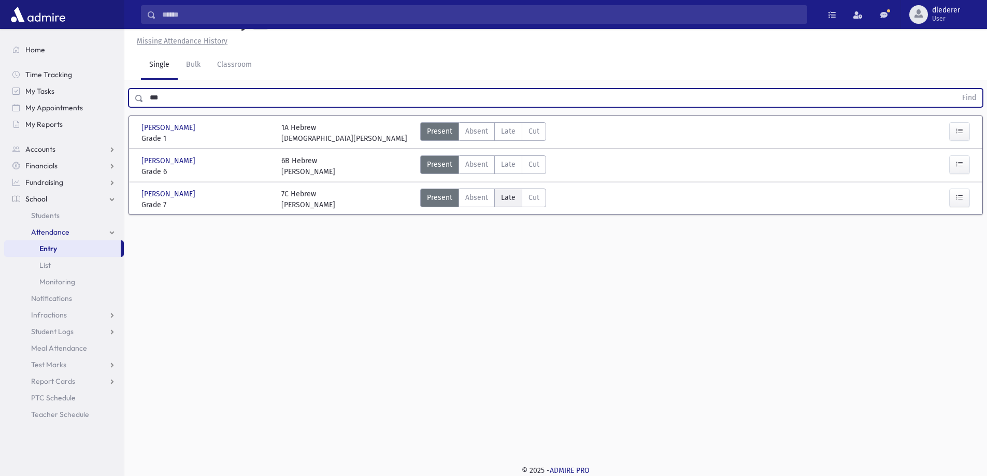
click at [502, 203] on span "Late" at bounding box center [508, 197] width 15 height 11
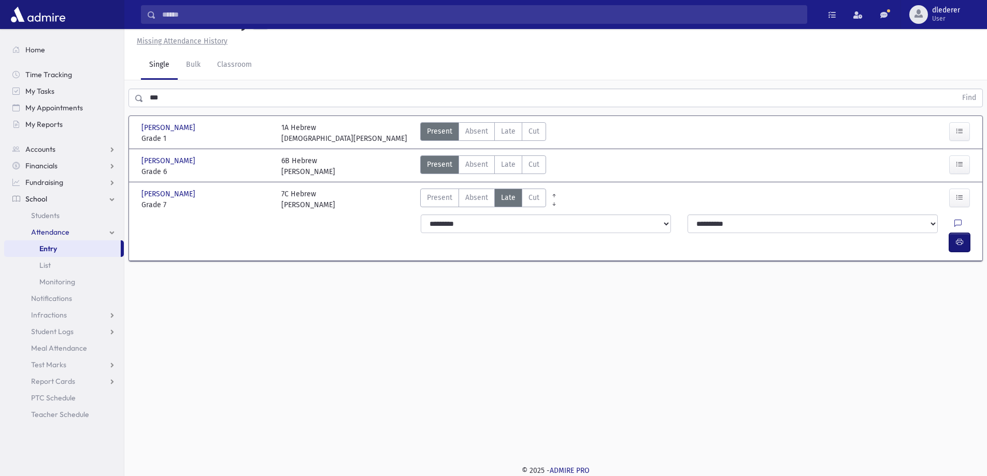
click at [949, 250] on button "button" at bounding box center [959, 242] width 21 height 19
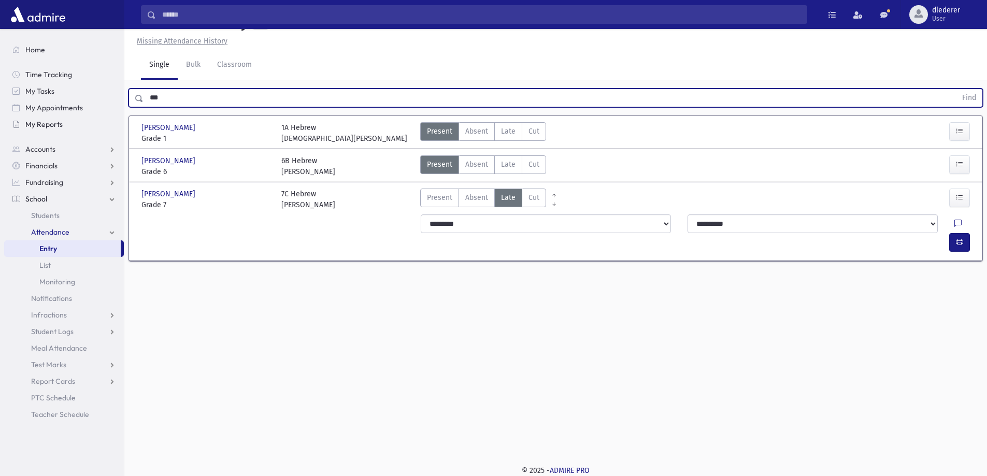
drag, startPoint x: 161, startPoint y: 116, endPoint x: 91, endPoint y: 128, distance: 71.0
click at [91, 128] on div "Search Results All Accounts" at bounding box center [493, 227] width 987 height 500
click at [956, 89] on button "Find" at bounding box center [969, 98] width 26 height 18
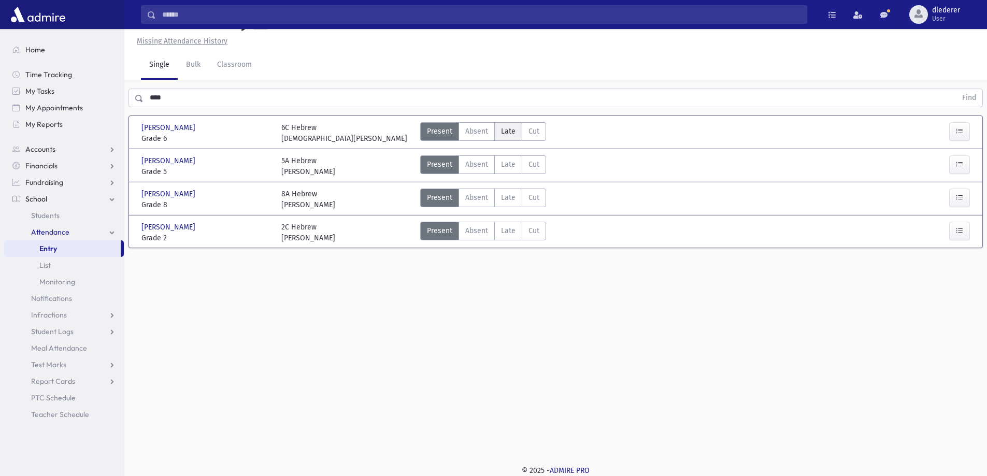
click at [497, 141] on label "Late Late" at bounding box center [508, 131] width 28 height 19
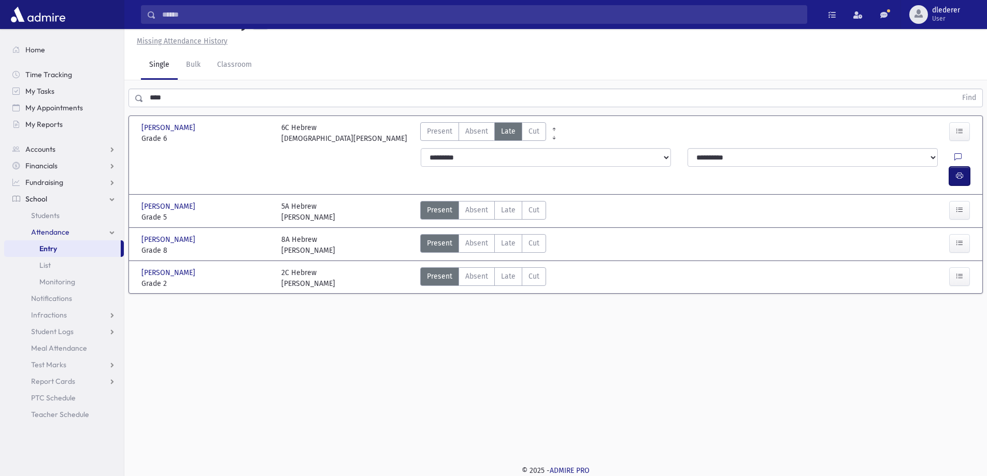
click at [964, 182] on button "button" at bounding box center [959, 176] width 21 height 19
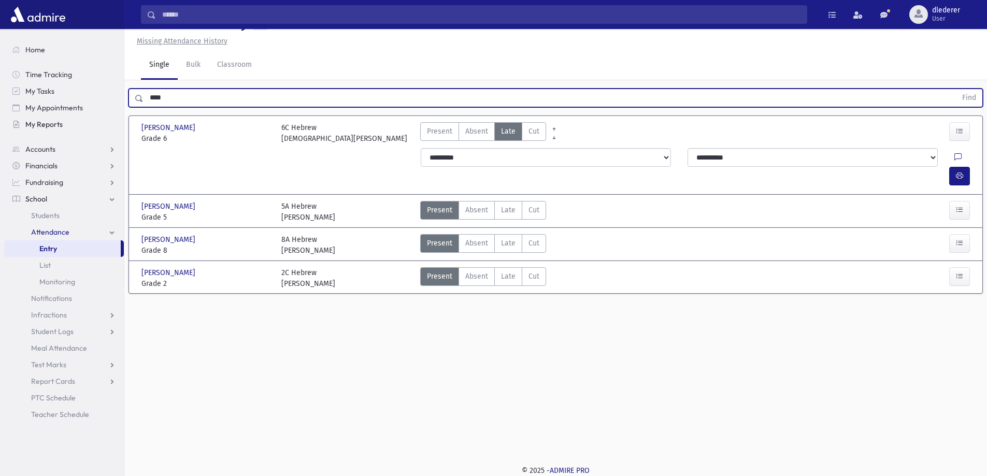
drag, startPoint x: 168, startPoint y: 122, endPoint x: 84, endPoint y: 125, distance: 83.5
click at [84, 125] on div "Search Results All Accounts" at bounding box center [493, 227] width 987 height 500
click at [956, 89] on button "Find" at bounding box center [969, 98] width 26 height 18
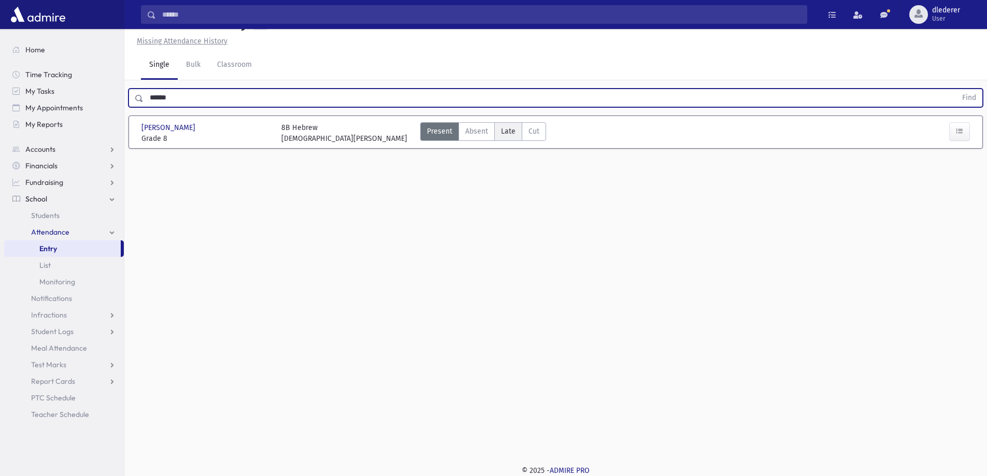
click at [506, 137] on span "Late" at bounding box center [508, 131] width 15 height 11
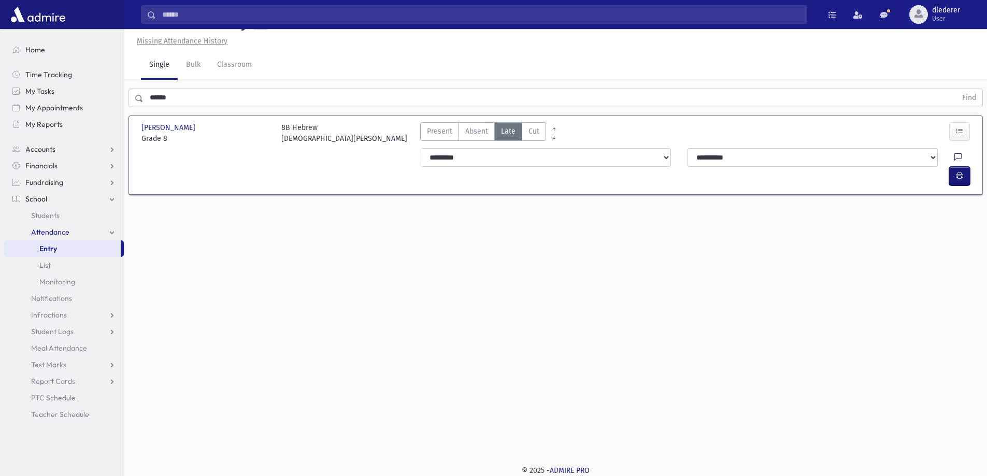
drag, startPoint x: 960, startPoint y: 178, endPoint x: 829, endPoint y: 167, distance: 131.6
click at [957, 178] on icon "button" at bounding box center [959, 176] width 7 height 9
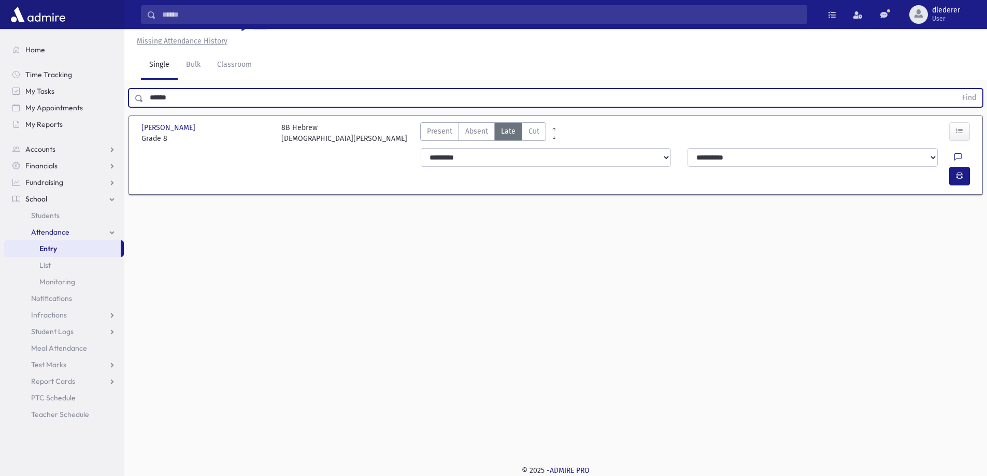
drag, startPoint x: 187, startPoint y: 122, endPoint x: 138, endPoint y: 118, distance: 49.4
click at [138, 107] on div "****** Find" at bounding box center [556, 98] width 855 height 19
click at [956, 89] on button "Find" at bounding box center [969, 98] width 26 height 18
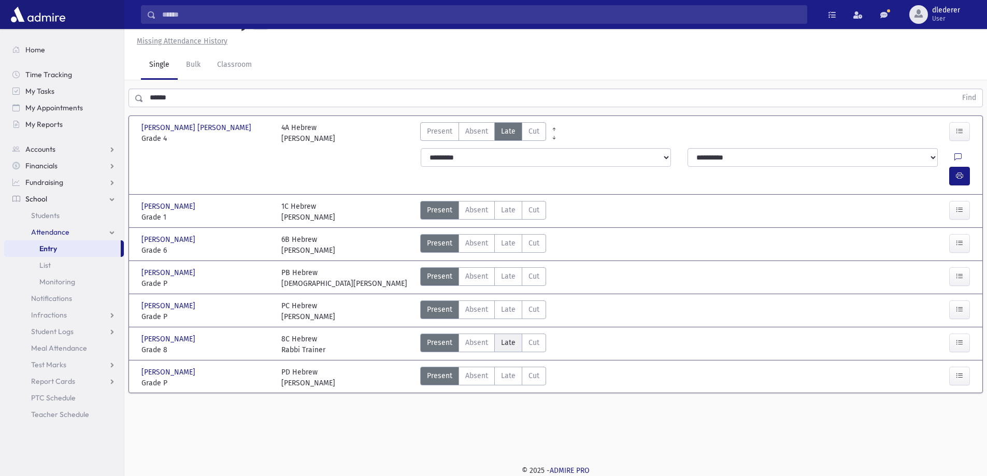
click at [515, 352] on label "Late Late" at bounding box center [508, 343] width 28 height 19
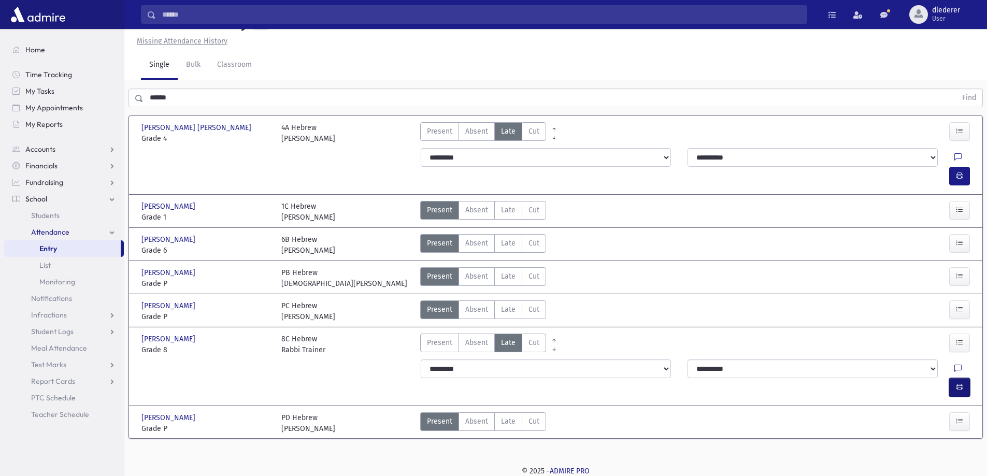
click at [954, 378] on button "button" at bounding box center [959, 387] width 21 height 19
click at [508, 248] on span "Late" at bounding box center [508, 243] width 15 height 11
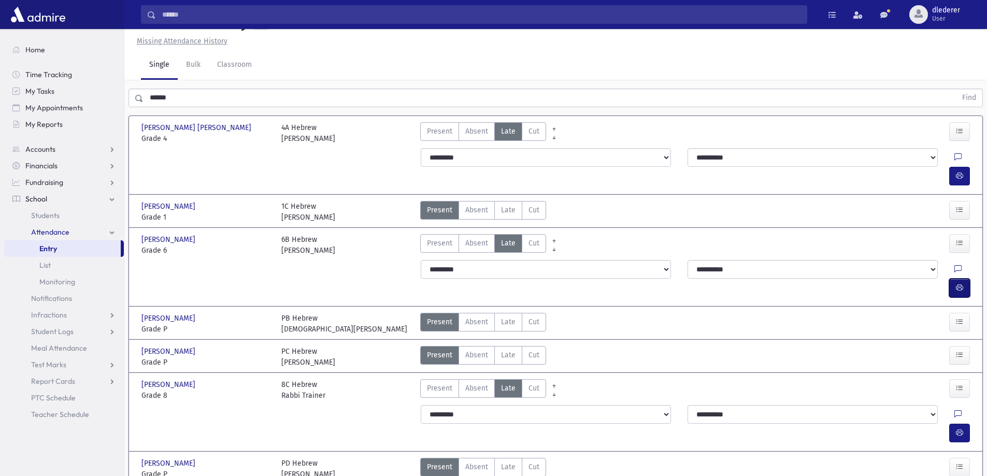
click at [965, 279] on button "button" at bounding box center [959, 288] width 21 height 19
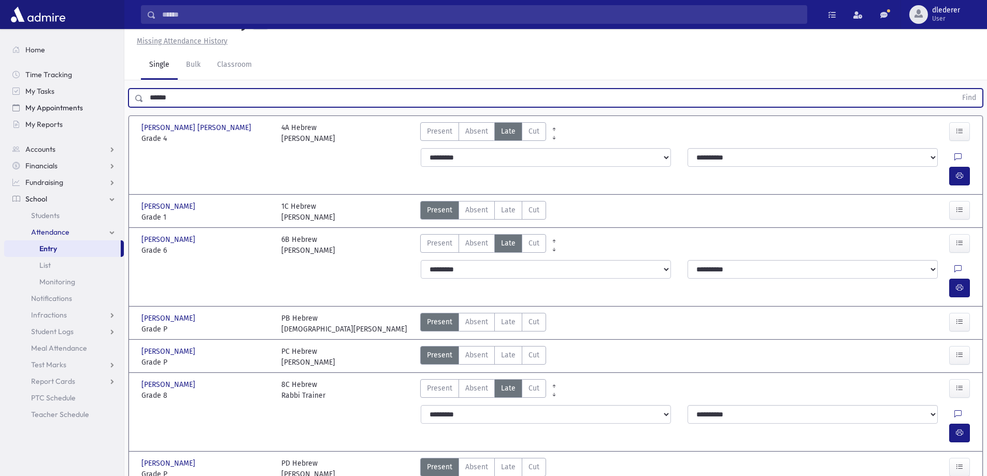
drag, startPoint x: 201, startPoint y: 119, endPoint x: 92, endPoint y: 113, distance: 109.0
click at [92, 113] on div "Search Results All Accounts" at bounding box center [493, 250] width 987 height 546
click at [956, 89] on button "Find" at bounding box center [969, 98] width 26 height 18
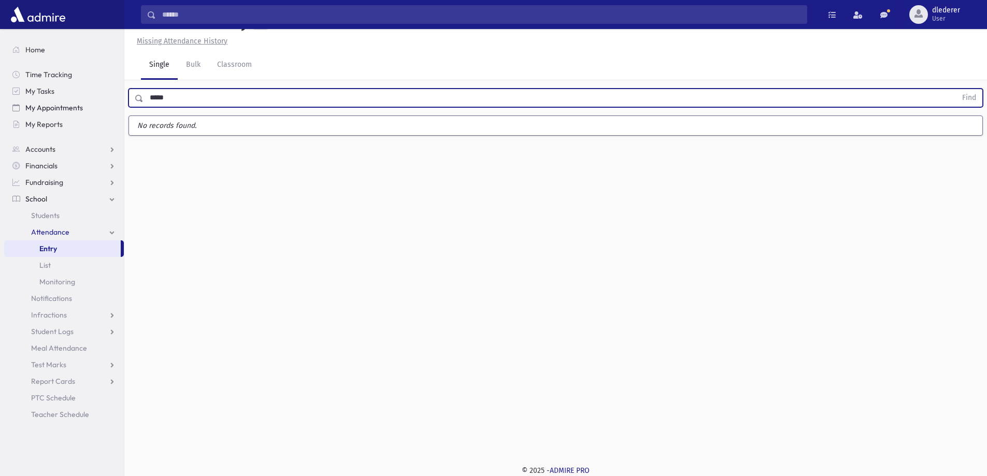
click at [956, 89] on button "Find" at bounding box center [969, 98] width 26 height 18
type input "*"
click at [956, 89] on button "Find" at bounding box center [969, 98] width 26 height 18
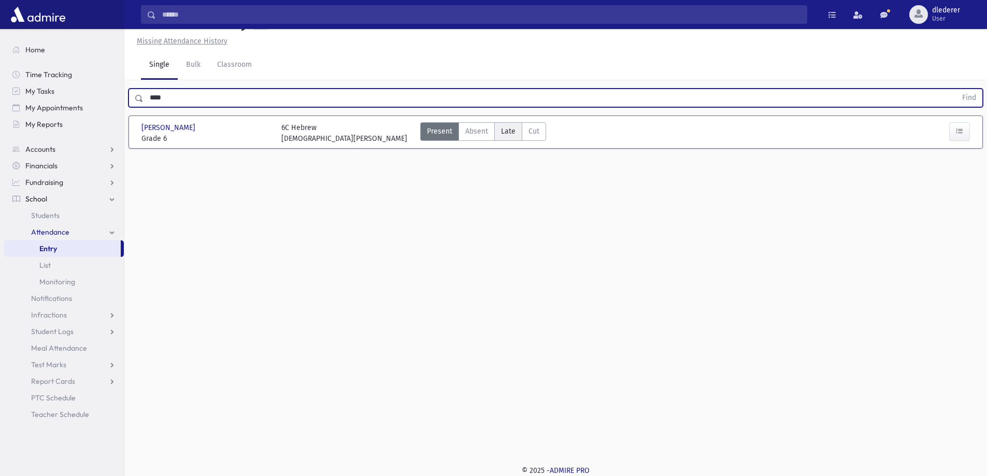
click at [514, 141] on label "Late Late" at bounding box center [508, 131] width 28 height 19
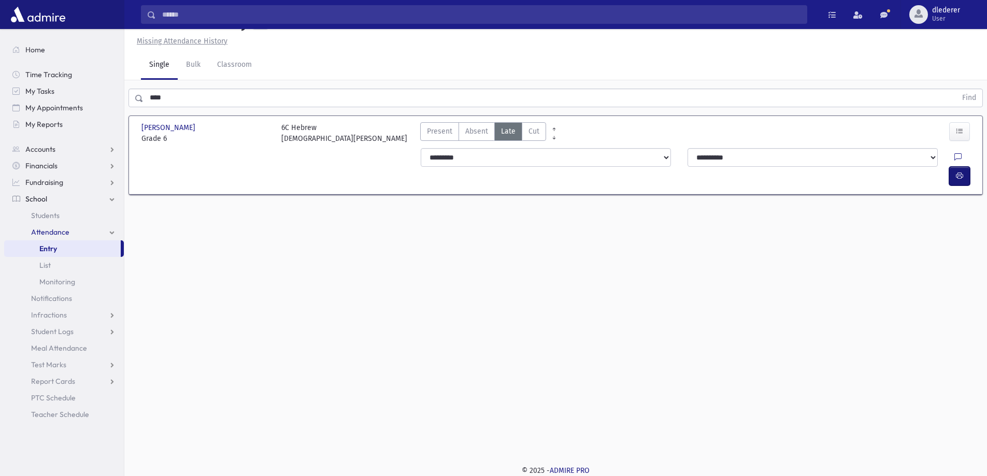
click at [957, 180] on icon "button" at bounding box center [959, 176] width 7 height 9
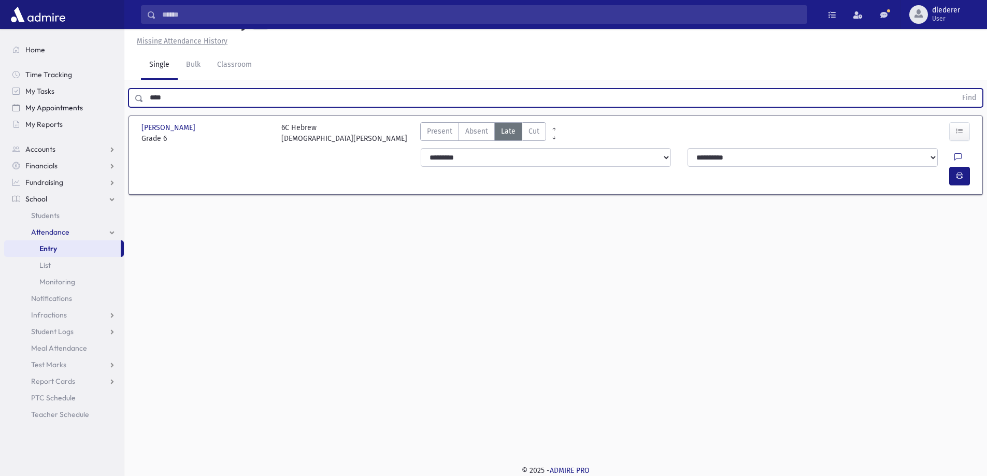
drag, startPoint x: 180, startPoint y: 117, endPoint x: 109, endPoint y: 105, distance: 72.0
click at [106, 105] on div "Search Results All Accounts" at bounding box center [493, 227] width 987 height 500
click at [956, 89] on button "Find" at bounding box center [969, 98] width 26 height 18
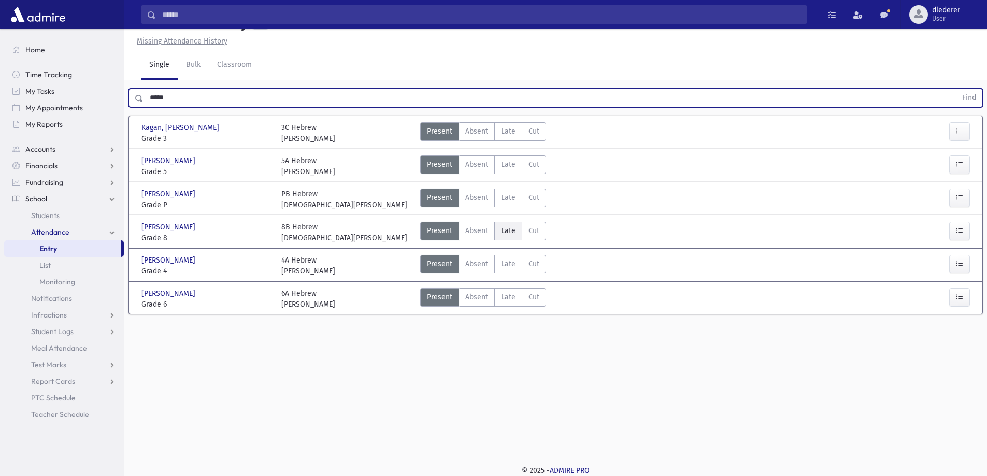
click at [505, 236] on span "Late" at bounding box center [508, 230] width 15 height 11
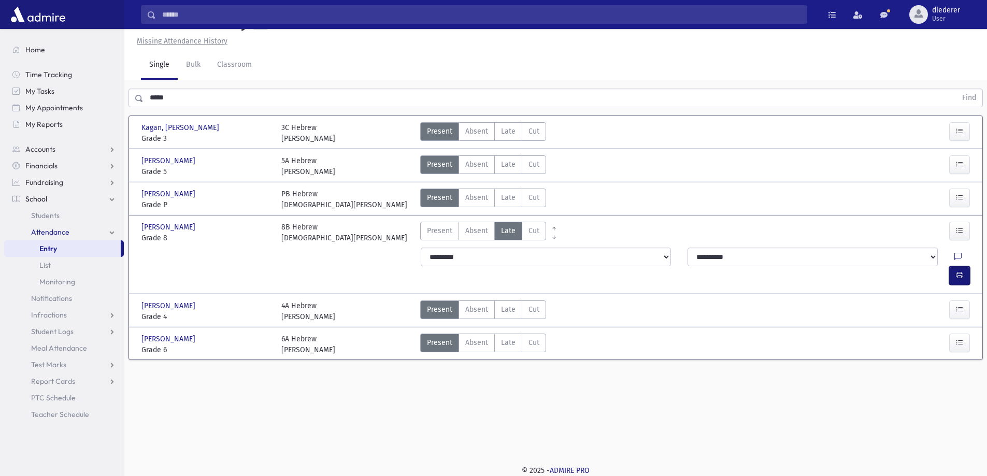
click at [962, 276] on icon "button" at bounding box center [959, 275] width 7 height 9
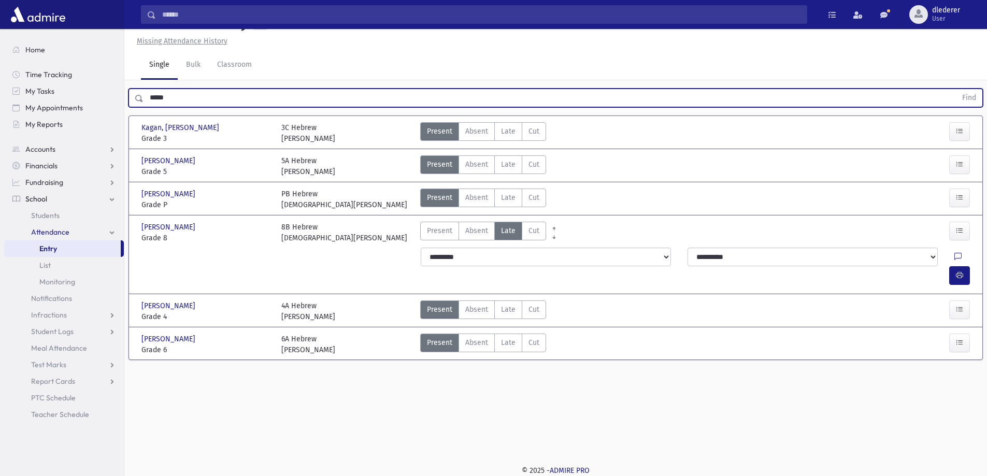
drag, startPoint x: 208, startPoint y: 130, endPoint x: 129, endPoint y: 115, distance: 80.3
click at [92, 123] on div "Search Results All Accounts" at bounding box center [493, 227] width 987 height 500
click at [956, 89] on button "Find" at bounding box center [969, 98] width 26 height 18
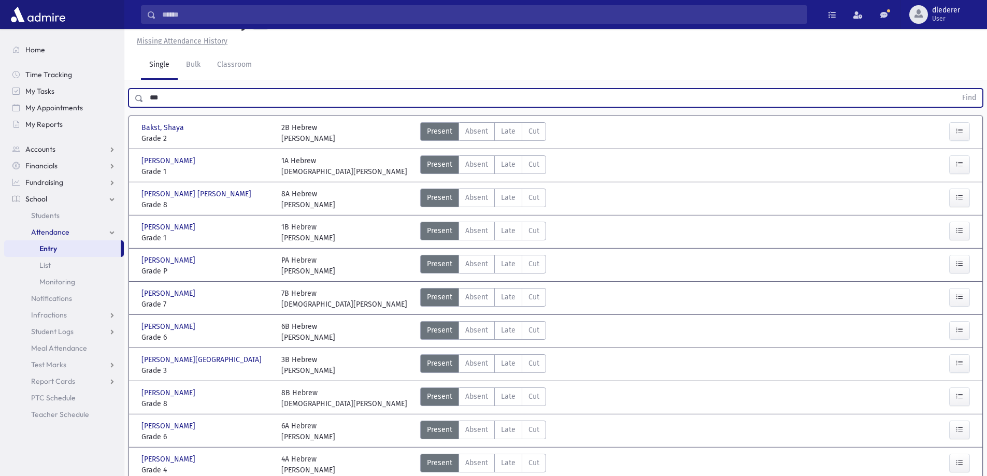
click at [182, 107] on input "***" at bounding box center [550, 98] width 813 height 19
click at [956, 89] on button "Find" at bounding box center [969, 98] width 26 height 18
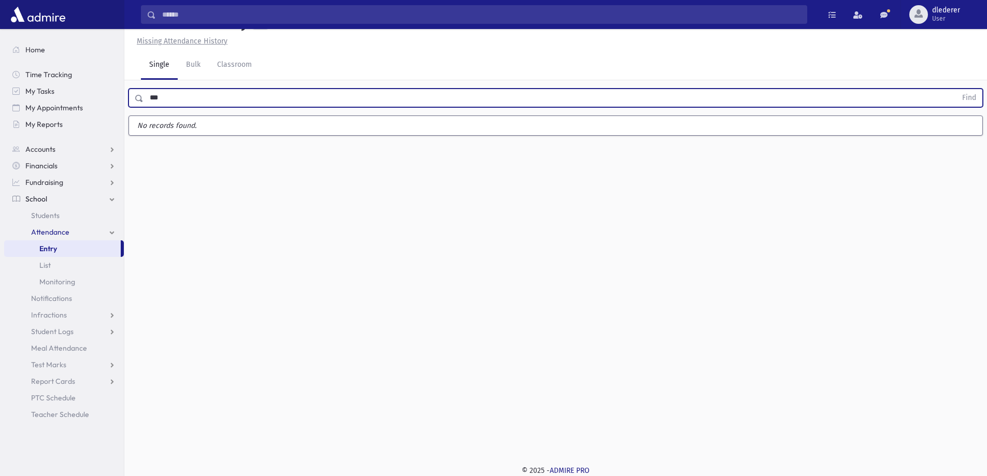
click at [956, 89] on button "Find" at bounding box center [969, 98] width 26 height 18
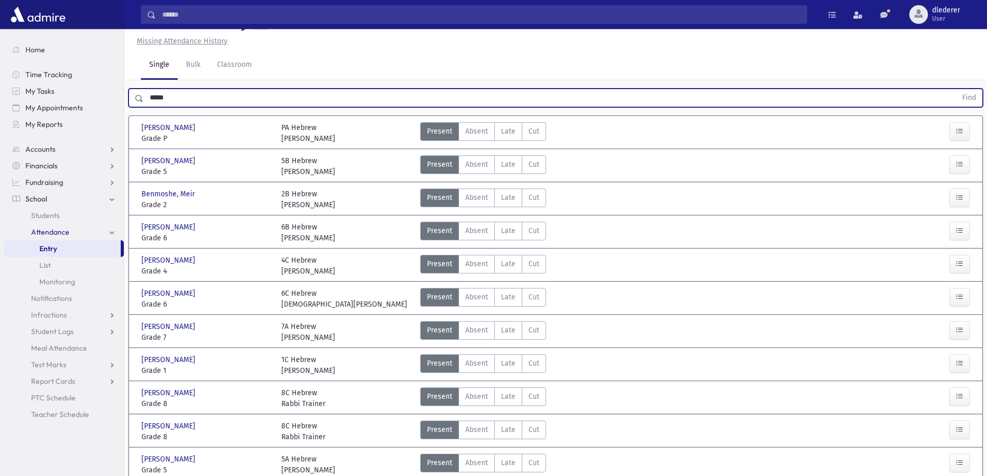
click at [956, 89] on button "Find" at bounding box center [969, 98] width 26 height 18
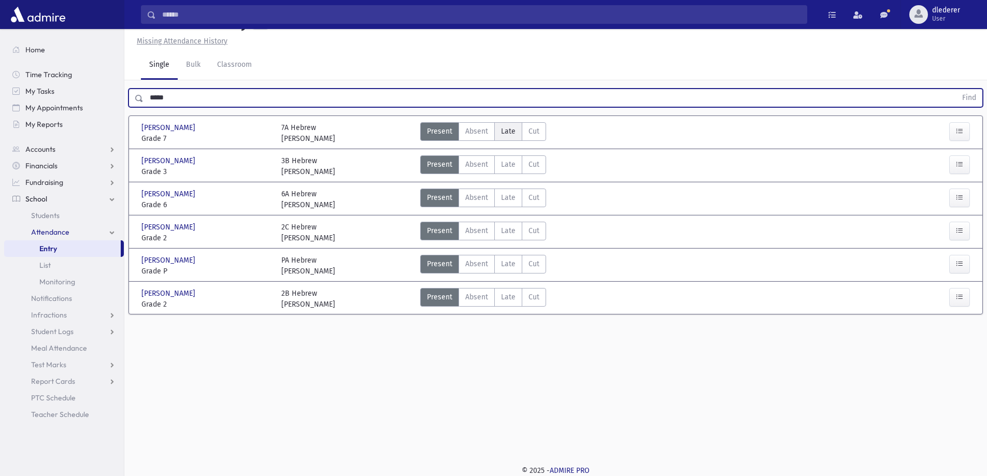
drag, startPoint x: 509, startPoint y: 149, endPoint x: 501, endPoint y: 151, distance: 7.9
click at [507, 137] on span "Late" at bounding box center [508, 131] width 15 height 11
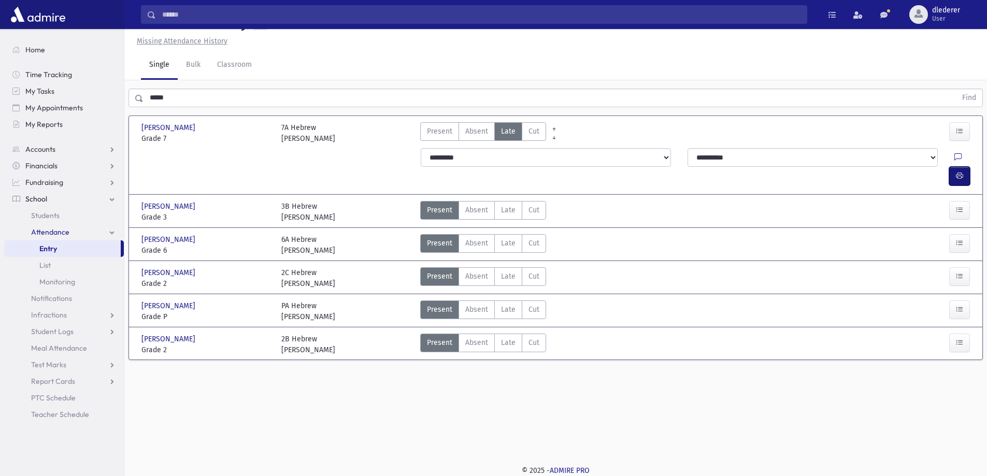
click at [966, 178] on button "button" at bounding box center [959, 176] width 21 height 19
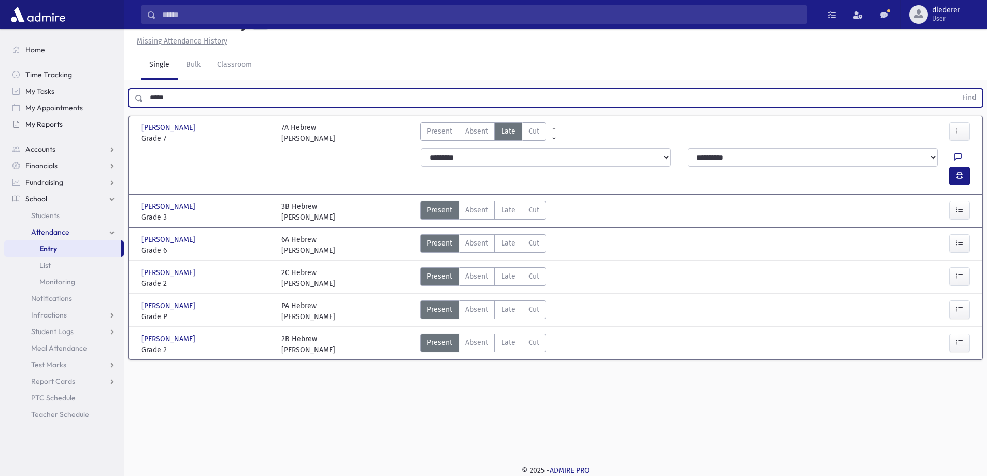
drag, startPoint x: 198, startPoint y: 124, endPoint x: 95, endPoint y: 119, distance: 103.8
click at [95, 119] on div "Search Results All Accounts" at bounding box center [493, 227] width 987 height 500
click at [956, 89] on button "Find" at bounding box center [969, 98] width 26 height 18
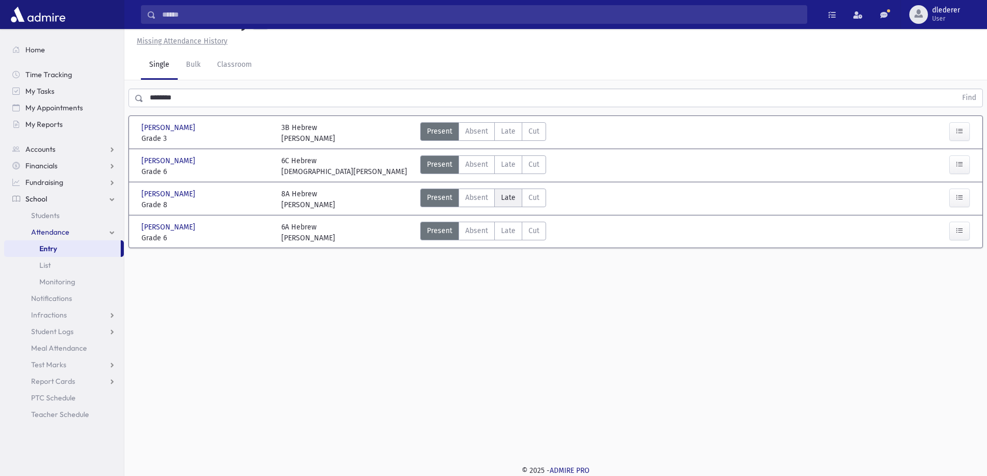
click at [508, 203] on span "Late" at bounding box center [508, 197] width 15 height 11
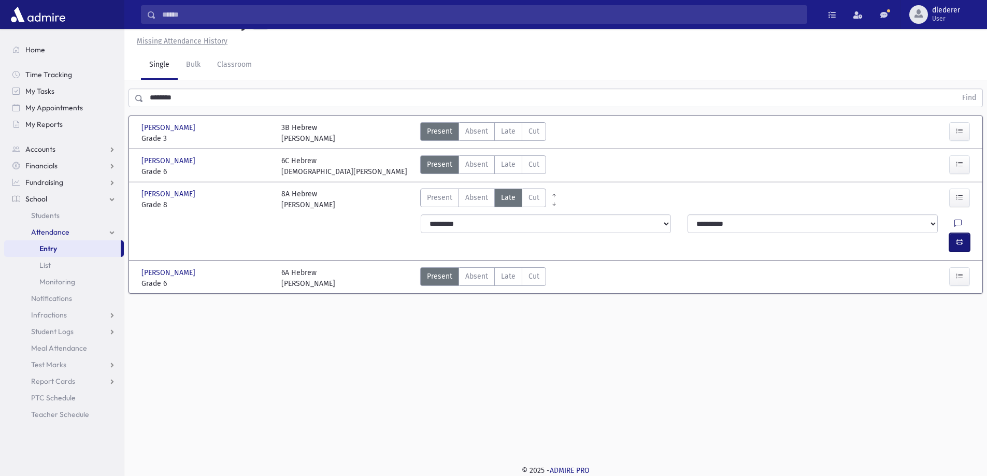
drag, startPoint x: 966, startPoint y: 247, endPoint x: 934, endPoint y: 246, distance: 32.1
click at [966, 247] on button "button" at bounding box center [959, 242] width 21 height 19
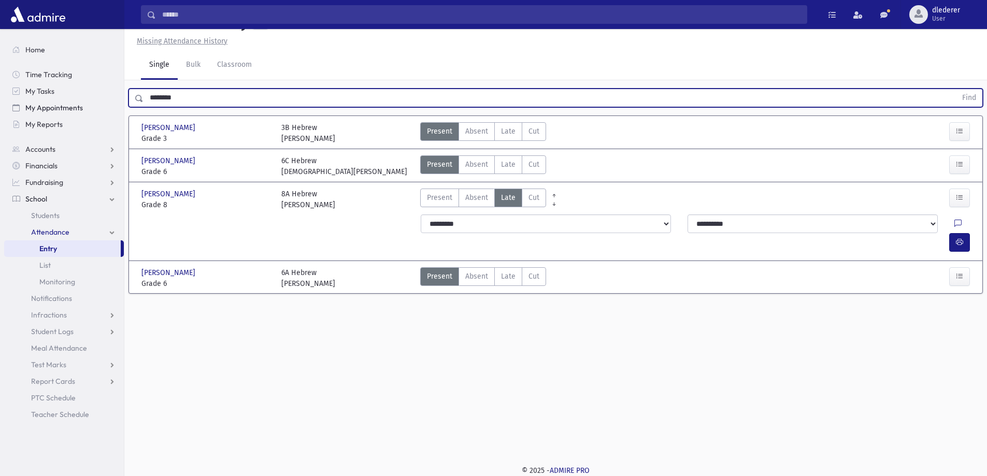
drag, startPoint x: 284, startPoint y: 123, endPoint x: 109, endPoint y: 107, distance: 175.9
click at [109, 107] on div "Search Results All Accounts" at bounding box center [493, 227] width 987 height 500
type input "****"
click at [956, 89] on button "Find" at bounding box center [969, 98] width 26 height 18
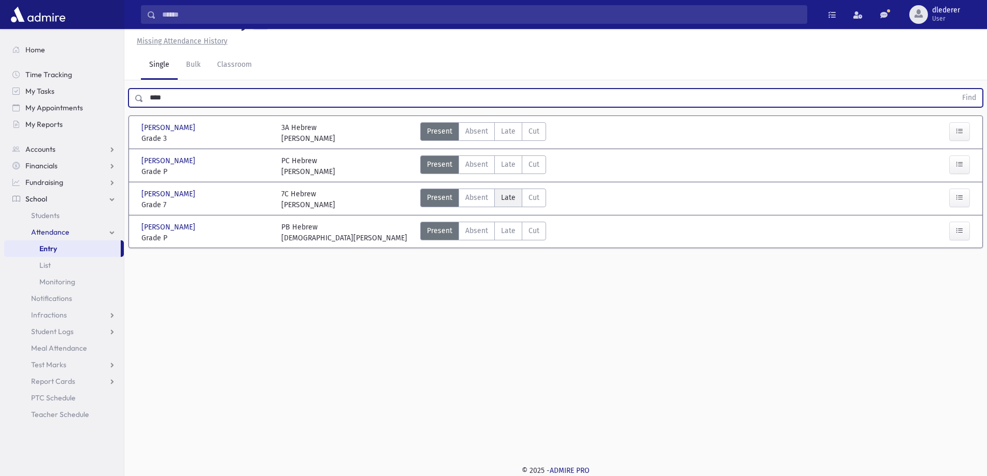
click at [510, 203] on span "Late" at bounding box center [508, 197] width 15 height 11
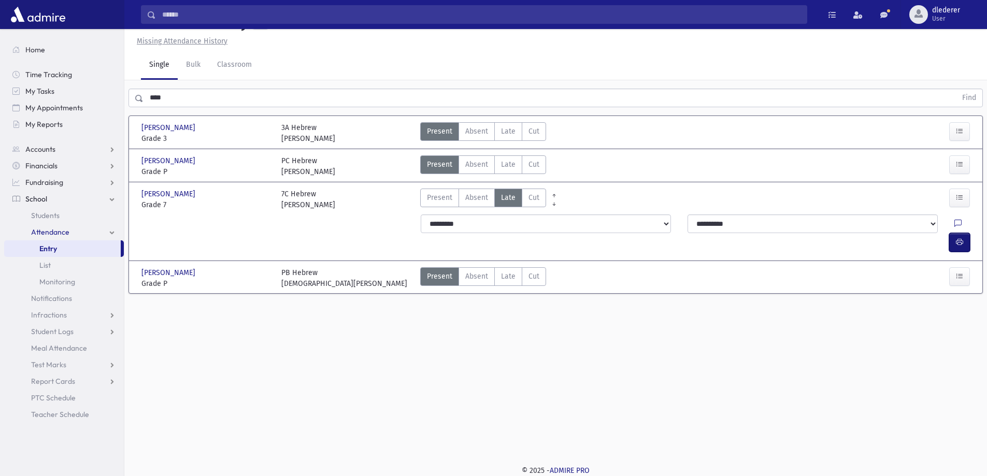
click at [963, 250] on button "button" at bounding box center [959, 242] width 21 height 19
click at [510, 137] on span "Late" at bounding box center [508, 131] width 15 height 11
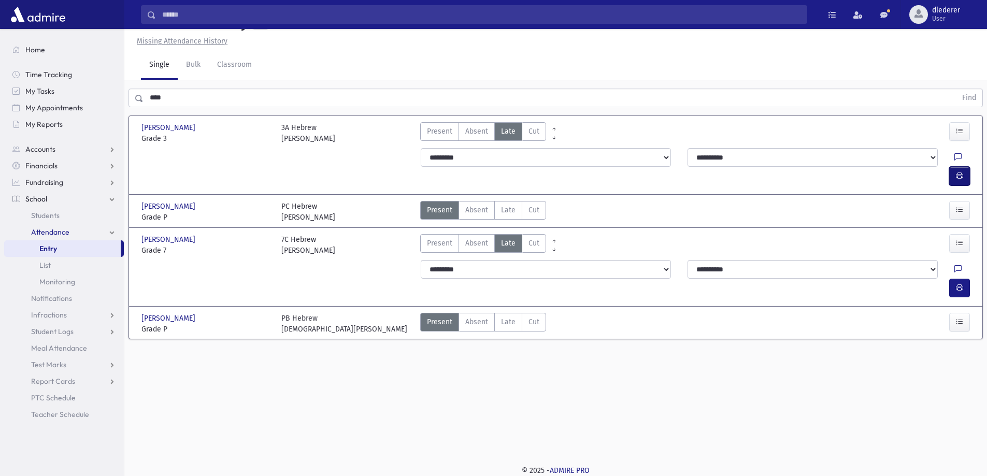
click at [956, 175] on button "button" at bounding box center [959, 176] width 21 height 19
